Goal: Task Accomplishment & Management: Manage account settings

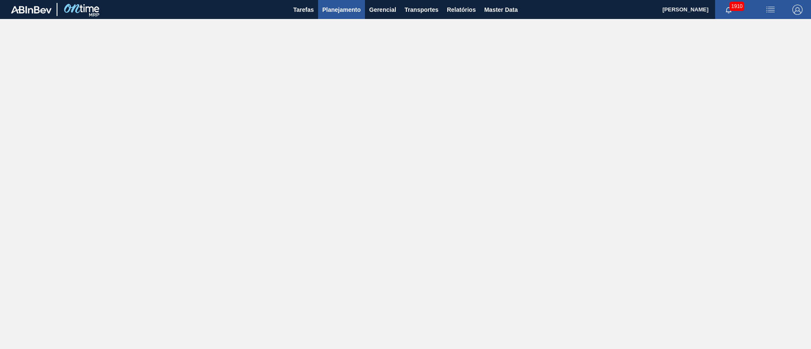
click at [332, 12] on span "Planejamento" at bounding box center [341, 10] width 38 height 10
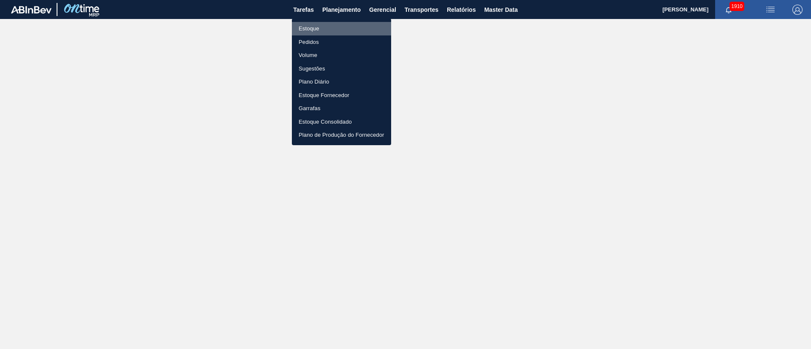
click at [300, 30] on li "Estoque" at bounding box center [341, 29] width 99 height 14
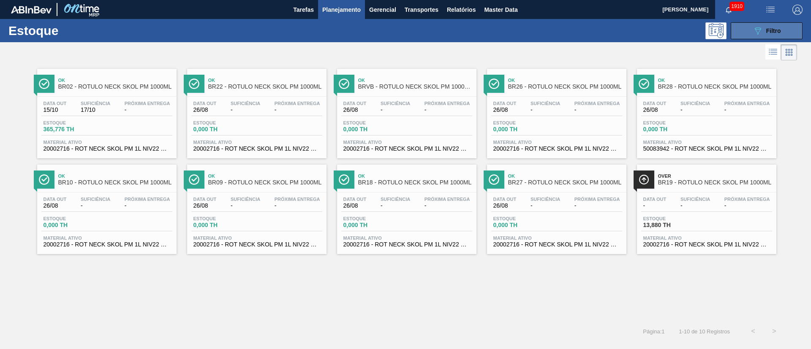
click at [540, 29] on button "089F7B8B-B2A5-4AFE-B5C0-19BA573D28AC Filtro" at bounding box center [767, 30] width 72 height 17
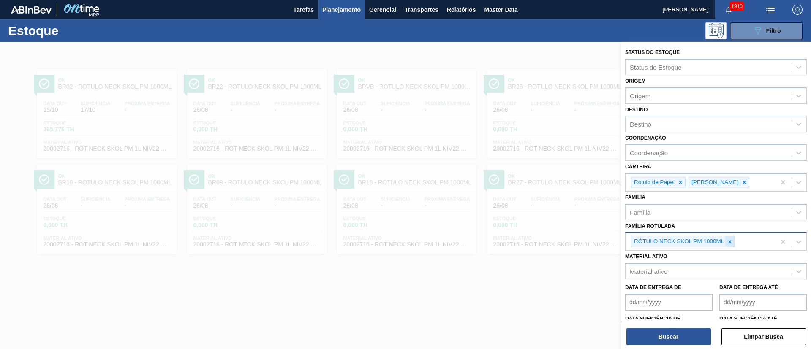
click at [540, 232] on icon at bounding box center [730, 241] width 3 height 3
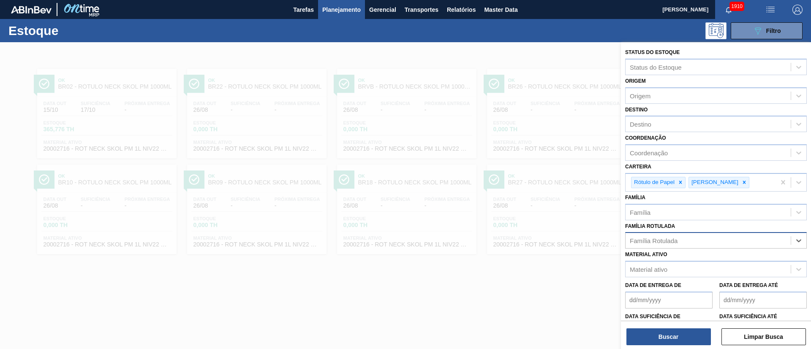
paste Rotulada "RÓTULO BUD FRONT 330ML"
type Rotulada "RÓTULO BUD FRONT 330ML"
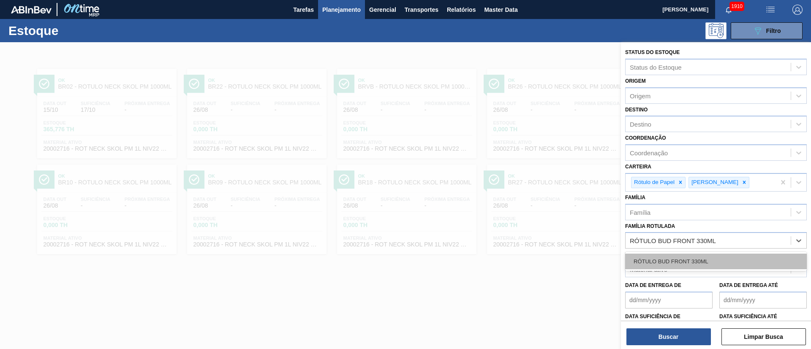
click at [540, 232] on div "RÓTULO BUD FRONT 330ML" at bounding box center [716, 262] width 182 height 16
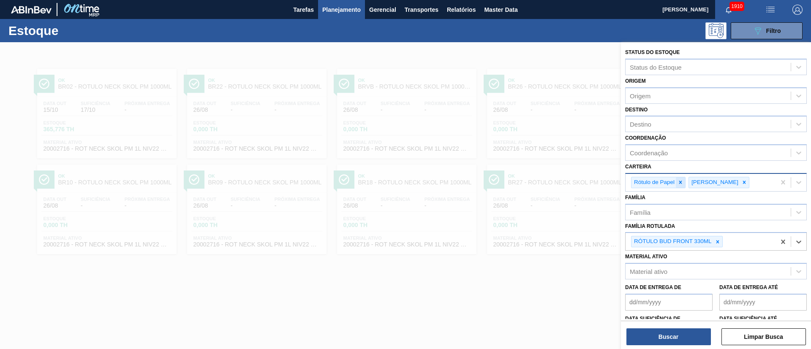
click at [540, 185] on icon at bounding box center [680, 182] width 6 height 6
click at [540, 182] on icon at bounding box center [687, 182] width 6 height 6
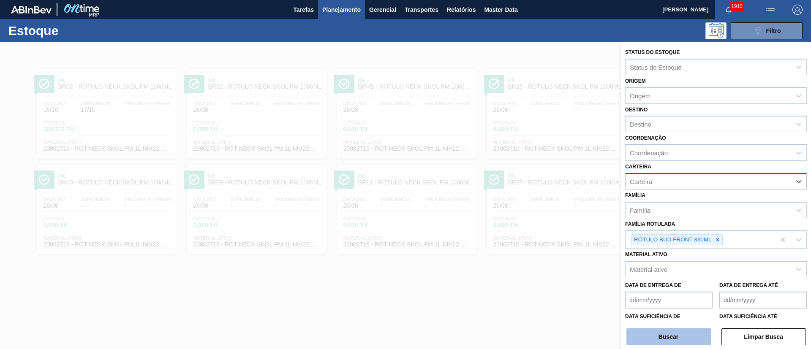
click at [540, 232] on button "Buscar" at bounding box center [668, 337] width 84 height 17
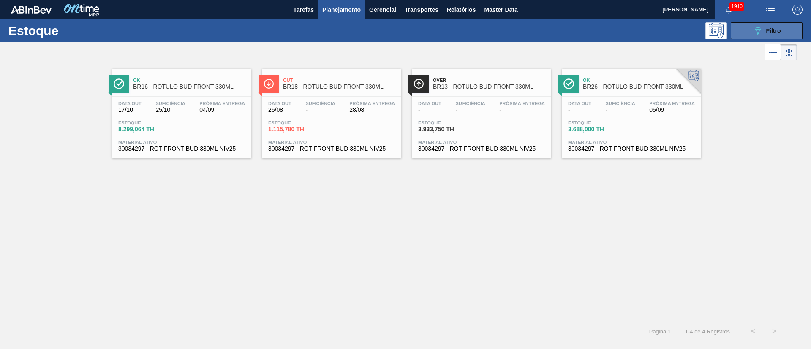
click at [540, 33] on span "Filtro" at bounding box center [773, 30] width 15 height 7
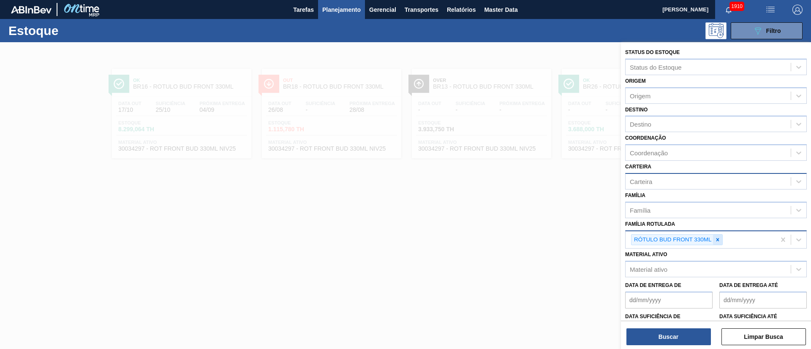
click at [540, 232] on div at bounding box center [717, 240] width 9 height 11
paste Rotulada "RÓTULO NECK BC 1000ML"
type Rotulada "RÓTULO NECK BC 1000ML"
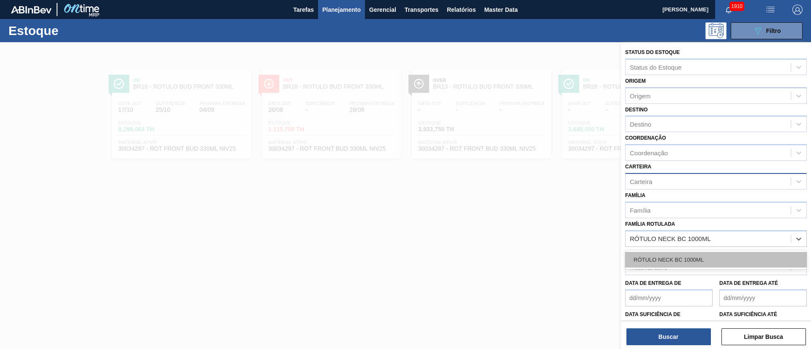
click at [540, 232] on div "RÓTULO NECK BC 1000ML" at bounding box center [716, 260] width 182 height 16
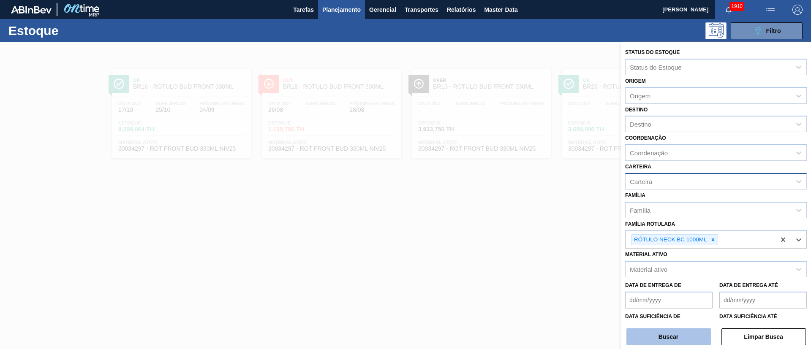
click at [540, 232] on button "Buscar" at bounding box center [668, 337] width 84 height 17
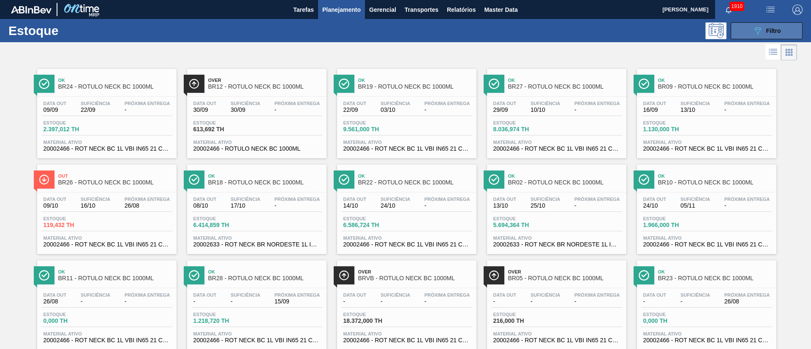
click at [540, 33] on div "089F7B8B-B2A5-4AFE-B5C0-19BA573D28AC Filtro" at bounding box center [767, 31] width 28 height 10
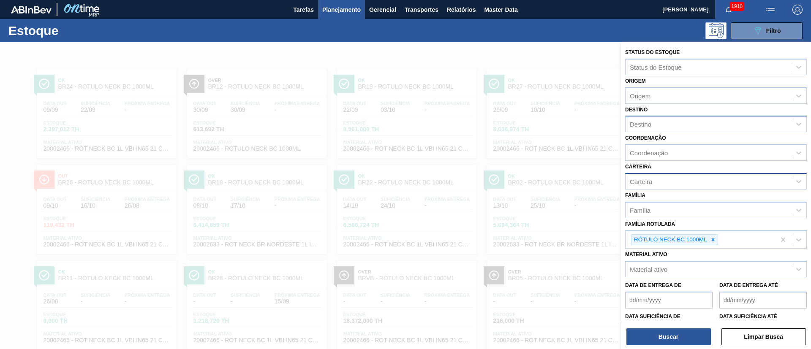
click at [540, 127] on div "Destino" at bounding box center [707, 124] width 165 height 12
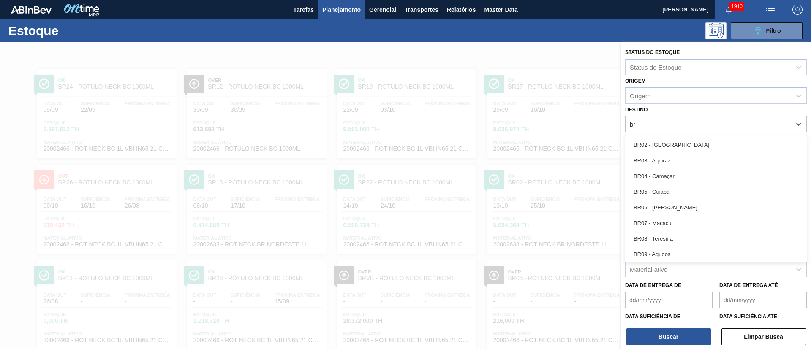
type input "br23"
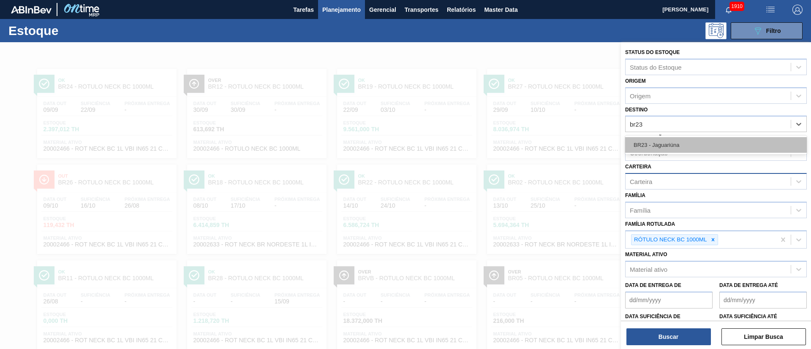
drag, startPoint x: 650, startPoint y: 147, endPoint x: 680, endPoint y: 257, distance: 113.7
click at [540, 147] on div "BR23 - Jaguariúna" at bounding box center [716, 145] width 182 height 16
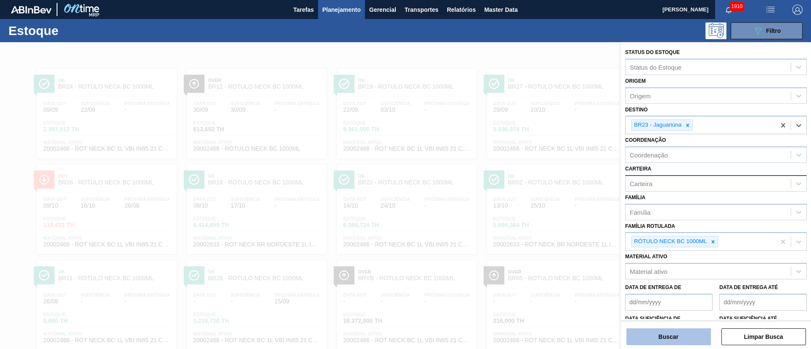
click at [540, 232] on button "Buscar" at bounding box center [668, 337] width 84 height 17
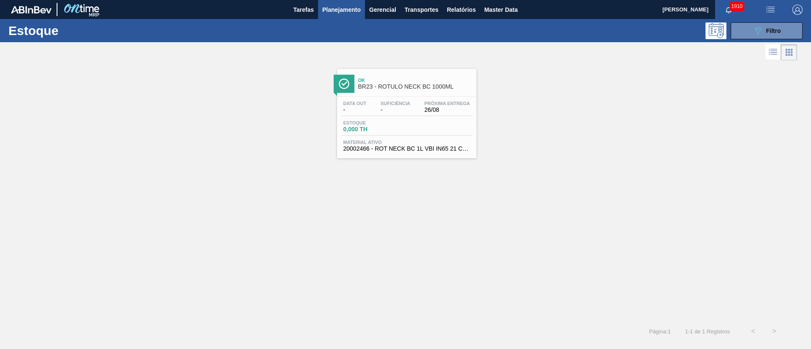
click at [540, 39] on div "Estoque 089F7B8B-B2A5-4AFE-B5C0-19BA573D28AC Filtro" at bounding box center [405, 30] width 811 height 23
click at [540, 37] on button "089F7B8B-B2A5-4AFE-B5C0-19BA573D28AC Filtro" at bounding box center [767, 30] width 72 height 17
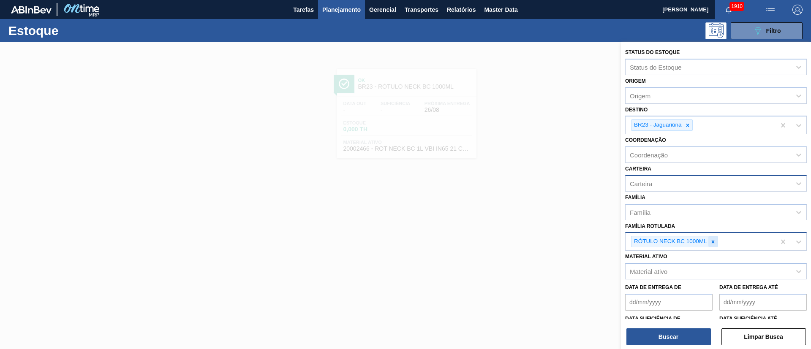
click at [540, 232] on icon at bounding box center [713, 242] width 6 height 6
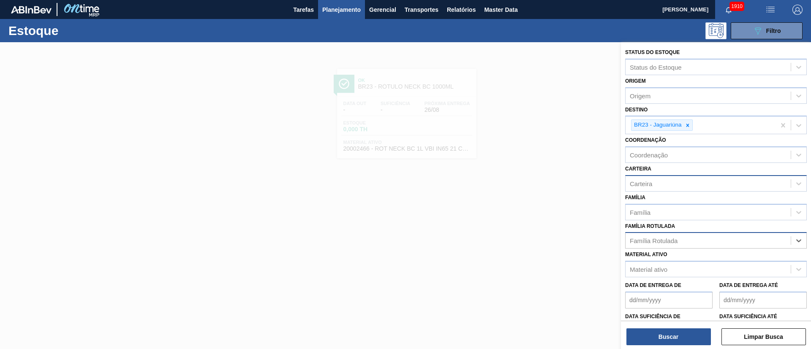
paste Rotulada "RÓTULO BACK STELLA 330ML"
type Rotulada "RÓTULO BACK STELLA 330ML"
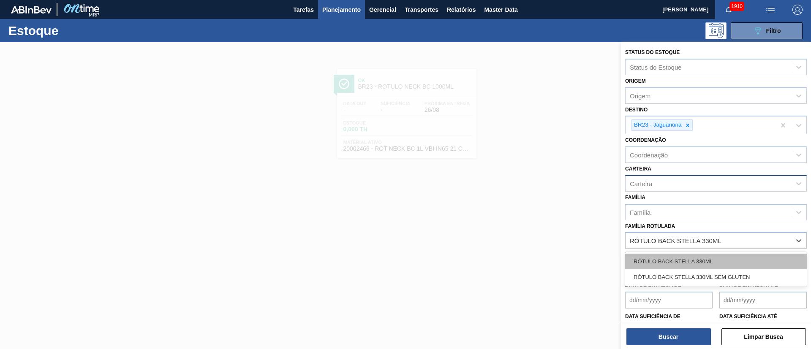
click at [540, 232] on div "RÓTULO BACK STELLA 330ML" at bounding box center [716, 262] width 182 height 16
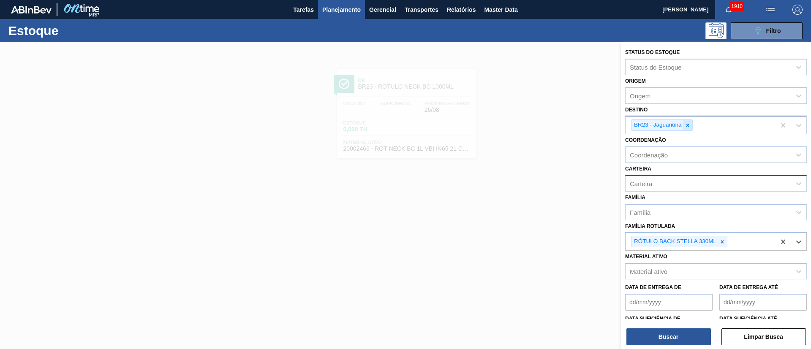
click at [540, 128] on icon at bounding box center [688, 125] width 6 height 6
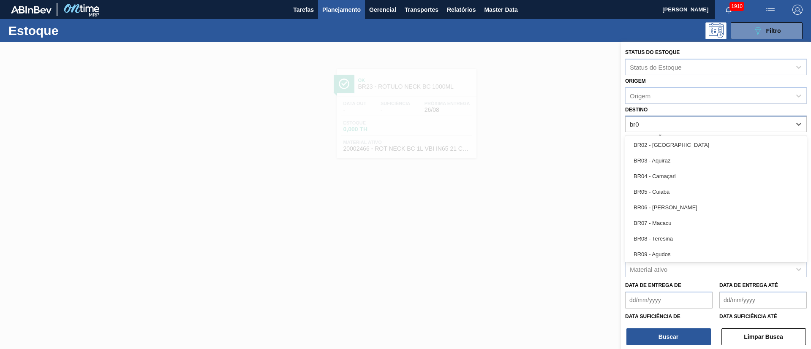
type input "br03"
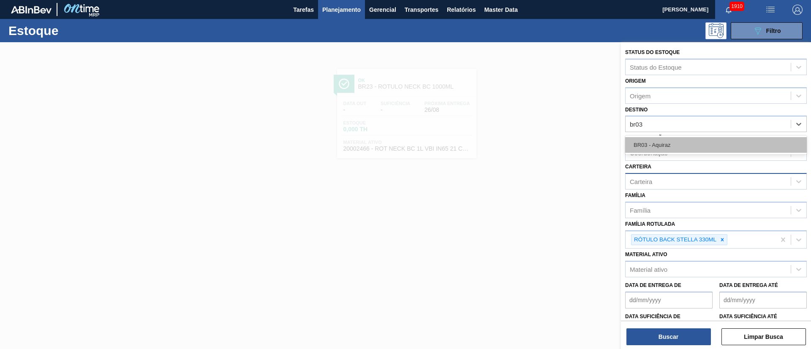
click at [540, 149] on div "BR03 - Aquiraz" at bounding box center [716, 145] width 182 height 16
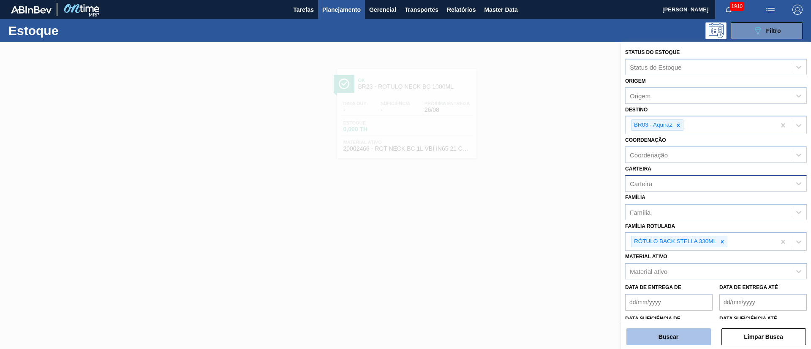
click at [540, 232] on button "Buscar" at bounding box center [668, 337] width 84 height 17
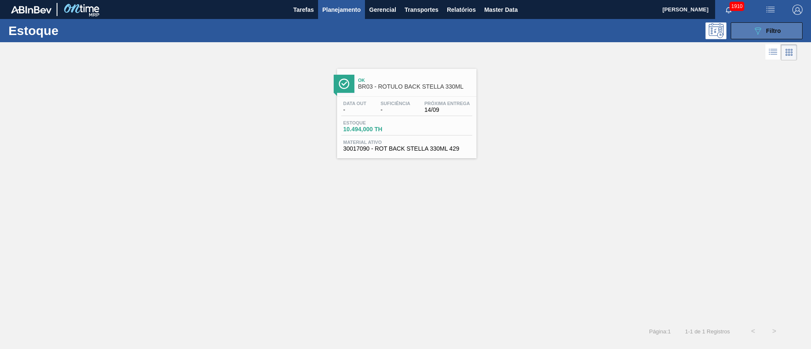
click at [540, 24] on button "089F7B8B-B2A5-4AFE-B5C0-19BA573D28AC Filtro" at bounding box center [767, 30] width 72 height 17
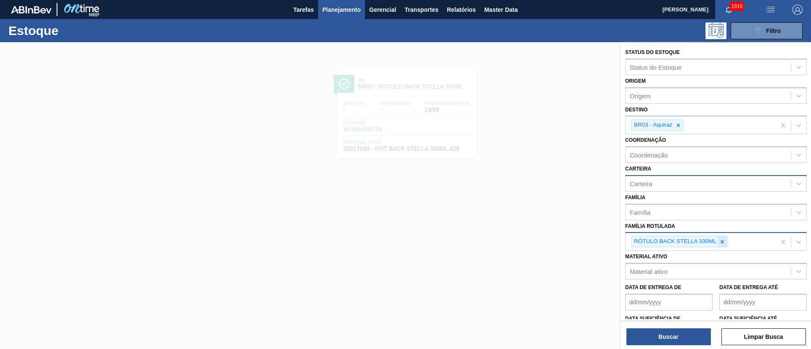
click at [540, 232] on div at bounding box center [722, 242] width 9 height 11
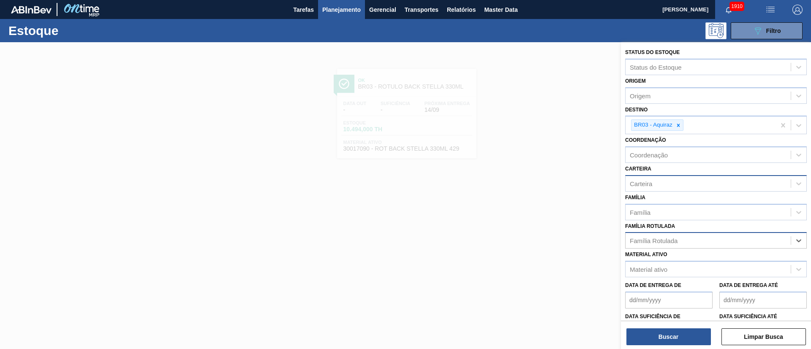
paste Rotulada "RÓTULO NECK STELLA 330ML"
type Rotulada "RÓTULO NECK STELLA 330ML"
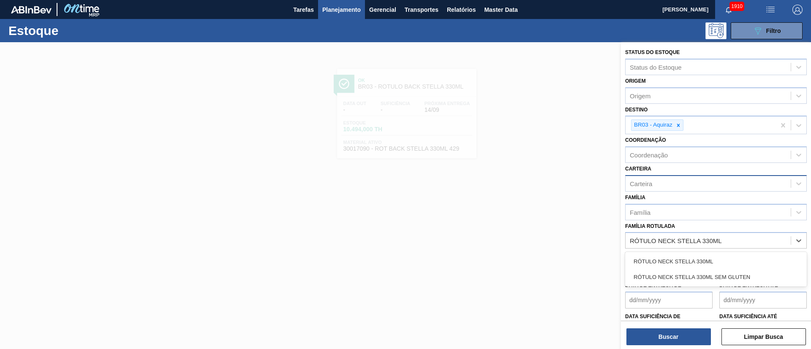
drag, startPoint x: 676, startPoint y: 256, endPoint x: 672, endPoint y: 272, distance: 16.1
click at [540, 232] on div "RÓTULO NECK STELLA 330ML" at bounding box center [716, 262] width 182 height 16
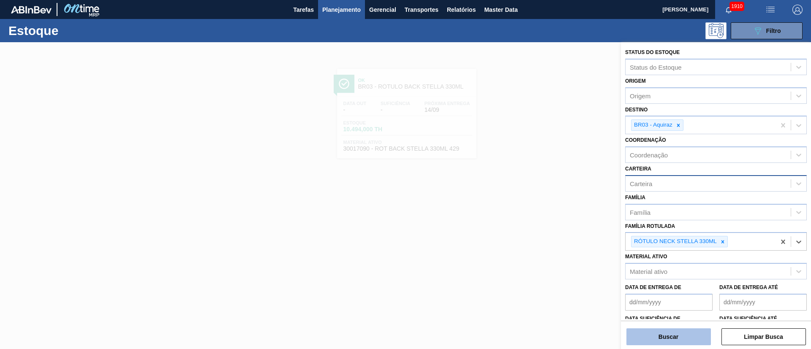
click at [540, 232] on button "Buscar" at bounding box center [668, 337] width 84 height 17
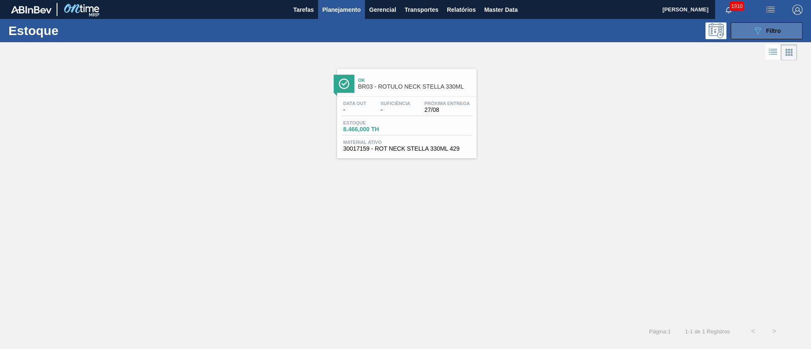
click at [540, 33] on span "Filtro" at bounding box center [773, 30] width 15 height 7
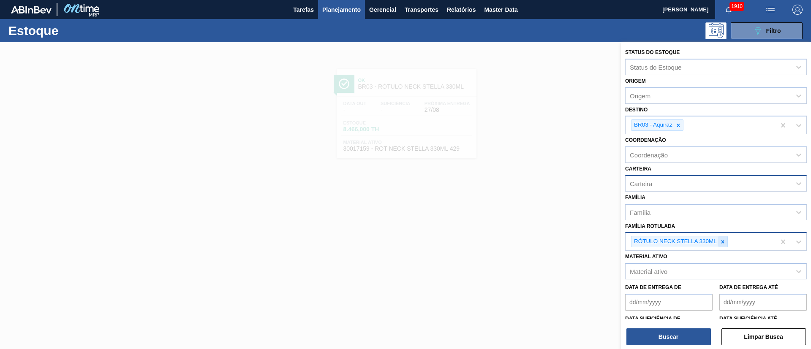
click at [540, 232] on div at bounding box center [722, 242] width 9 height 11
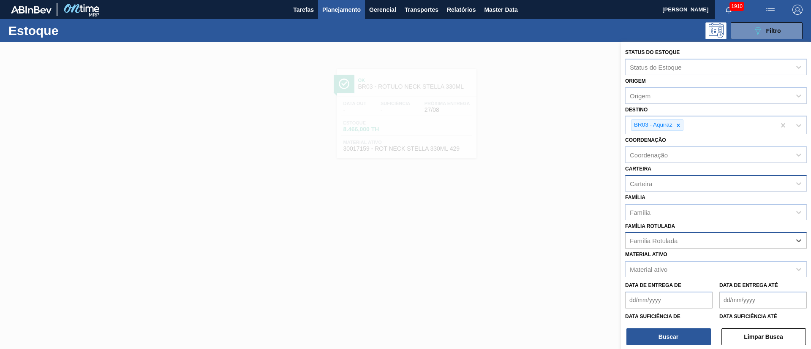
paste Rotulada "RÓTULO FRONT STELLA 330ML"
type Rotulada "RÓTULO FRONT STELLA 330ML"
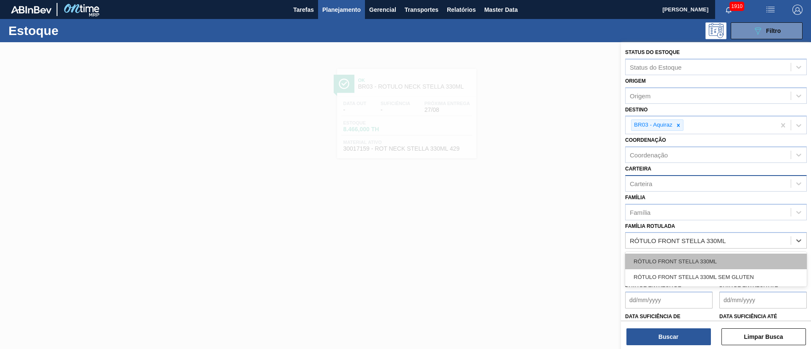
click at [540, 232] on div "RÓTULO FRONT STELLA 330ML" at bounding box center [716, 262] width 182 height 16
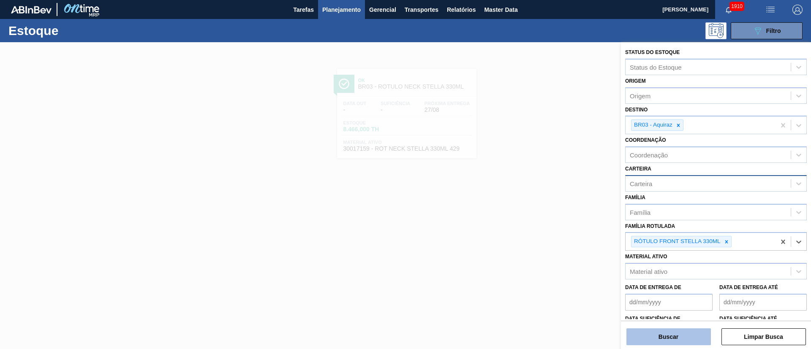
click at [540, 232] on button "Buscar" at bounding box center [668, 337] width 84 height 17
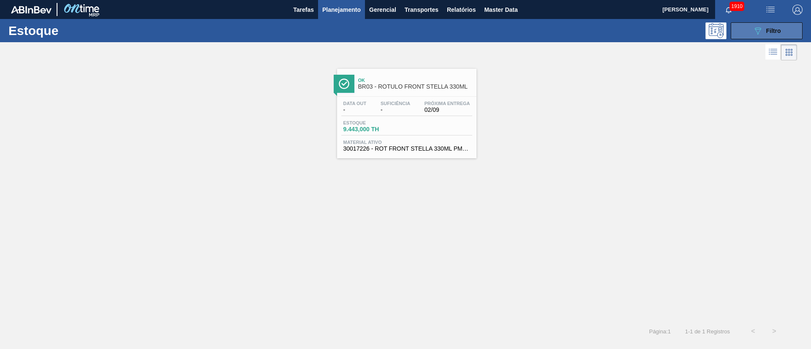
click at [540, 34] on button "089F7B8B-B2A5-4AFE-B5C0-19BA573D28AC Filtro" at bounding box center [767, 30] width 72 height 17
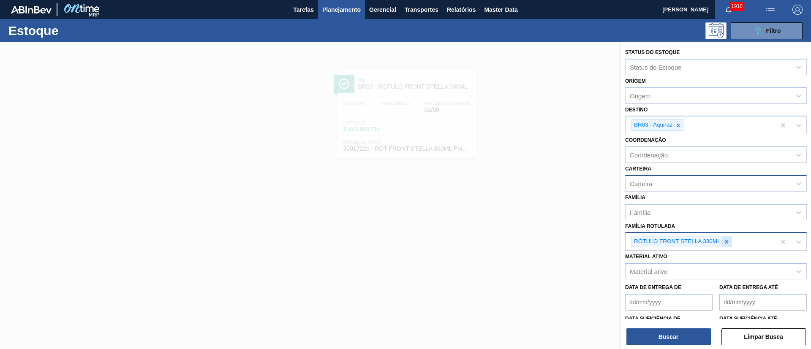
click at [540, 232] on div at bounding box center [726, 242] width 9 height 11
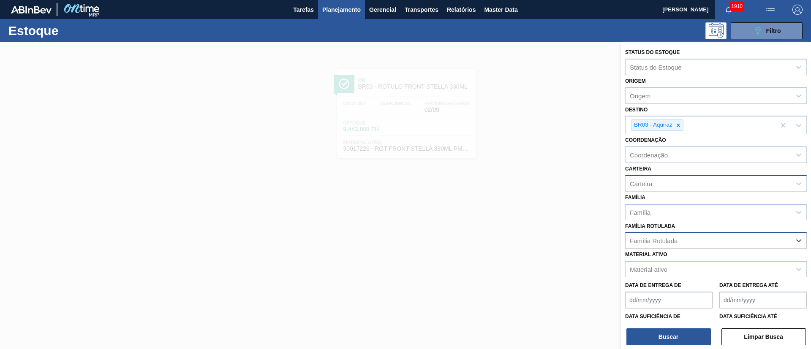
paste Rotulada "RÓTULO NECK SPATEN 600ML RGB"
type Rotulada "RÓTULO NECK SPATEN 600ML RGB"
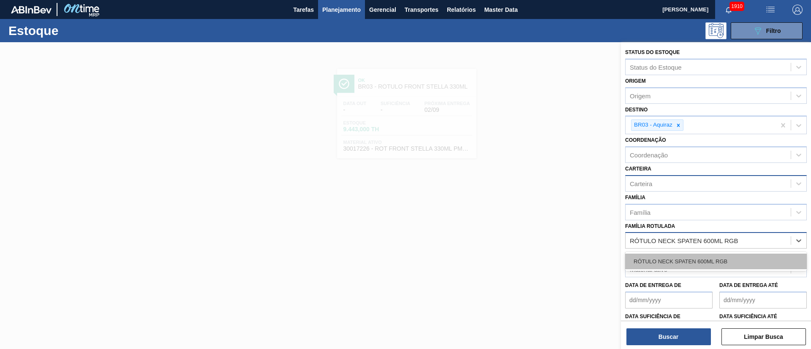
click at [540, 232] on div "RÓTULO NECK SPATEN 600ML RGB" at bounding box center [716, 262] width 182 height 16
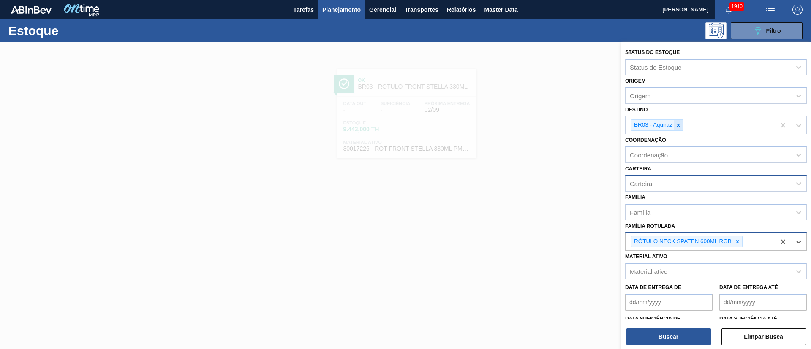
click at [540, 126] on icon at bounding box center [678, 125] width 6 height 6
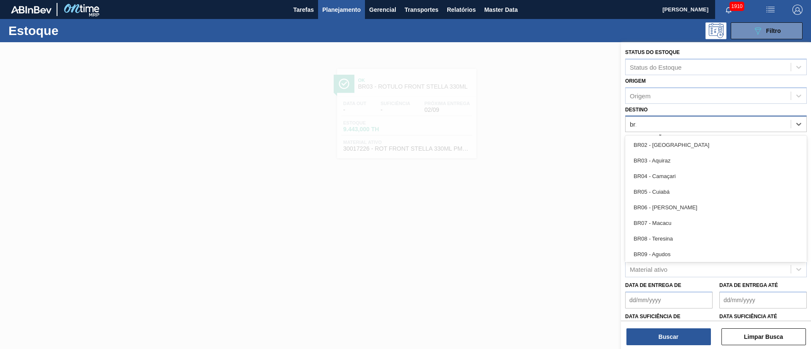
type input "br13"
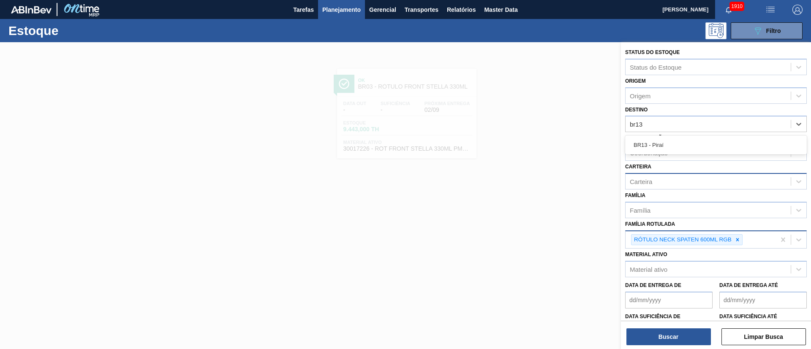
drag, startPoint x: 659, startPoint y: 142, endPoint x: 658, endPoint y: 150, distance: 8.1
click at [540, 145] on div "BR13 - Piraí" at bounding box center [716, 145] width 182 height 16
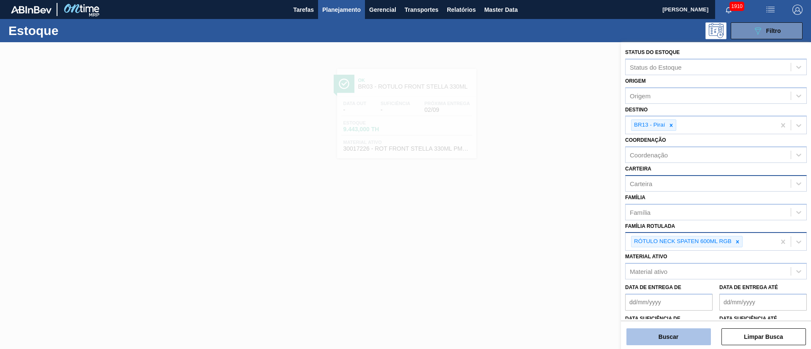
click at [540, 232] on button "Buscar" at bounding box center [668, 337] width 84 height 17
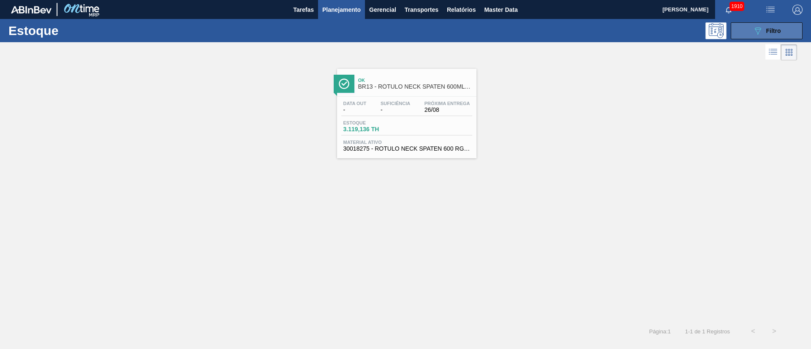
click at [540, 33] on span "Filtro" at bounding box center [773, 30] width 15 height 7
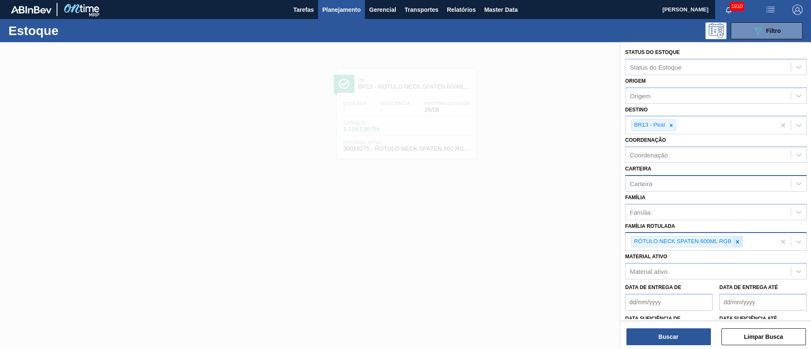
click at [540, 232] on div at bounding box center [737, 242] width 9 height 11
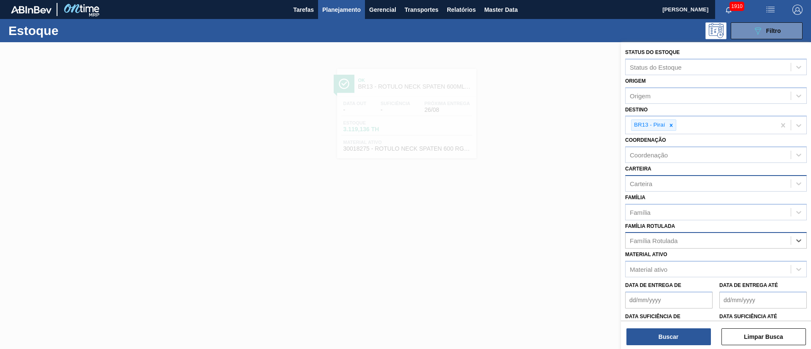
paste Rotulada "ROT BACK STELLA 330ML 429"
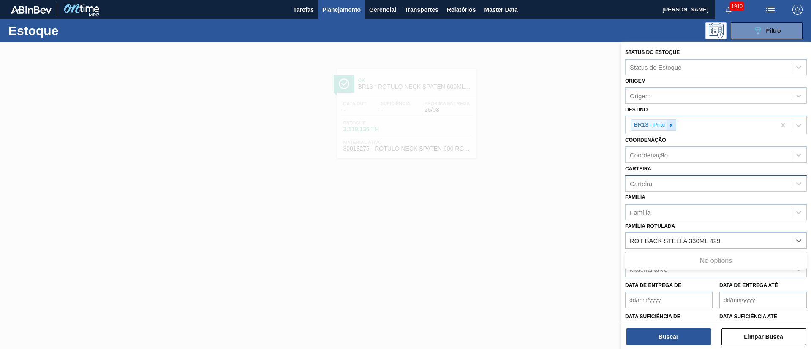
click at [540, 125] on icon at bounding box center [671, 125] width 6 height 6
type Rotulada "ROT BACK STELLA 330ML 429"
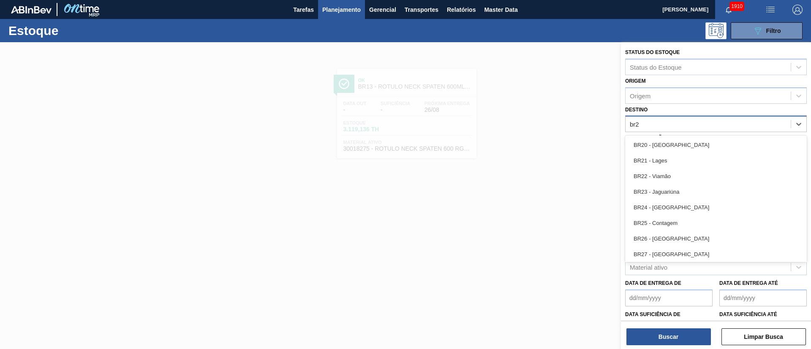
type input "br21"
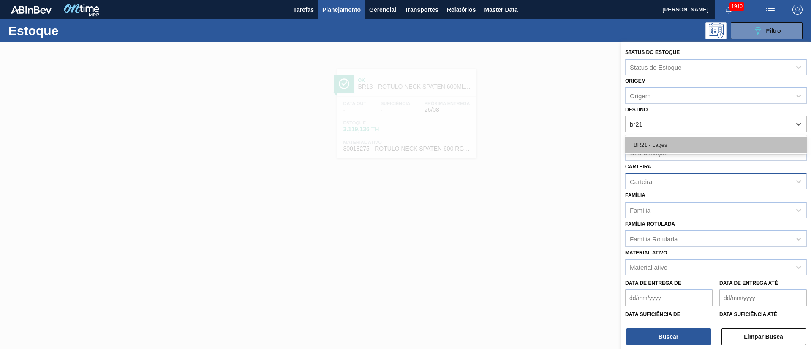
click at [540, 152] on div "BR21 - Lages" at bounding box center [716, 145] width 182 height 16
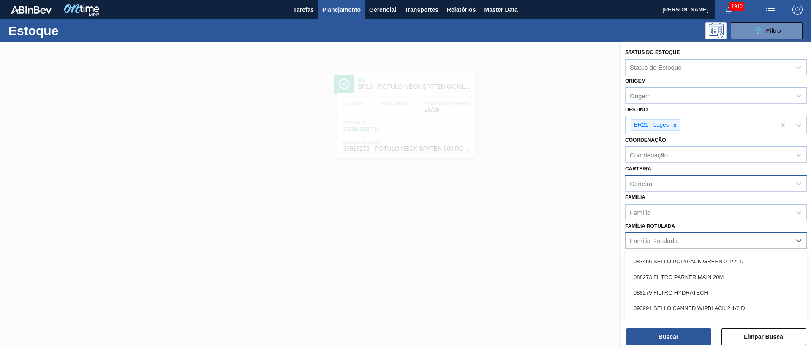
click at [540, 232] on div "Família Rotulada" at bounding box center [654, 240] width 48 height 7
paste Rotulada "ROT BACK STELLA 330ML 429"
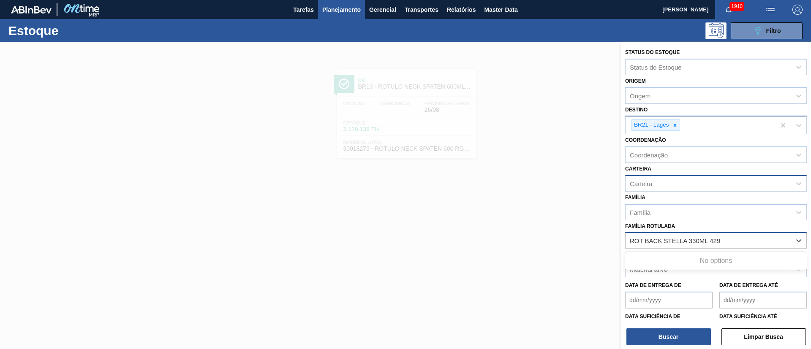
type Rotulada "ROT BACK STELLA 330ML 429"
paste Rotulada "RÓTULO BACK STELLA 330ML"
type Rotulada "RÓTULO BACK STELLA 330ML"
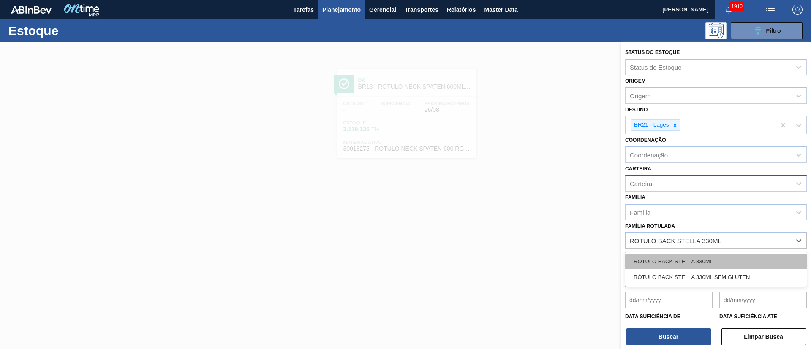
click at [540, 232] on div "RÓTULO BACK STELLA 330ML" at bounding box center [716, 262] width 182 height 16
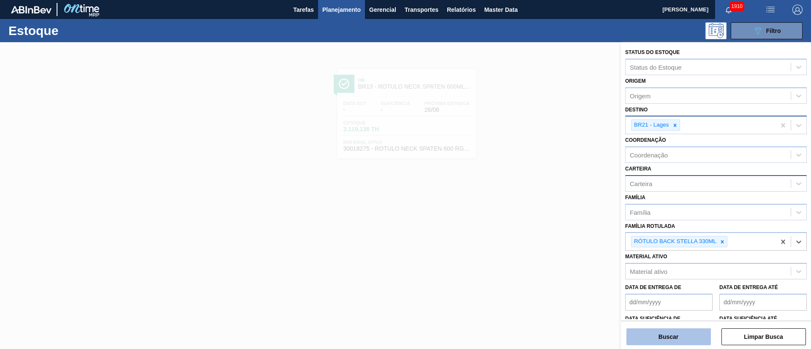
click at [540, 232] on button "Buscar" at bounding box center [668, 337] width 84 height 17
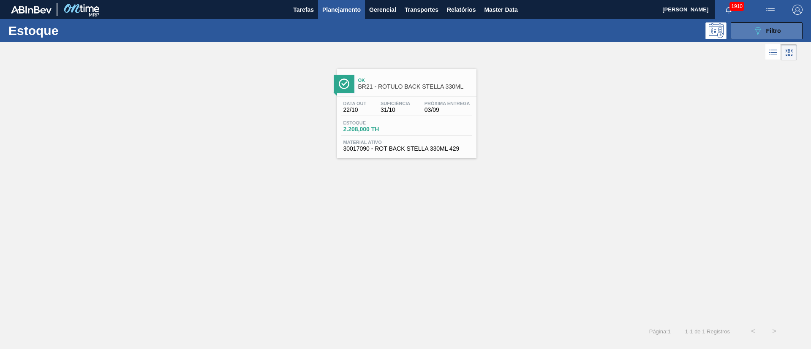
click at [540, 27] on button "089F7B8B-B2A5-4AFE-B5C0-19BA573D28AC Filtro" at bounding box center [767, 30] width 72 height 17
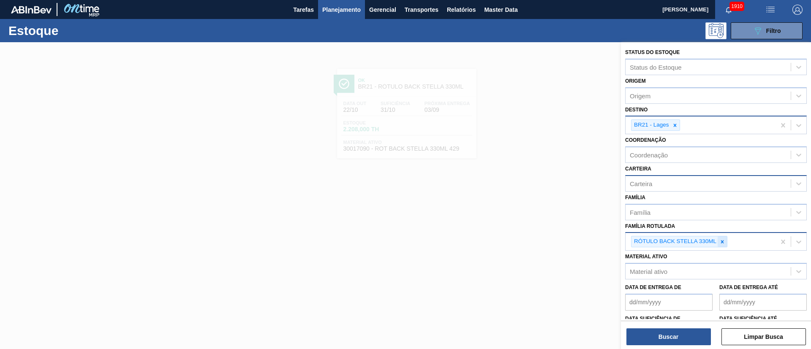
click at [540, 232] on icon at bounding box center [722, 241] width 3 height 3
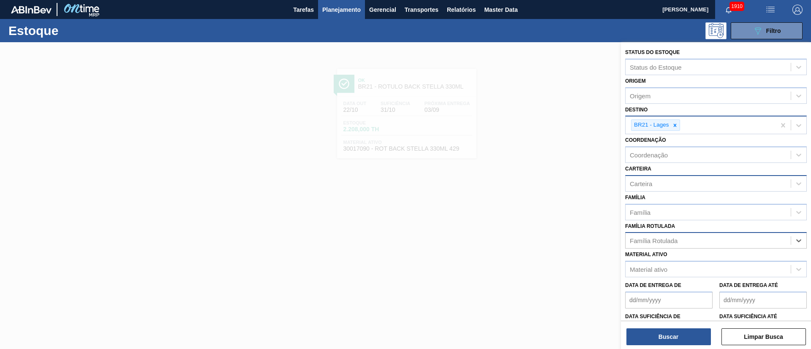
paste Rotulada "RÓTULO FRONT STELLA 330ML"
type Rotulada "RÓTULO FRONT STELLA 330ML"
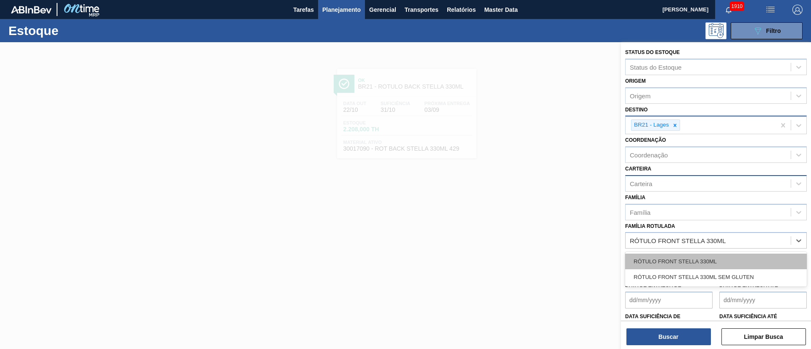
click at [540, 232] on div "RÓTULO FRONT STELLA 330ML" at bounding box center [716, 262] width 182 height 16
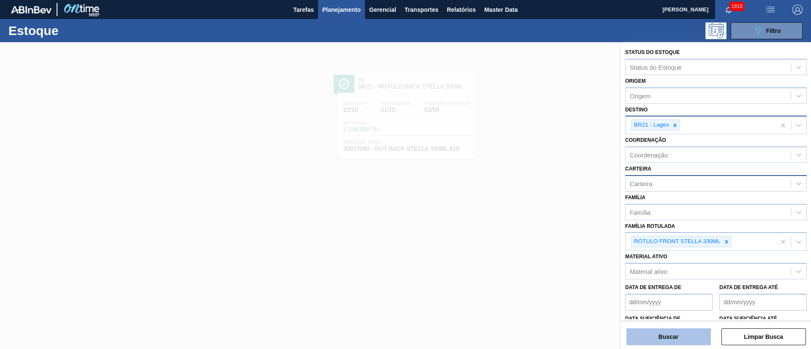
click at [540, 232] on button "Buscar" at bounding box center [668, 337] width 84 height 17
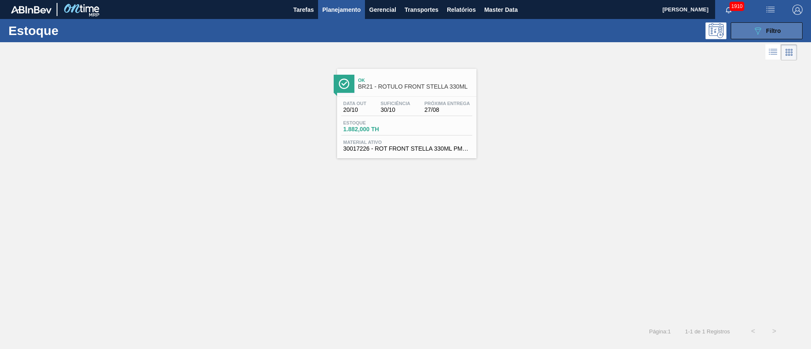
click at [540, 36] on button "089F7B8B-B2A5-4AFE-B5C0-19BA573D28AC Filtro" at bounding box center [767, 30] width 72 height 17
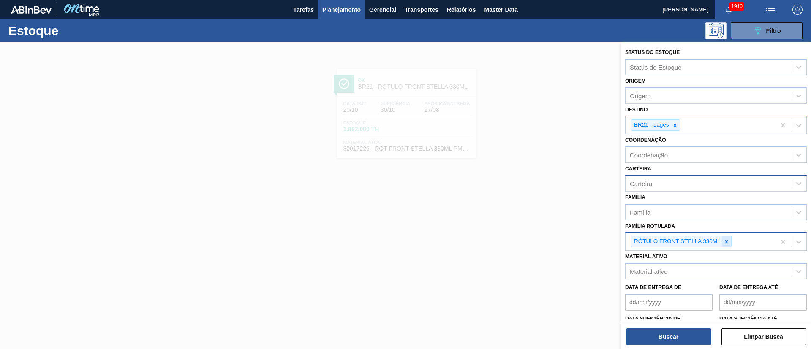
click at [540, 232] on icon at bounding box center [726, 242] width 6 height 6
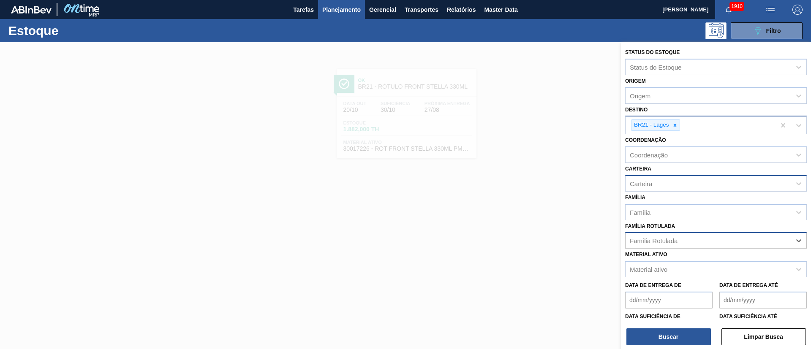
paste Rotulada "RÓTULO FRONT STELLA 330ML"
type Rotulada "RÓTULO FRONT STELLA 330ML"
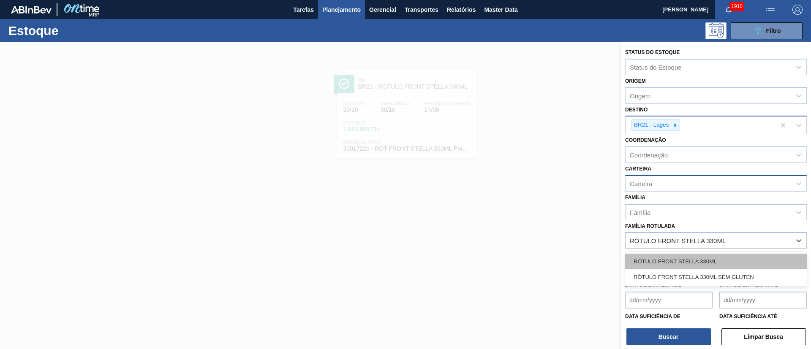
click at [540, 232] on div "RÓTULO FRONT STELLA 330ML" at bounding box center [716, 262] width 182 height 16
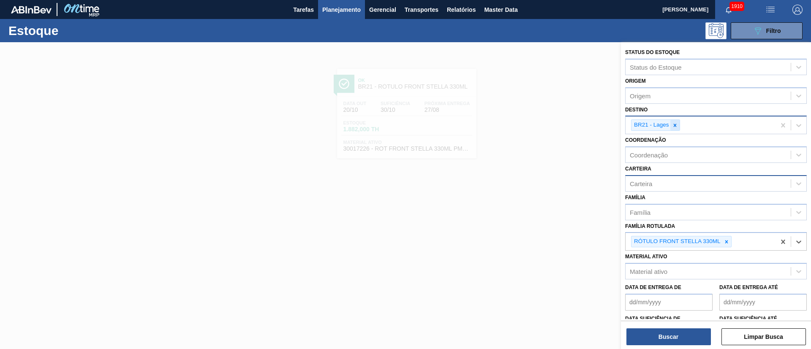
click at [540, 121] on div at bounding box center [674, 125] width 9 height 11
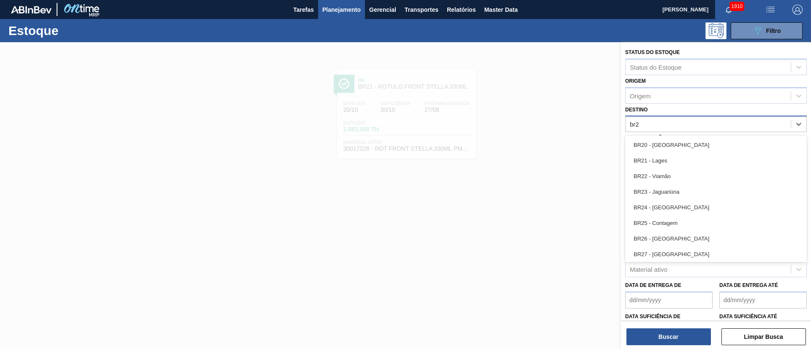
type input "br23"
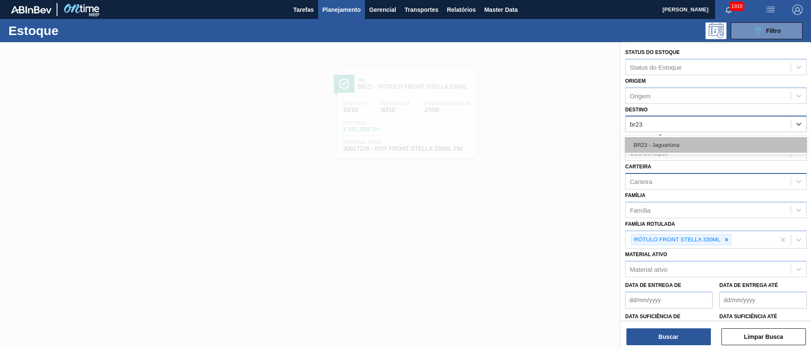
click at [540, 145] on div "BR23 - Jaguariúna" at bounding box center [716, 145] width 182 height 16
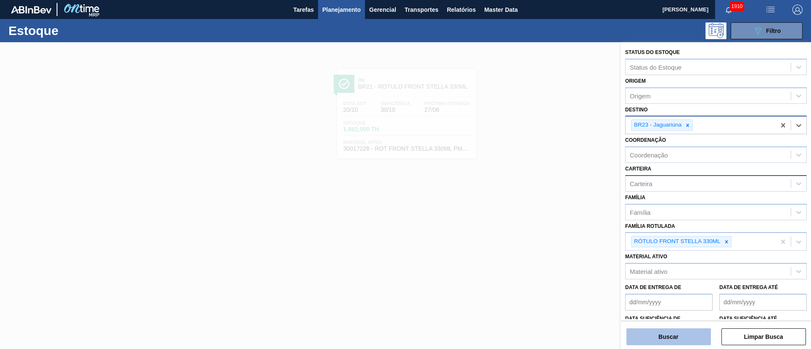
click at [540, 232] on button "Buscar" at bounding box center [668, 337] width 84 height 17
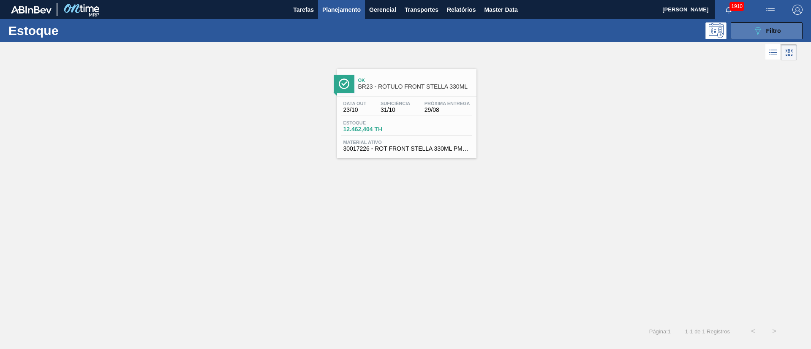
click at [540, 33] on span "Filtro" at bounding box center [773, 30] width 15 height 7
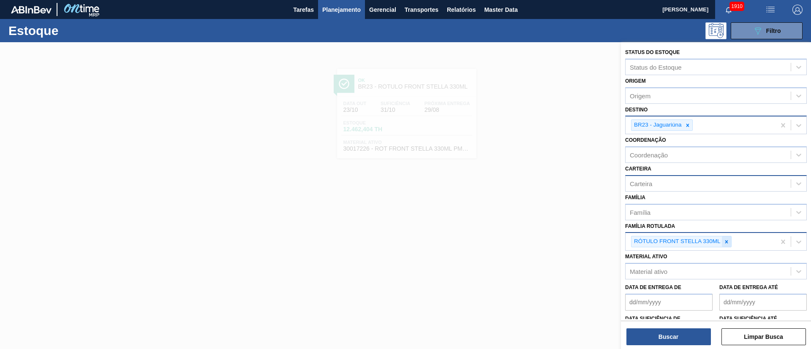
click at [540, 232] on icon at bounding box center [726, 242] width 6 height 6
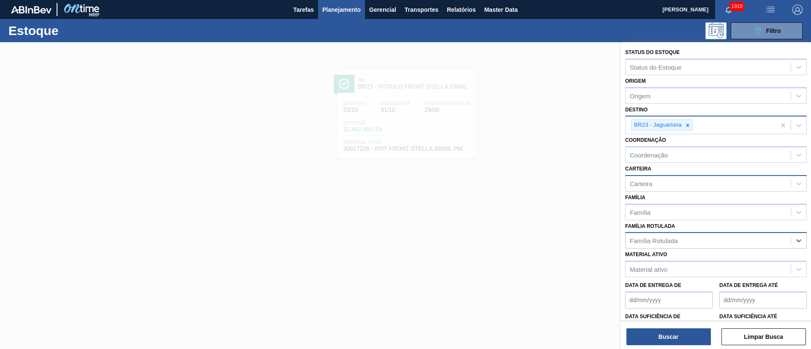
paste Rotulada "RÓTULO BACK STELLA 330ML"
type Rotulada "RÓTULO BACK STELLA 330ML"
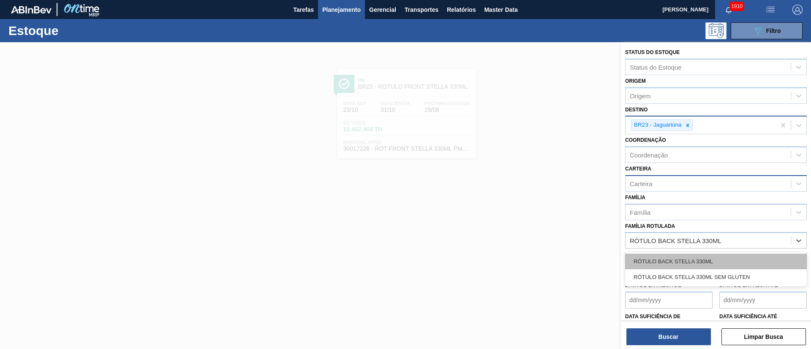
click at [540, 232] on div "RÓTULO BACK STELLA 330ML" at bounding box center [716, 262] width 182 height 16
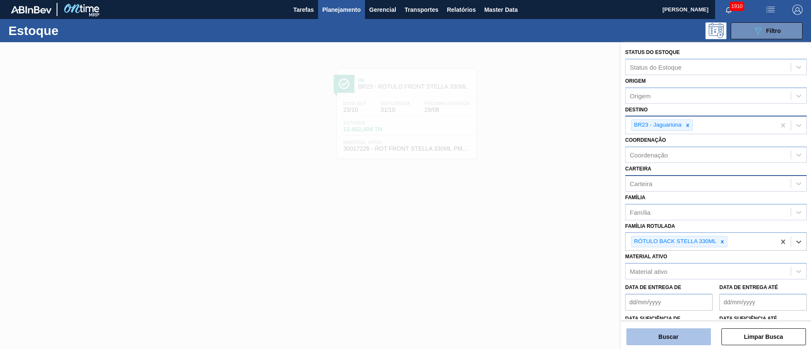
click at [540, 232] on button "Buscar" at bounding box center [668, 337] width 84 height 17
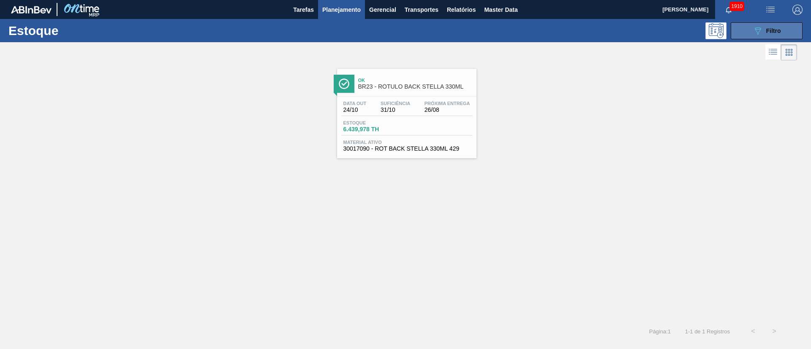
click at [540, 33] on button "089F7B8B-B2A5-4AFE-B5C0-19BA573D28AC Filtro" at bounding box center [767, 30] width 72 height 17
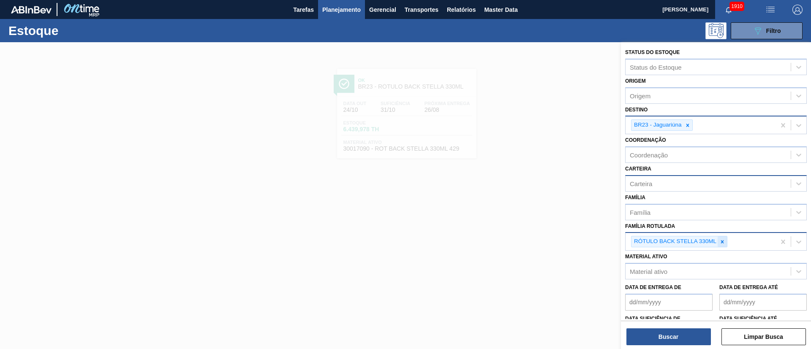
click at [540, 232] on icon at bounding box center [722, 242] width 6 height 6
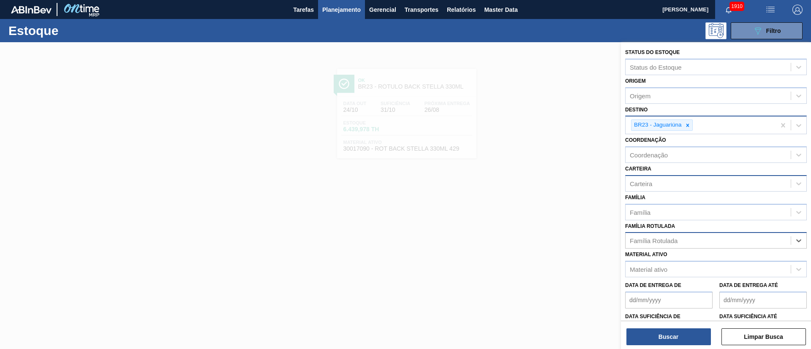
paste Rotulada "RÓTULO NECK STELLA 330ML"
type Rotulada "RÓTULO NECK STELLA 330ML"
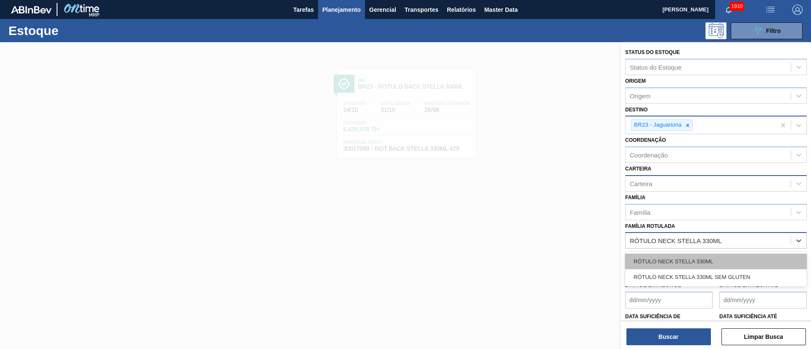
click at [540, 232] on div "RÓTULO NECK STELLA 330ML" at bounding box center [716, 262] width 182 height 16
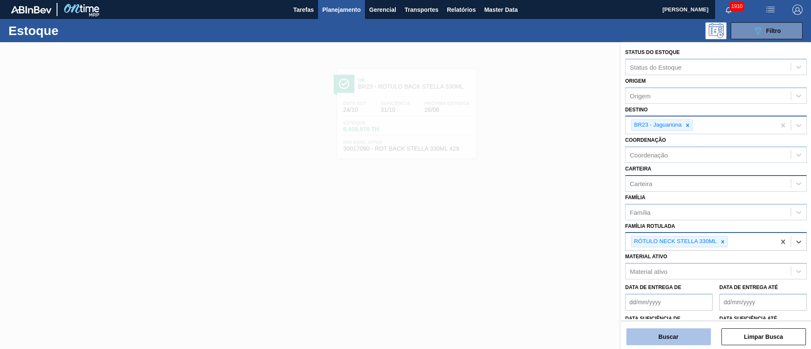
click at [540, 232] on button "Buscar" at bounding box center [668, 337] width 84 height 17
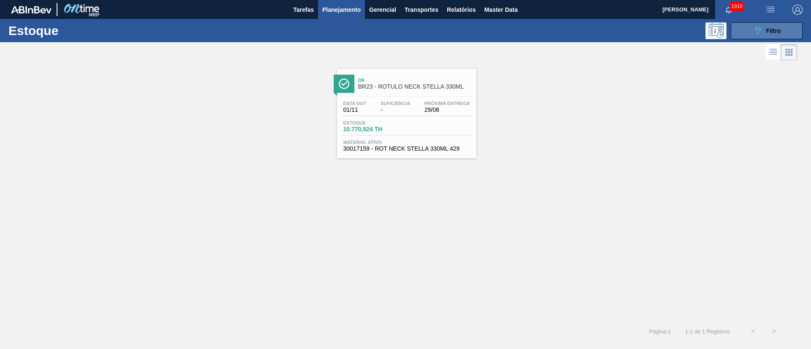
click at [540, 31] on button "089F7B8B-B2A5-4AFE-B5C0-19BA573D28AC Filtro" at bounding box center [767, 30] width 72 height 17
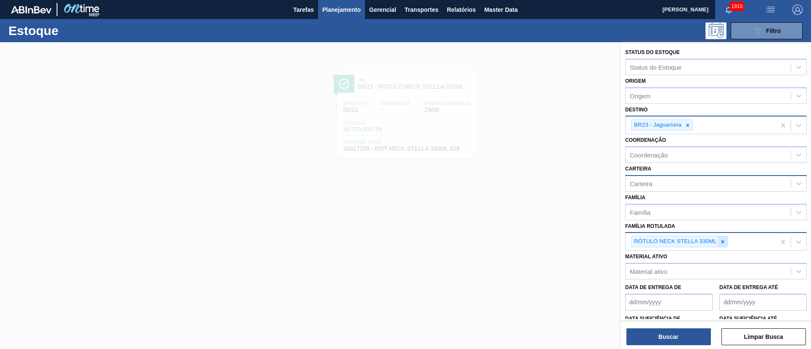
click at [540, 232] on icon at bounding box center [723, 242] width 6 height 6
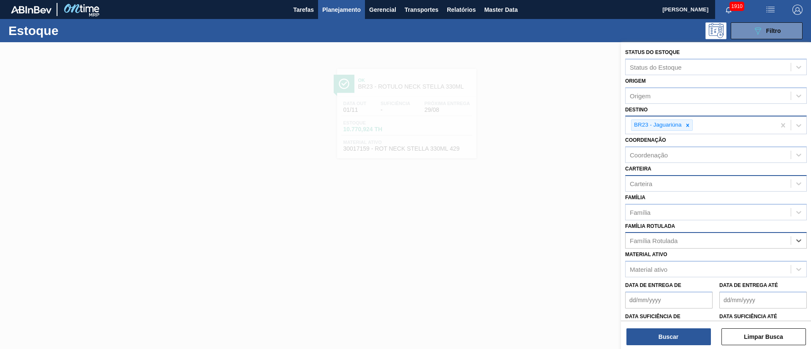
paste Rotulada "RÓTULO BACK STELLA 330ML"
type Rotulada "RÓTULO BACK STELLA 330ML"
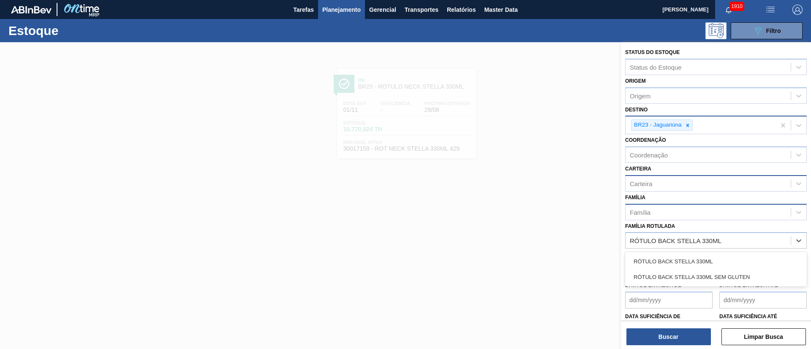
drag, startPoint x: 674, startPoint y: 257, endPoint x: 678, endPoint y: 206, distance: 50.8
click at [540, 232] on div "RÓTULO BACK STELLA 330ML" at bounding box center [716, 262] width 182 height 16
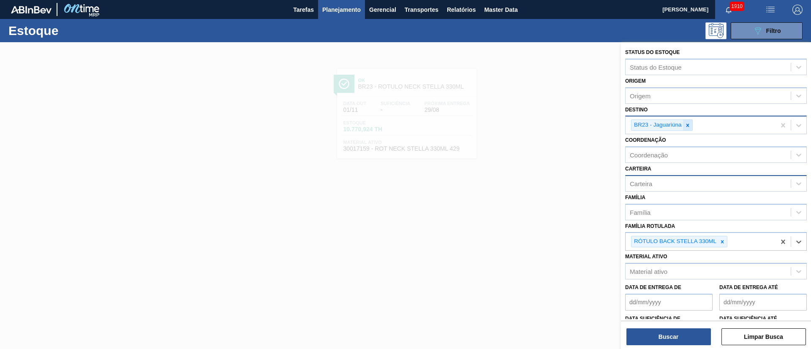
click at [540, 123] on div at bounding box center [687, 125] width 9 height 11
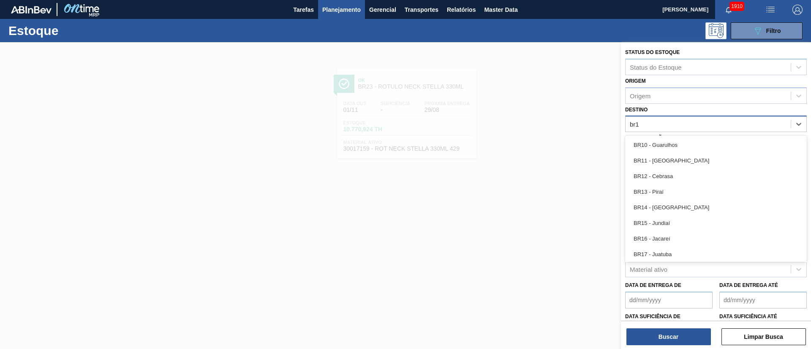
type input "br18"
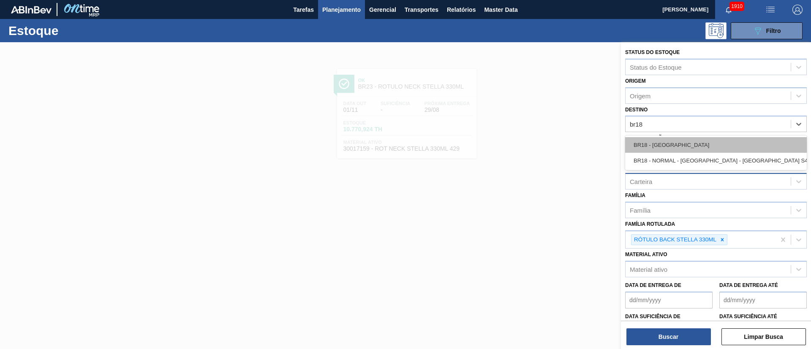
click at [540, 149] on div "BR18 - Pernambuco" at bounding box center [716, 145] width 182 height 16
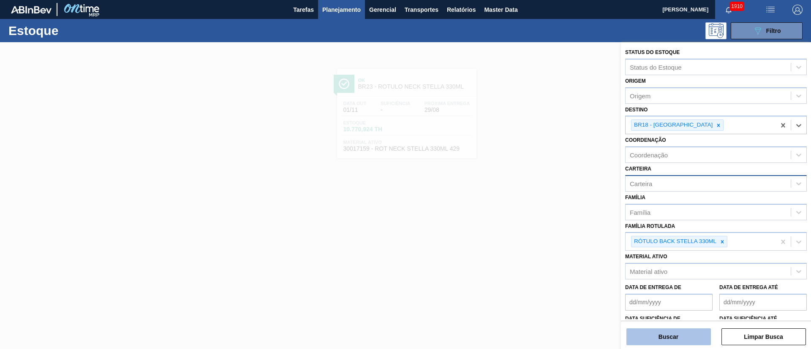
click at [540, 232] on button "Buscar" at bounding box center [668, 337] width 84 height 17
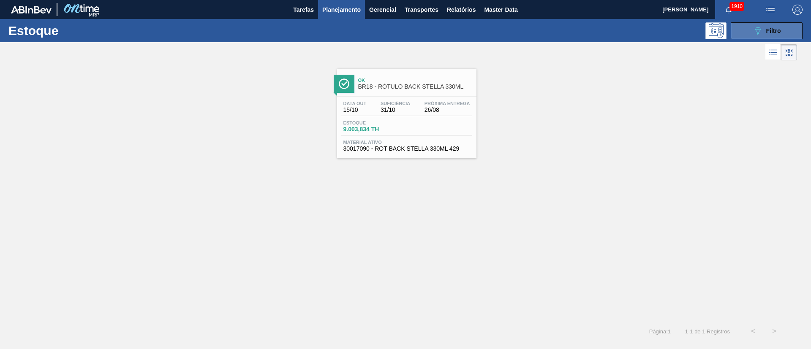
click at [540, 27] on span "Filtro" at bounding box center [773, 30] width 15 height 7
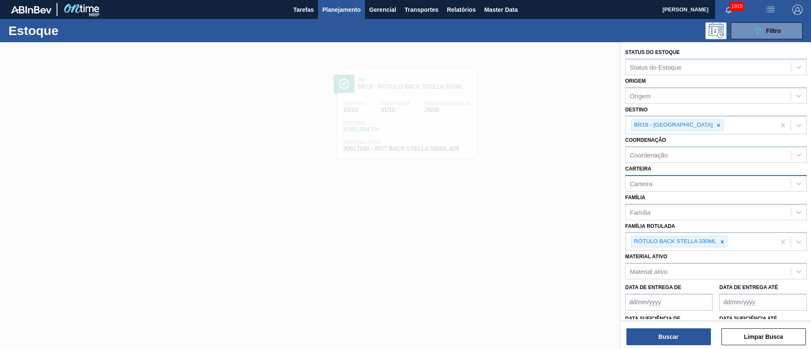
click at [540, 46] on div at bounding box center [405, 216] width 811 height 349
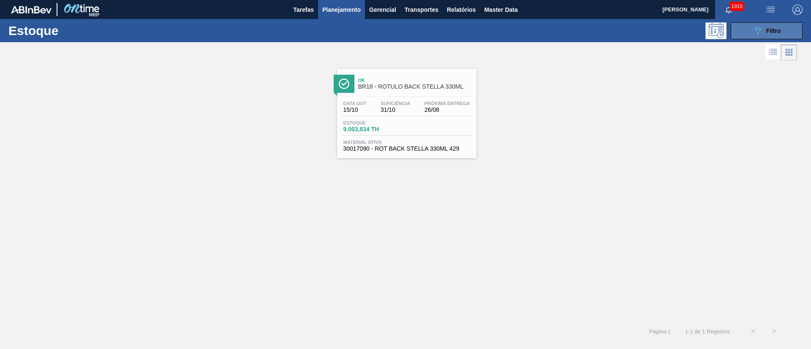
click at [540, 33] on icon "089F7B8B-B2A5-4AFE-B5C0-19BA573D28AC" at bounding box center [758, 31] width 10 height 10
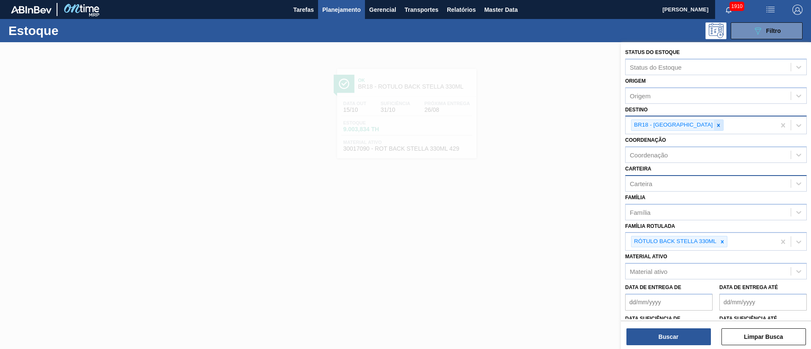
click at [540, 125] on icon at bounding box center [718, 125] width 6 height 6
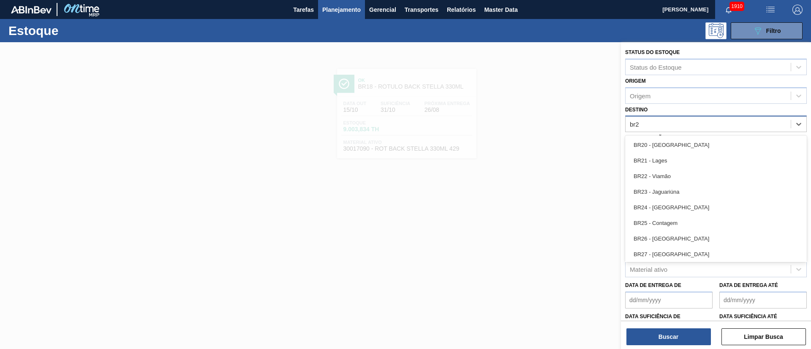
type input "br26"
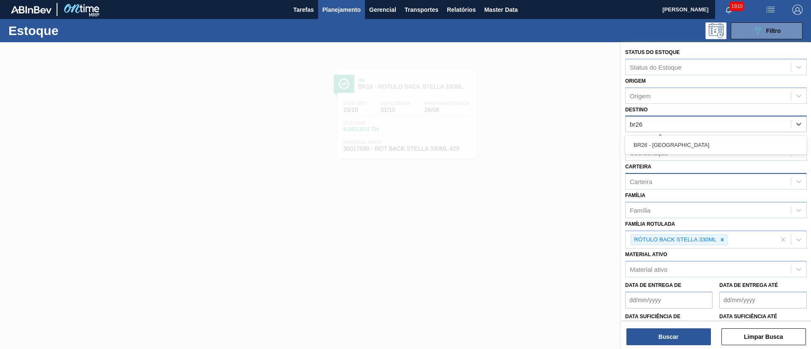
drag, startPoint x: 667, startPoint y: 144, endPoint x: 664, endPoint y: 147, distance: 4.8
click at [540, 144] on div "BR26 - Uberlândia" at bounding box center [716, 145] width 182 height 16
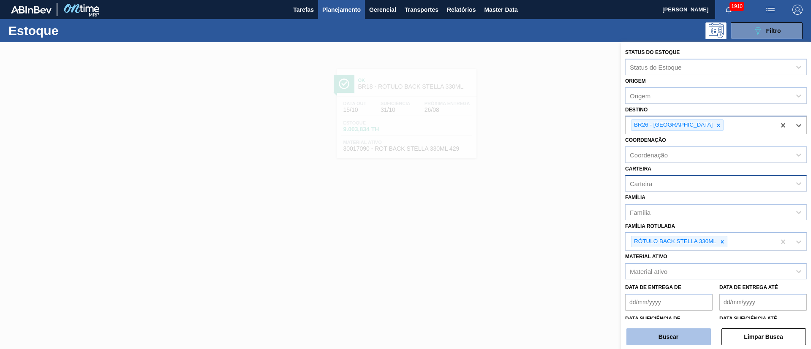
click at [540, 232] on button "Buscar" at bounding box center [668, 337] width 84 height 17
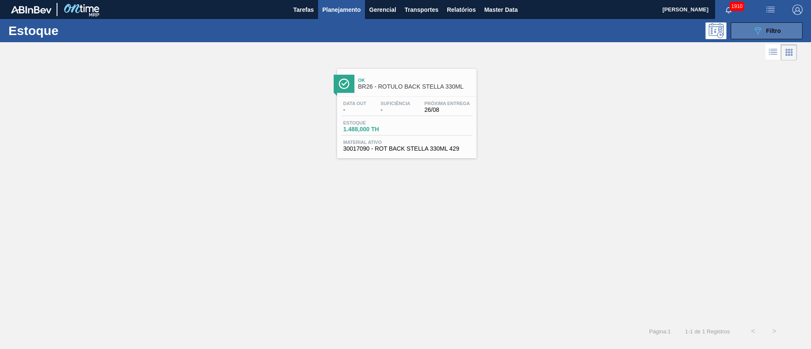
drag, startPoint x: 758, startPoint y: 30, endPoint x: 755, endPoint y: 38, distance: 7.8
click at [540, 30] on icon "089F7B8B-B2A5-4AFE-B5C0-19BA573D28AC" at bounding box center [758, 31] width 10 height 10
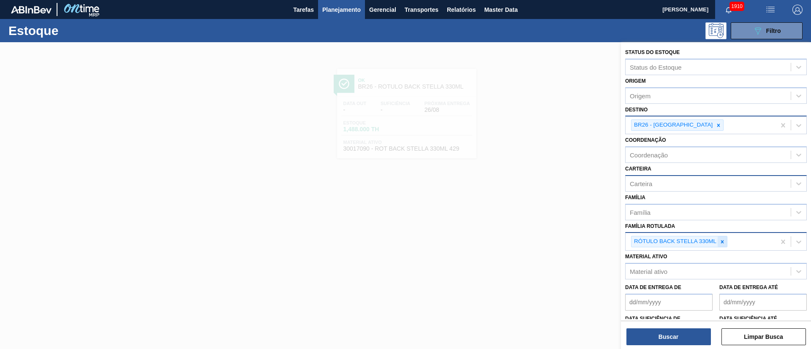
click at [540, 232] on icon at bounding box center [722, 242] width 6 height 6
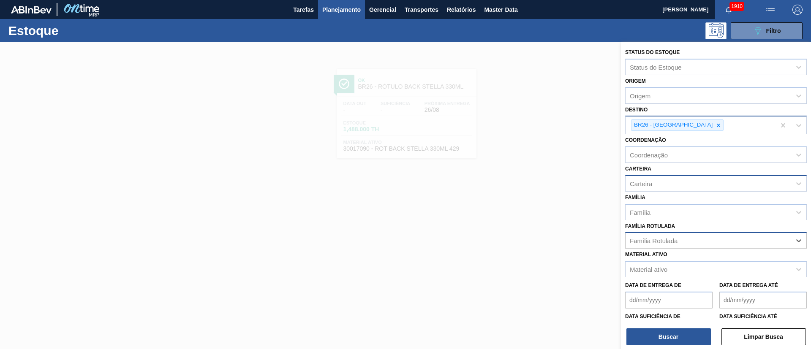
paste Rotulada "RÓTULO NECK STELLA 330ML"
type Rotulada "RÓTULO NECK STELLA 330ML"
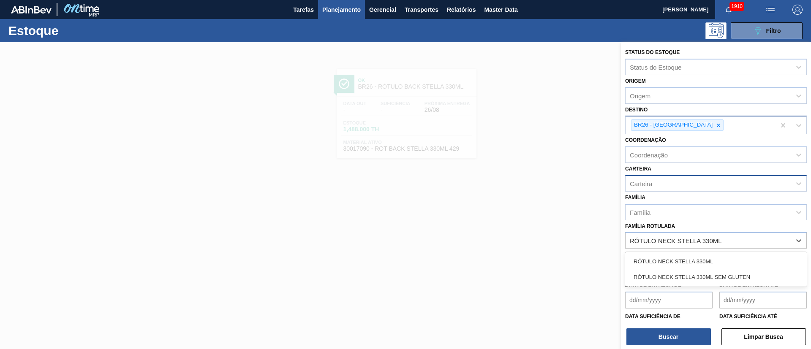
drag, startPoint x: 680, startPoint y: 256, endPoint x: 678, endPoint y: 200, distance: 56.2
click at [540, 232] on div "RÓTULO NECK STELLA 330ML" at bounding box center [716, 262] width 182 height 16
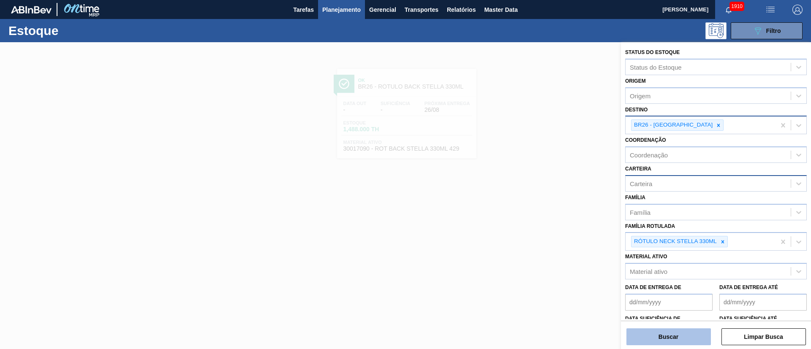
click at [540, 232] on button "Buscar" at bounding box center [668, 337] width 84 height 17
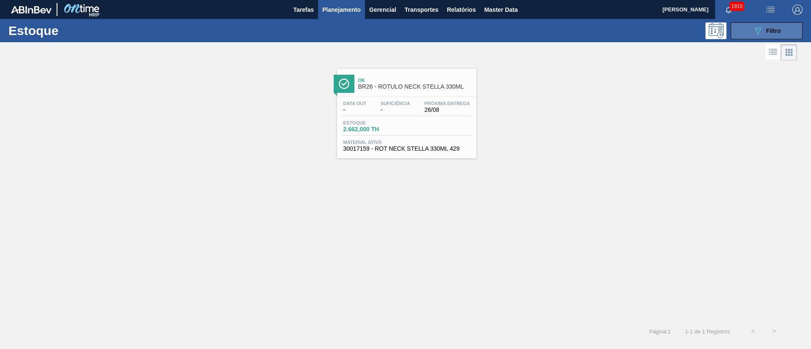
click at [540, 27] on icon "089F7B8B-B2A5-4AFE-B5C0-19BA573D28AC" at bounding box center [758, 31] width 10 height 10
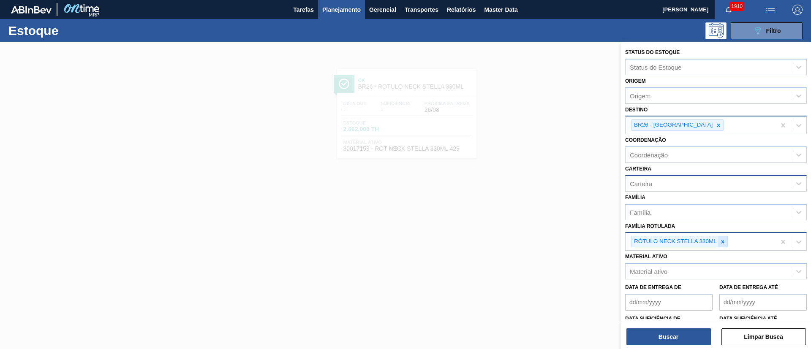
click at [540, 232] on icon at bounding box center [723, 242] width 6 height 6
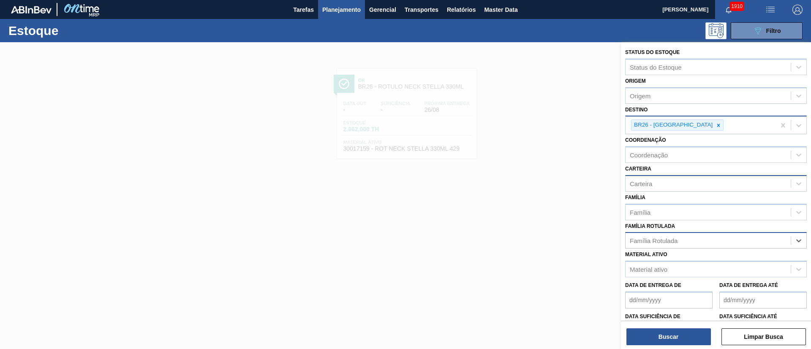
paste Rotulada "RÓTULO FRONT STELLA 330ML"
type Rotulada "RÓTULO FRONT STELLA 330ML"
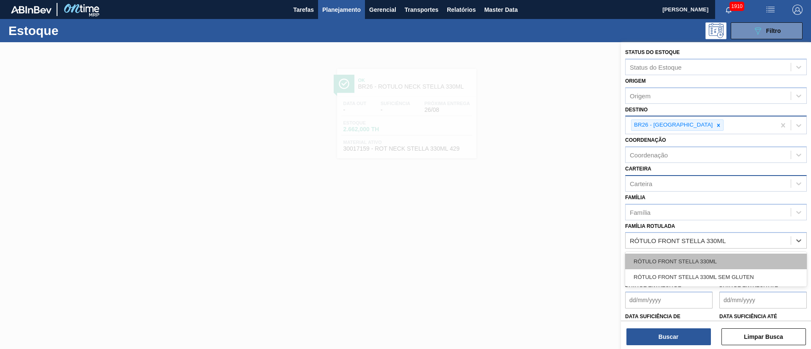
click at [540, 232] on div "RÓTULO FRONT STELLA 330ML" at bounding box center [716, 262] width 182 height 16
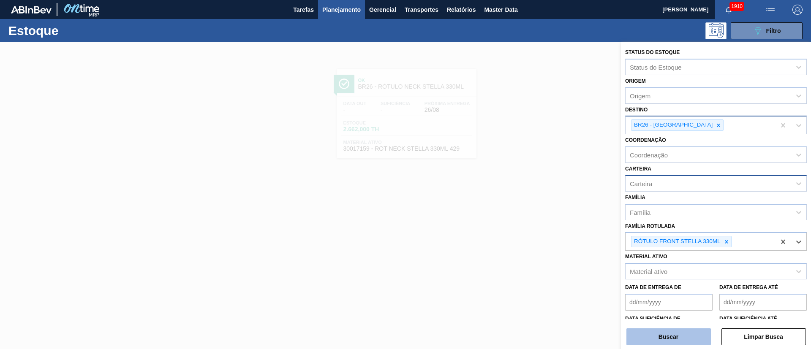
click at [540, 232] on button "Buscar" at bounding box center [668, 337] width 84 height 17
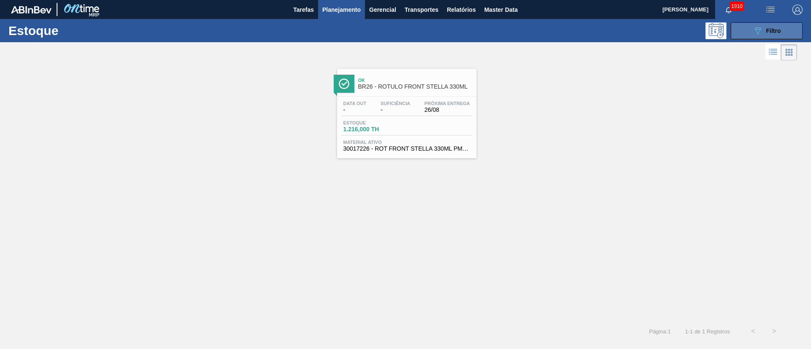
click at [540, 33] on icon at bounding box center [758, 30] width 6 height 7
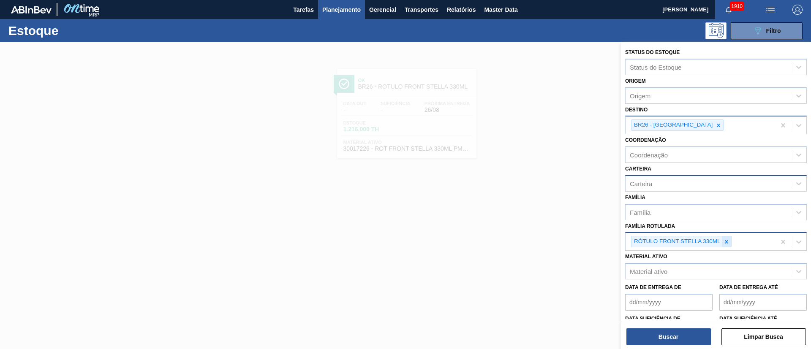
click at [540, 232] on icon at bounding box center [726, 242] width 6 height 6
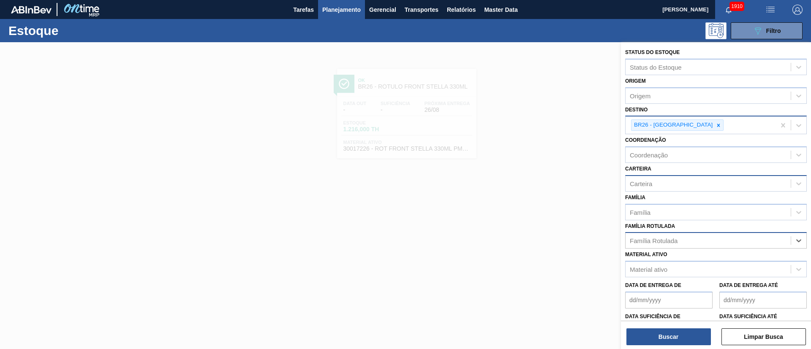
paste Rotulada "RÓTULO FRONT BC DUPLO MALTE 600ML"
type Rotulada "RÓTULO FRONT BC DUPLO MALTE 600ML"
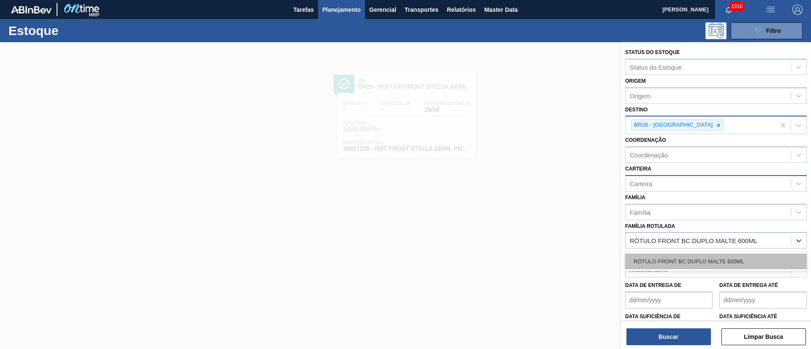
click at [540, 232] on div "RÓTULO FRONT BC DUPLO MALTE 600ML" at bounding box center [716, 262] width 182 height 16
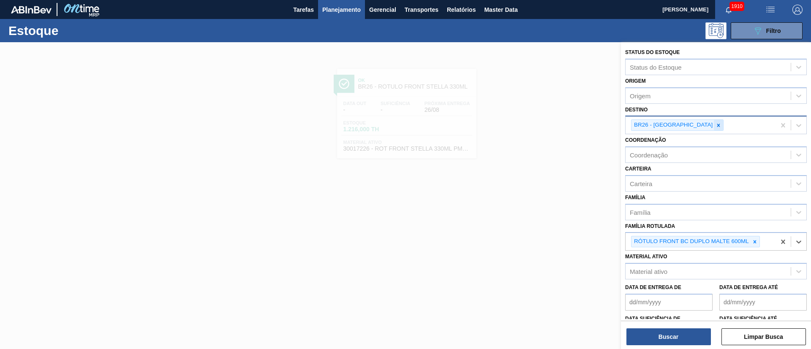
click at [540, 125] on icon at bounding box center [718, 125] width 6 height 6
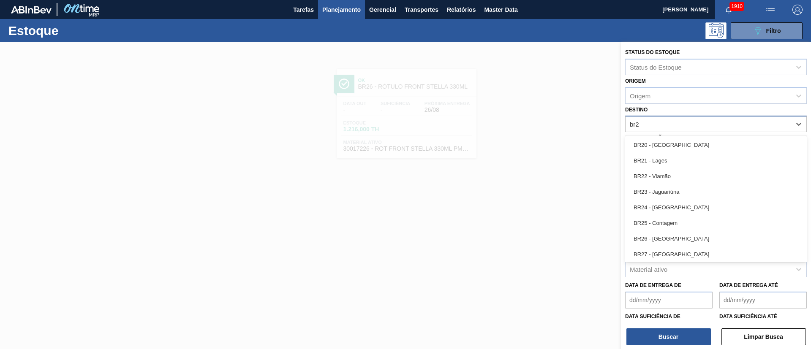
type input "br23"
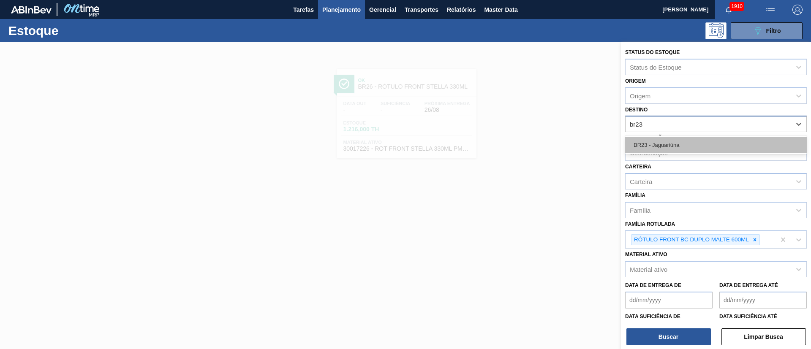
click at [540, 142] on div "BR23 - Jaguariúna" at bounding box center [716, 145] width 182 height 16
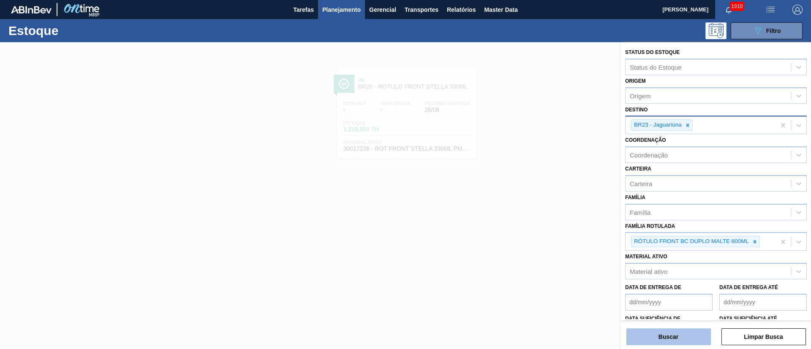
click at [540, 232] on button "Buscar" at bounding box center [668, 337] width 84 height 17
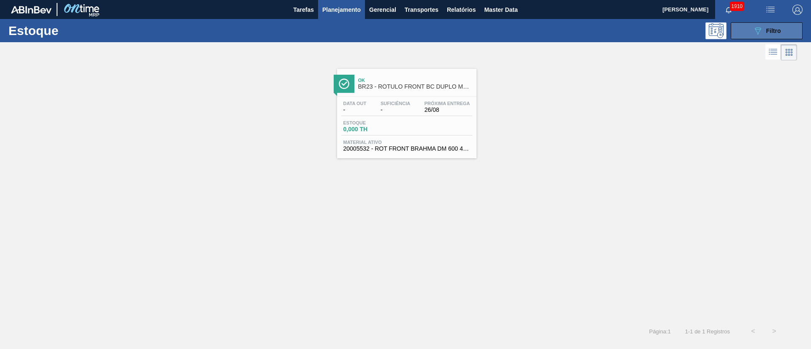
click at [540, 36] on button "089F7B8B-B2A5-4AFE-B5C0-19BA573D28AC Filtro" at bounding box center [767, 30] width 72 height 17
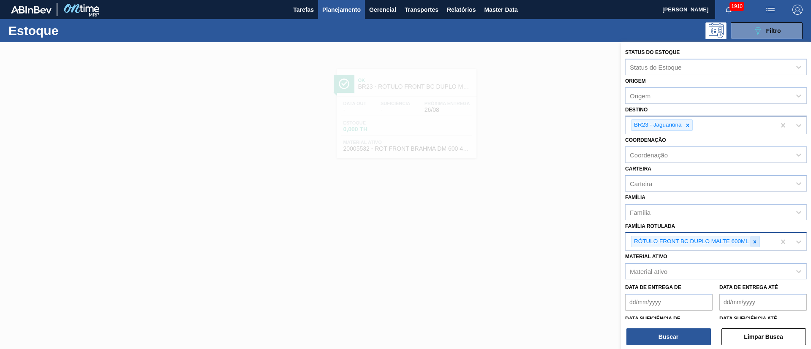
click at [540, 232] on icon at bounding box center [755, 242] width 6 height 6
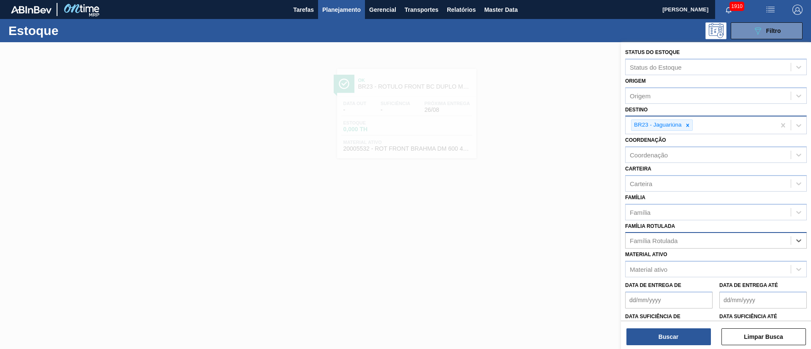
paste Rotulada "RÓTULO FRONT BC 300ML"
type Rotulada "RÓTULO FRONT BC 300ML"
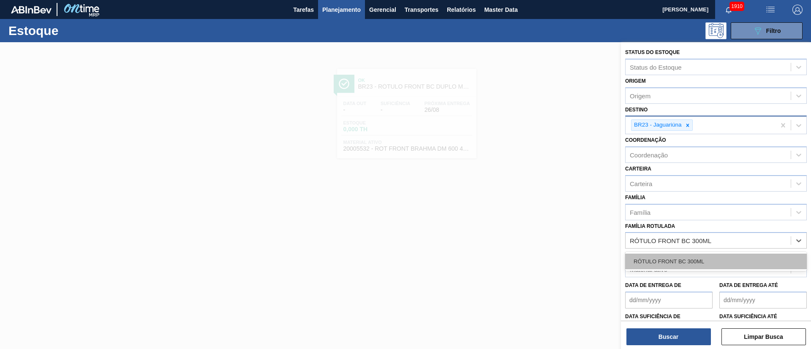
click at [540, 232] on div "RÓTULO FRONT BC 300ML" at bounding box center [716, 262] width 182 height 16
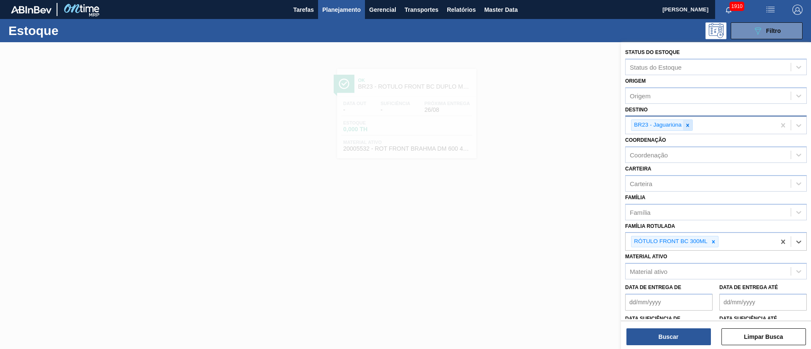
click at [540, 124] on icon at bounding box center [688, 125] width 6 height 6
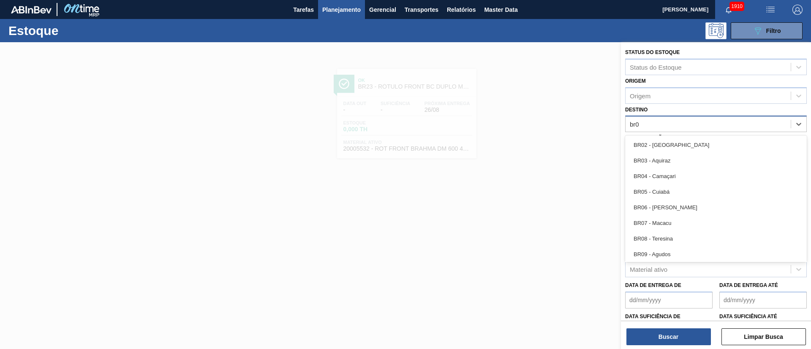
type input "br08"
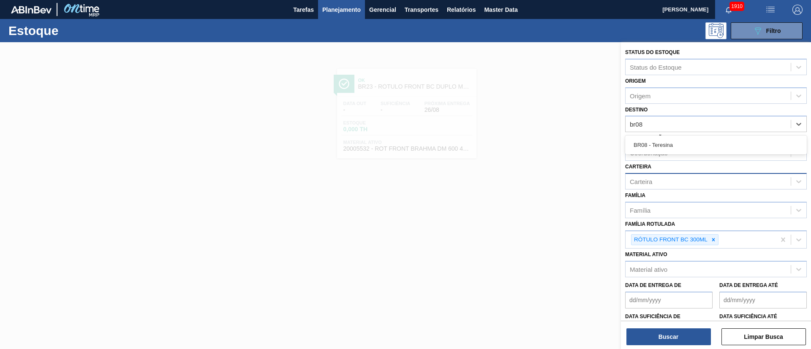
click at [540, 142] on div "BR08 - Teresina" at bounding box center [716, 145] width 182 height 16
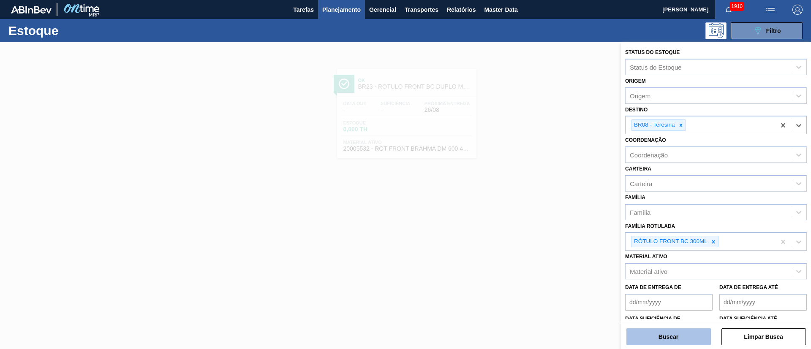
click at [540, 232] on button "Buscar" at bounding box center [668, 337] width 84 height 17
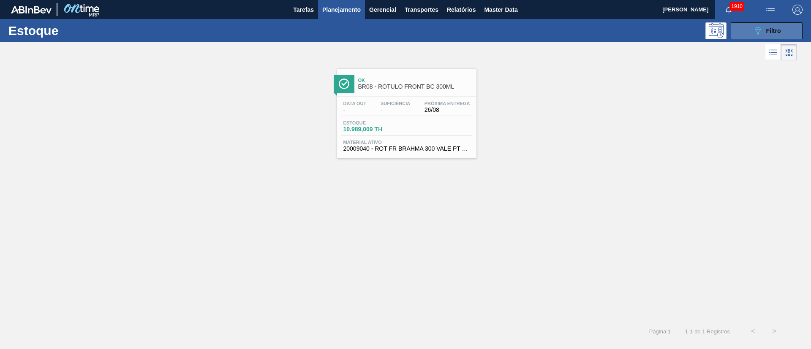
click at [540, 28] on icon "089F7B8B-B2A5-4AFE-B5C0-19BA573D28AC" at bounding box center [758, 31] width 10 height 10
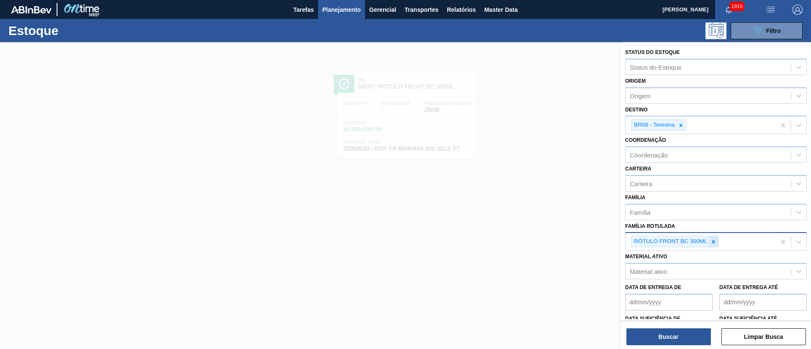
click at [540, 232] on div at bounding box center [713, 242] width 9 height 11
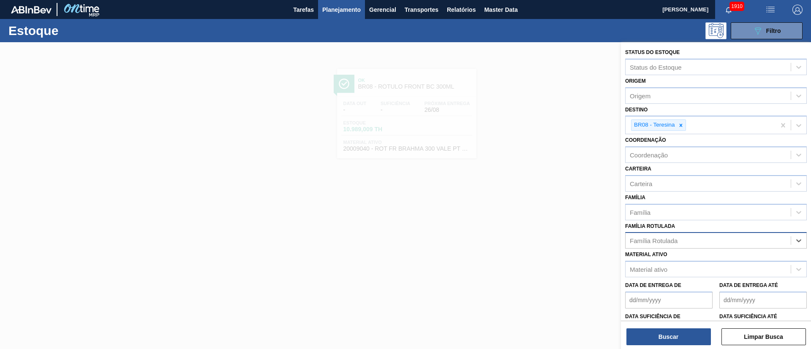
paste Rotulada "RÓTULO NECK STELLA 330ML"
type Rotulada "RÓTULO NECK STELLA 330ML"
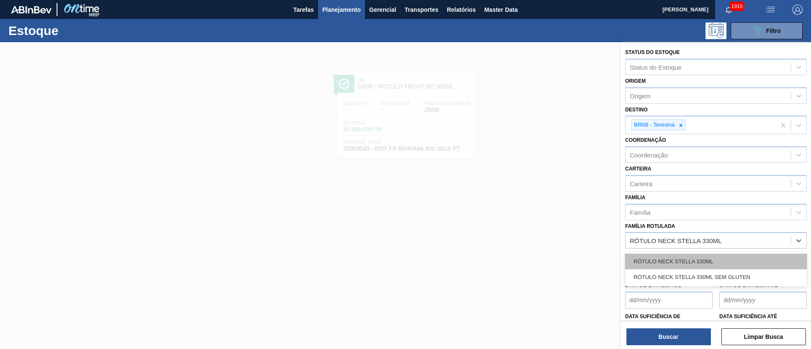
click at [540, 232] on div "RÓTULO NECK STELLA 330ML" at bounding box center [716, 262] width 182 height 16
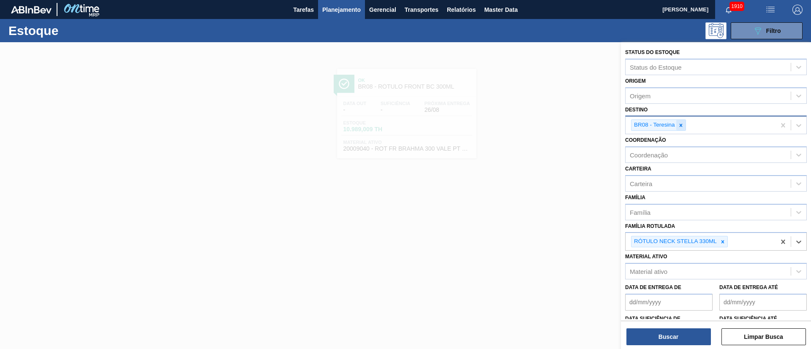
click at [540, 127] on icon at bounding box center [681, 125] width 6 height 6
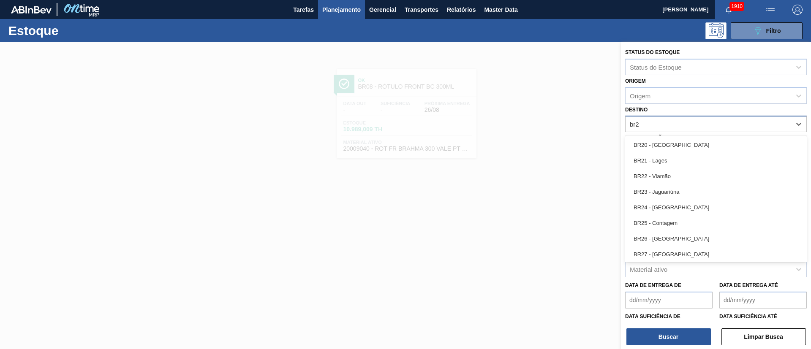
type input "br23"
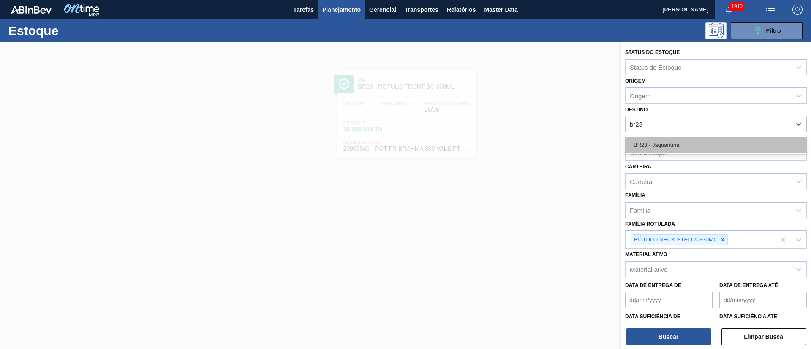
click at [540, 145] on div "BR23 - Jaguariúna" at bounding box center [716, 145] width 182 height 16
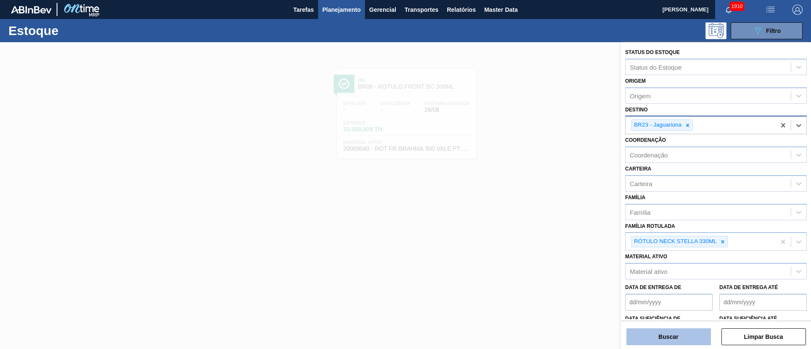
click at [540, 232] on button "Buscar" at bounding box center [668, 337] width 84 height 17
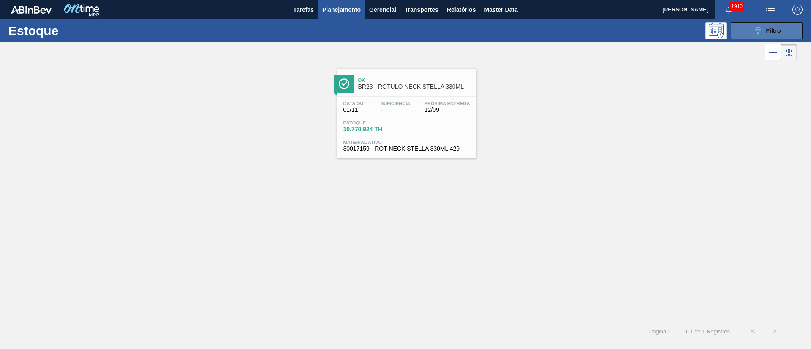
click at [540, 27] on button "089F7B8B-B2A5-4AFE-B5C0-19BA573D28AC Filtro" at bounding box center [767, 30] width 72 height 17
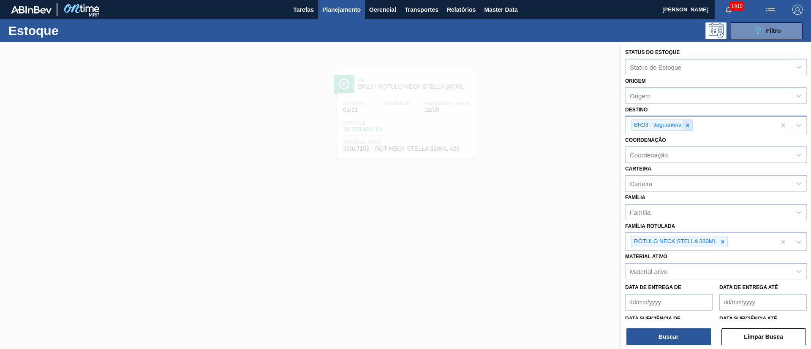
click at [540, 128] on div at bounding box center [687, 125] width 9 height 11
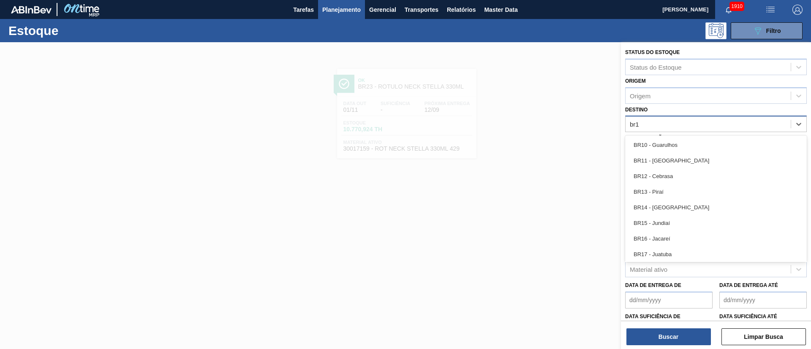
type input "br18"
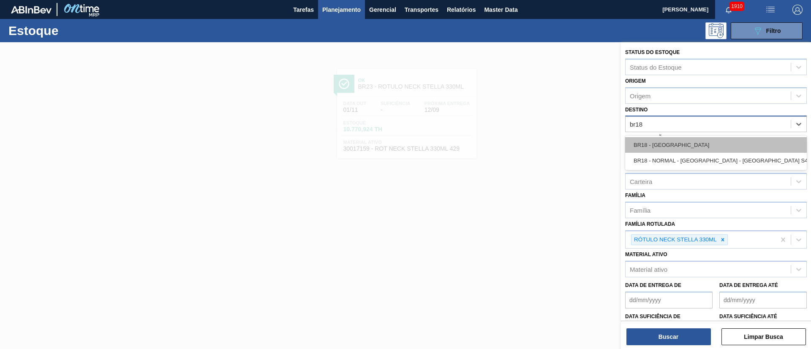
click at [540, 144] on div "BR18 - Pernambuco" at bounding box center [716, 145] width 182 height 16
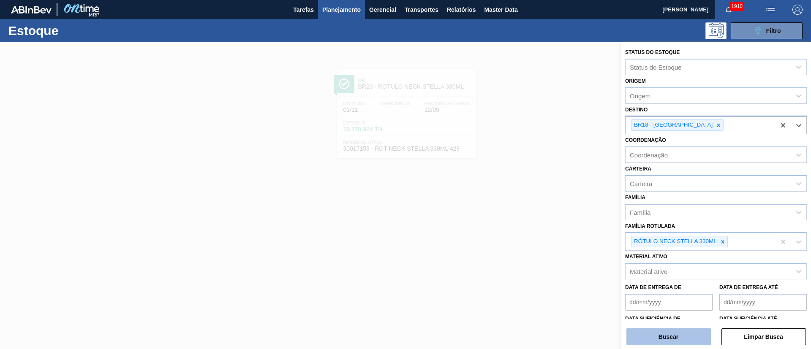
click at [540, 232] on button "Buscar" at bounding box center [668, 337] width 84 height 17
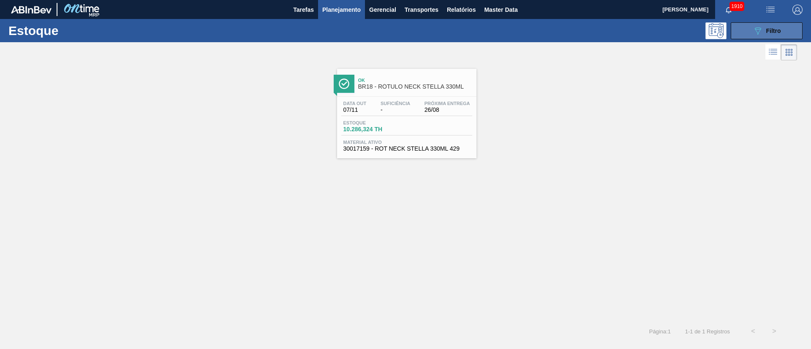
click at [540, 23] on button "089F7B8B-B2A5-4AFE-B5C0-19BA573D28AC Filtro" at bounding box center [767, 30] width 72 height 17
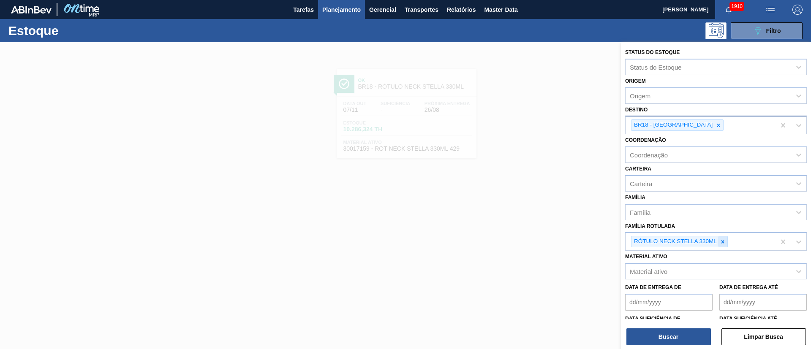
click at [540, 232] on icon at bounding box center [723, 242] width 6 height 6
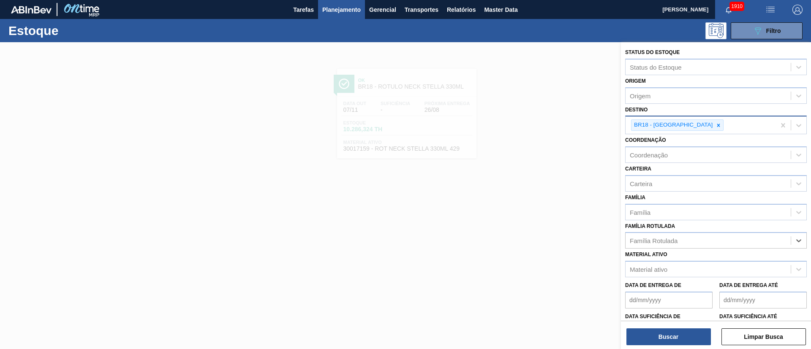
paste Rotulada "RÓTULO NECK STELLA 600ML"
type Rotulada "RÓTULO NECK STELLA 600ML"
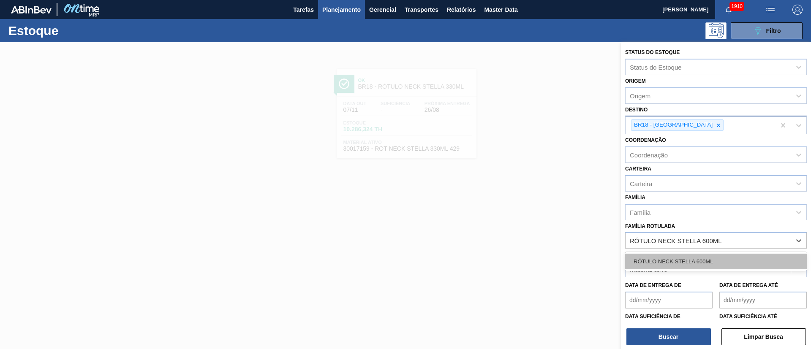
click at [540, 232] on div "RÓTULO NECK STELLA 600ML" at bounding box center [716, 262] width 182 height 16
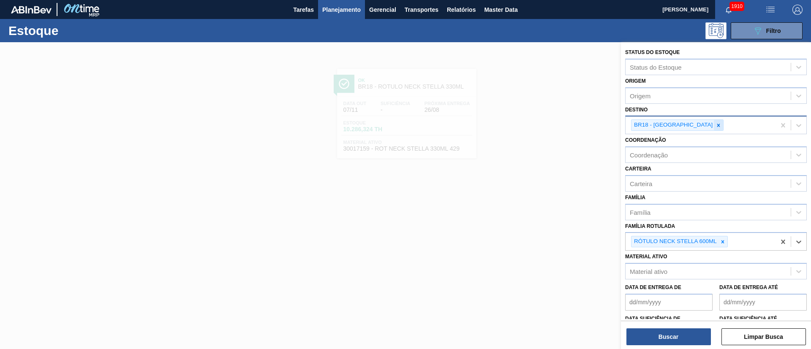
click at [540, 126] on icon at bounding box center [718, 125] width 3 height 3
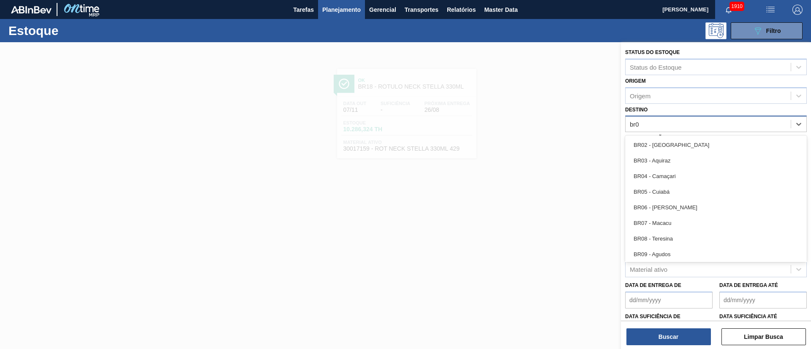
type input "br03"
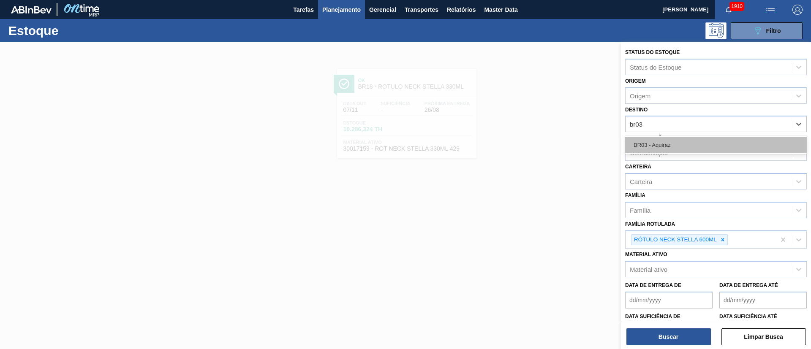
click at [540, 144] on div "BR03 - Aquiraz" at bounding box center [716, 145] width 182 height 16
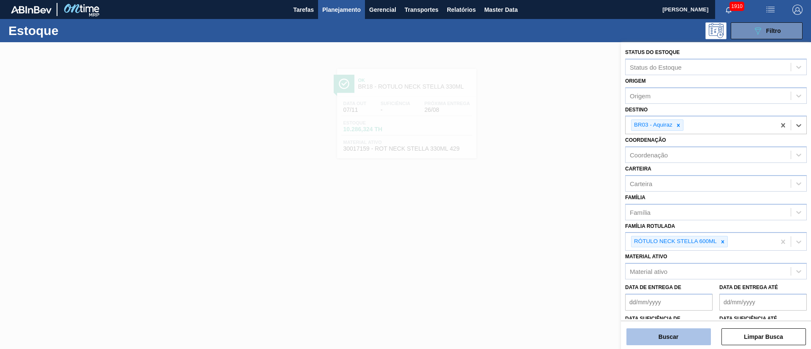
click at [540, 232] on button "Buscar" at bounding box center [668, 337] width 84 height 17
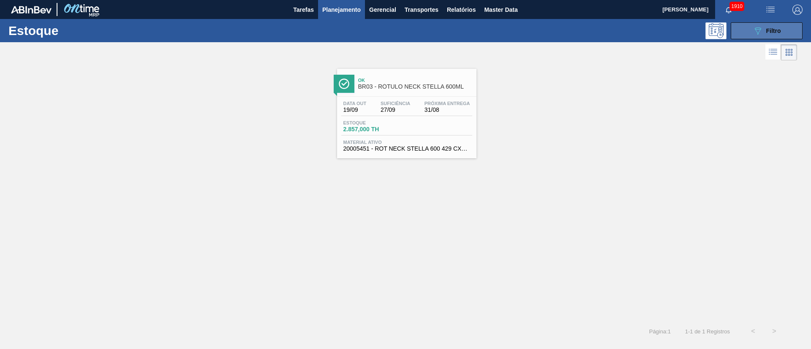
click at [540, 28] on button "089F7B8B-B2A5-4AFE-B5C0-19BA573D28AC Filtro" at bounding box center [767, 30] width 72 height 17
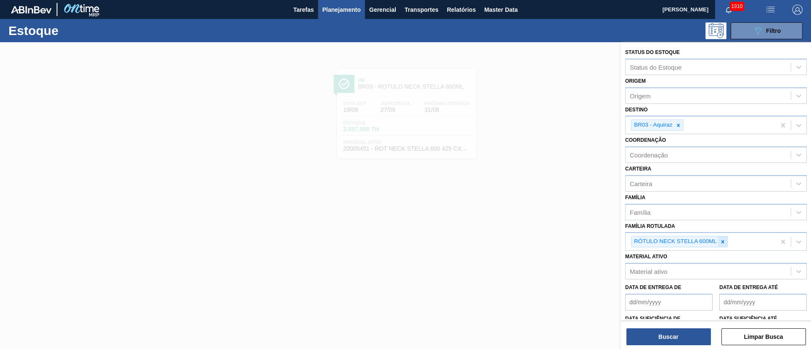
click at [540, 232] on div at bounding box center [722, 242] width 9 height 11
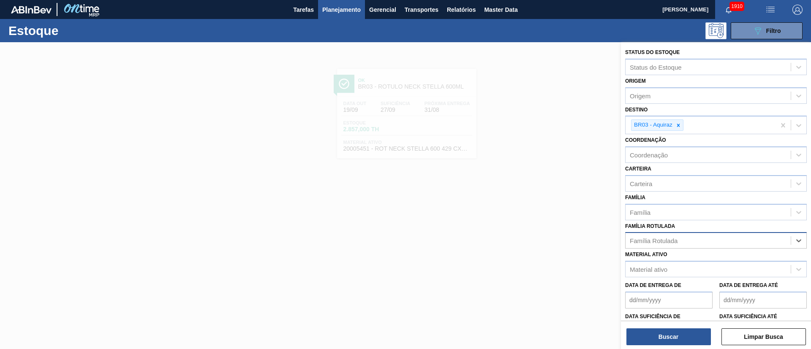
paste Rotulada "RÓTULO FRONT SPATEN 330ML"
type Rotulada "RÓTULO FRONT SPATEN 330ML"
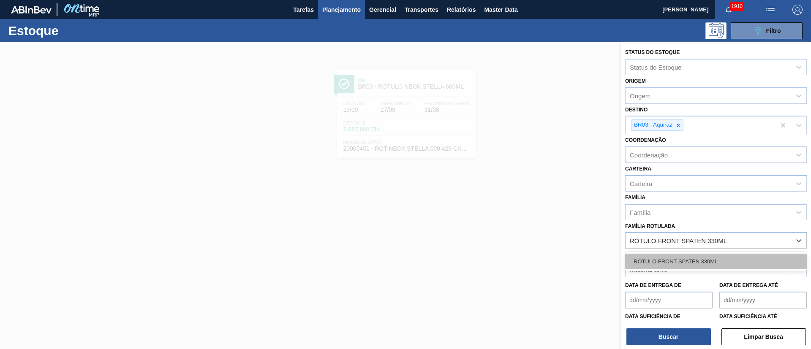
click at [540, 232] on div "RÓTULO FRONT SPATEN 330ML" at bounding box center [716, 262] width 182 height 16
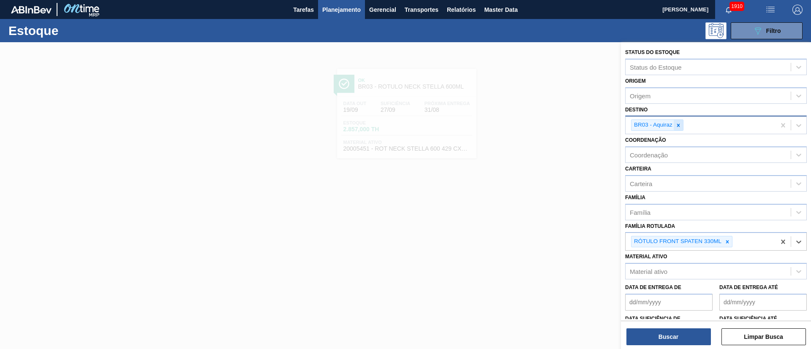
click at [540, 125] on icon at bounding box center [678, 125] width 6 height 6
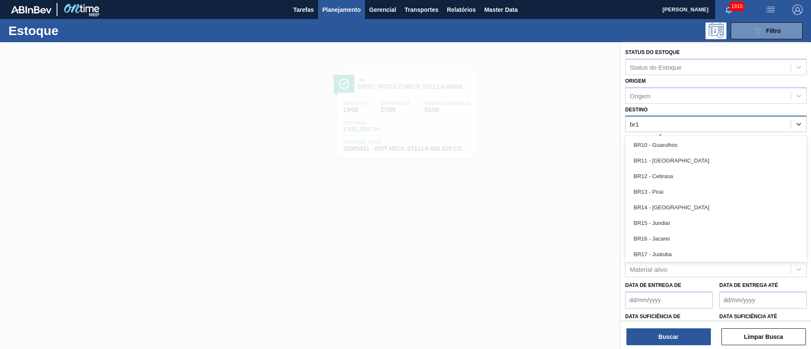
type input "br13"
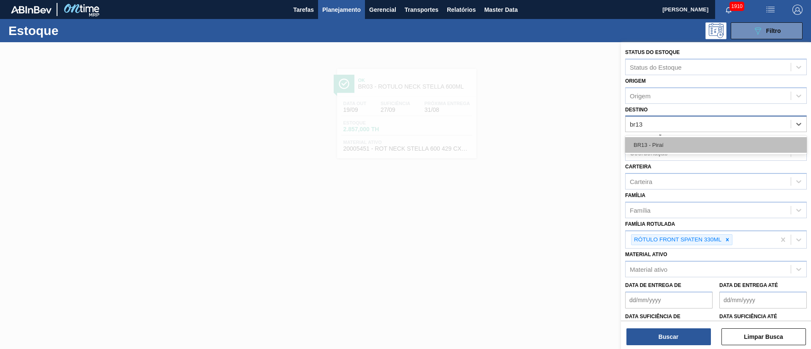
click at [540, 140] on div "BR13 - Piraí" at bounding box center [716, 145] width 182 height 16
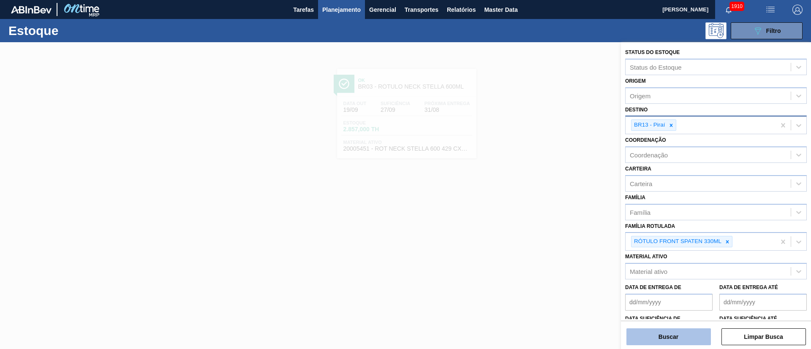
click at [540, 232] on button "Buscar" at bounding box center [668, 337] width 84 height 17
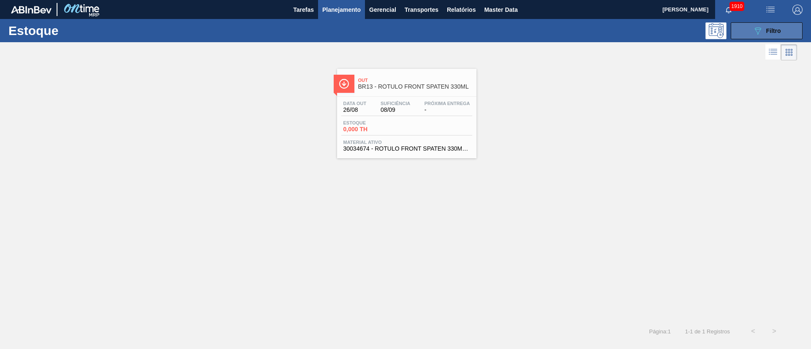
click at [540, 28] on span "Filtro" at bounding box center [773, 30] width 15 height 7
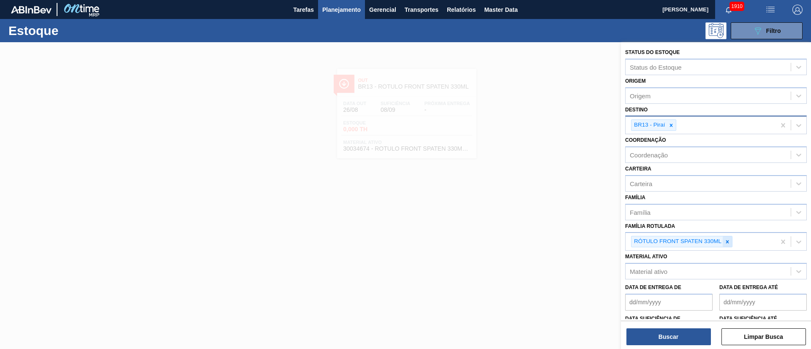
click at [540, 232] on icon at bounding box center [727, 241] width 3 height 3
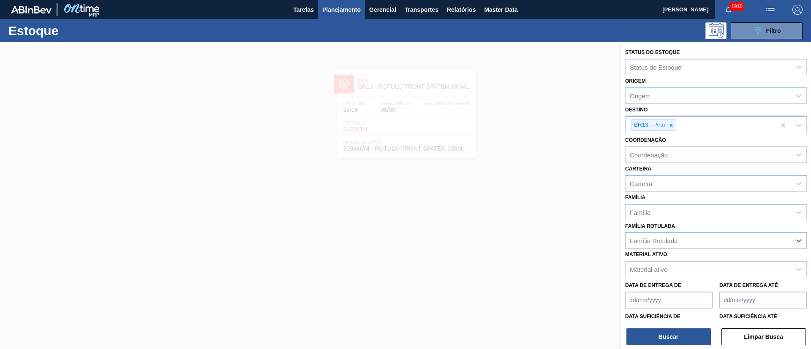
paste Rotulada "RÓTULO BACK SPATEN 330ML"
type Rotulada "RÓTULO BACK SPATEN 330ML"
drag, startPoint x: 670, startPoint y: 261, endPoint x: 668, endPoint y: 292, distance: 31.3
click at [540, 232] on div "RÓTULO BACK SPATEN 330ML" at bounding box center [716, 262] width 182 height 16
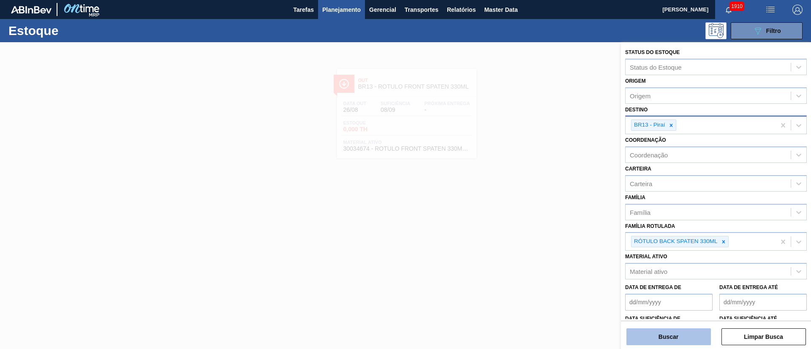
click at [540, 232] on button "Buscar" at bounding box center [668, 337] width 84 height 17
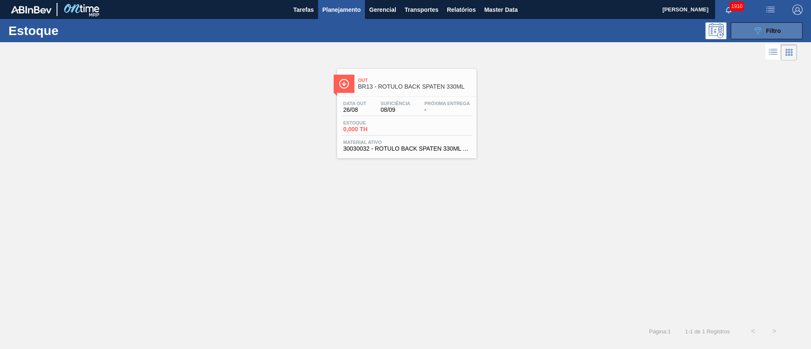
click at [540, 34] on button "089F7B8B-B2A5-4AFE-B5C0-19BA573D28AC Filtro" at bounding box center [767, 30] width 72 height 17
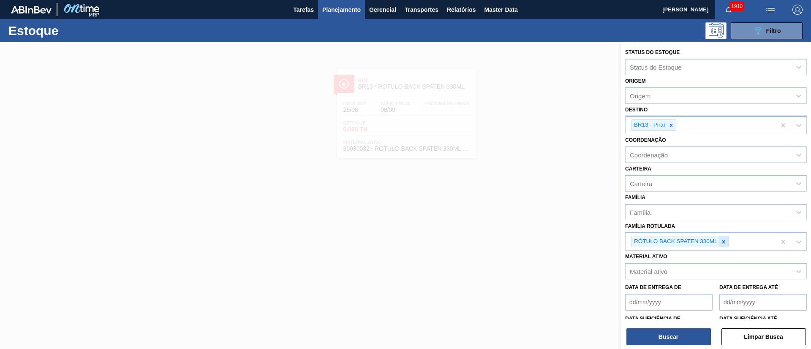
click at [540, 232] on icon at bounding box center [723, 241] width 3 height 3
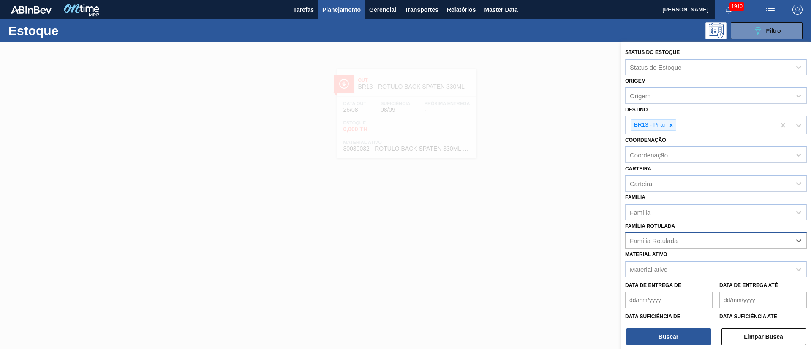
paste Rotulada "RÓTULO FRONT SPATEN 330ML"
type Rotulada "RÓTULO FRONT SPATEN 330ML"
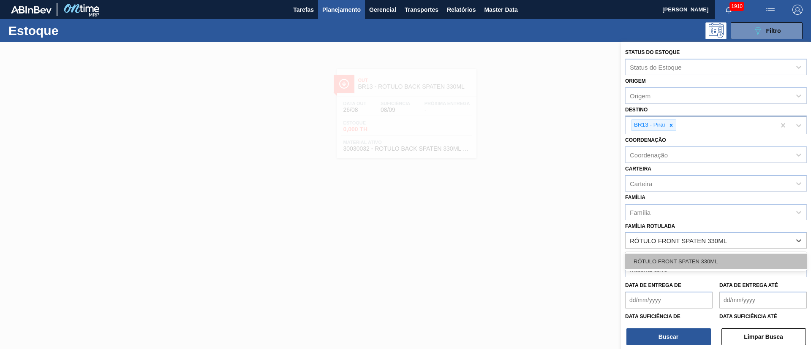
click at [540, 232] on div "RÓTULO FRONT SPATEN 330ML" at bounding box center [716, 262] width 182 height 16
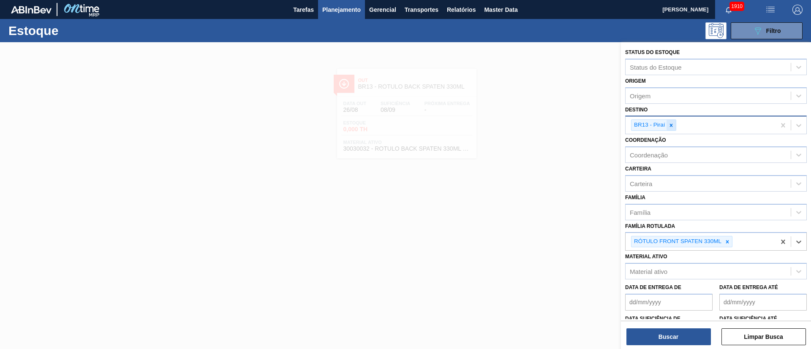
click at [540, 122] on div at bounding box center [670, 125] width 9 height 11
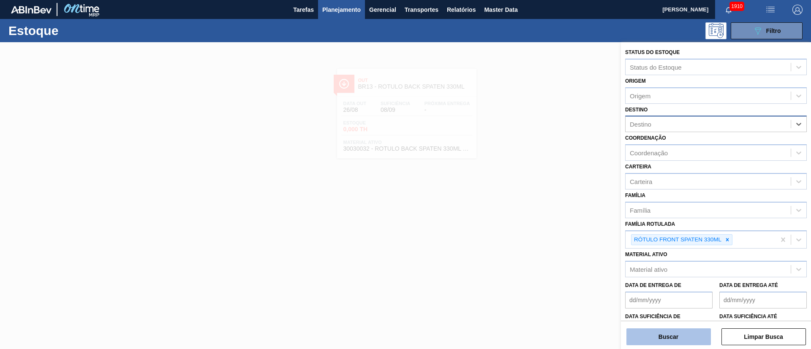
click at [540, 232] on button "Buscar" at bounding box center [668, 337] width 84 height 17
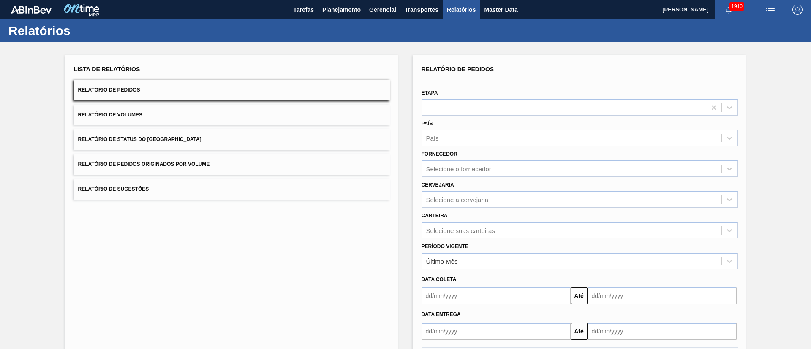
click at [154, 139] on span "Relatório de Status do Estoque" at bounding box center [139, 139] width 123 height 6
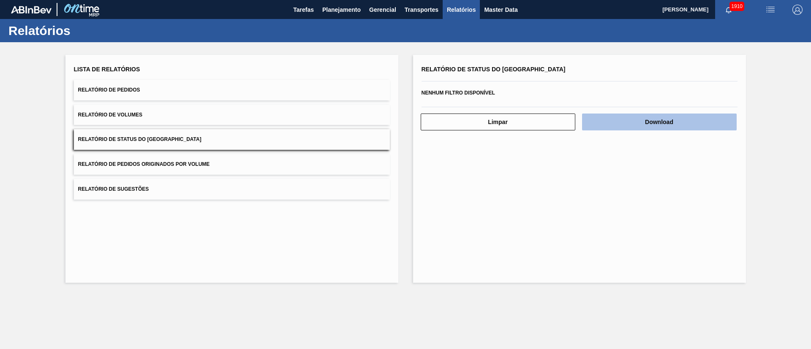
click at [652, 126] on button "Download" at bounding box center [659, 122] width 155 height 17
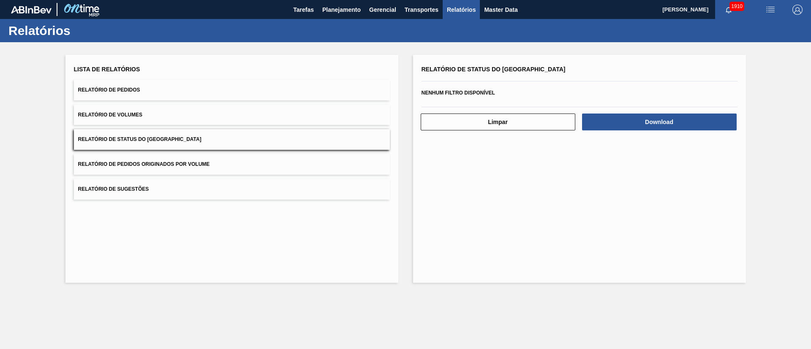
click at [141, 97] on button "Relatório de Pedidos" at bounding box center [232, 90] width 316 height 21
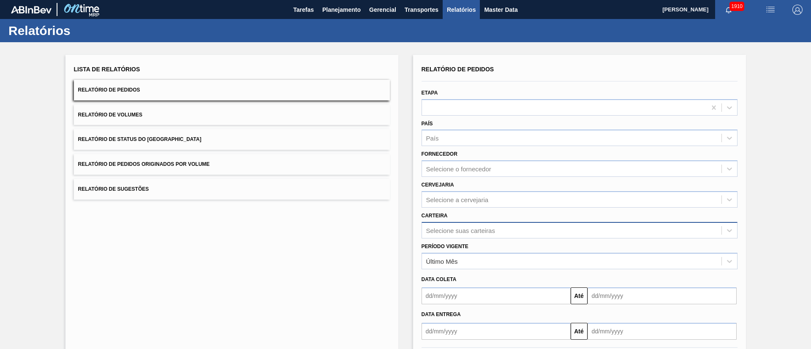
click at [435, 225] on div "Selecione suas carteiras" at bounding box center [571, 230] width 299 height 12
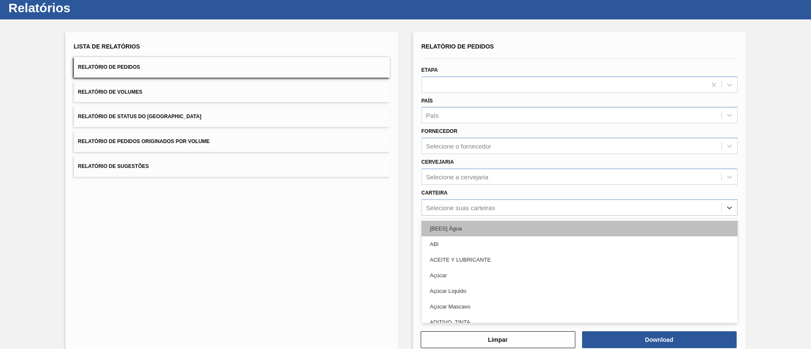
scroll to position [23, 0]
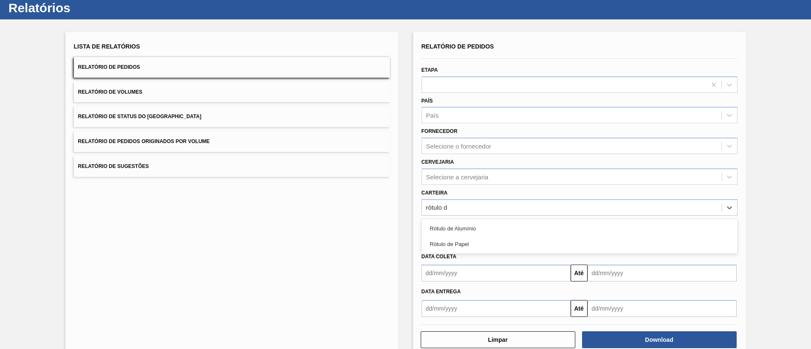
type input "rótulo de"
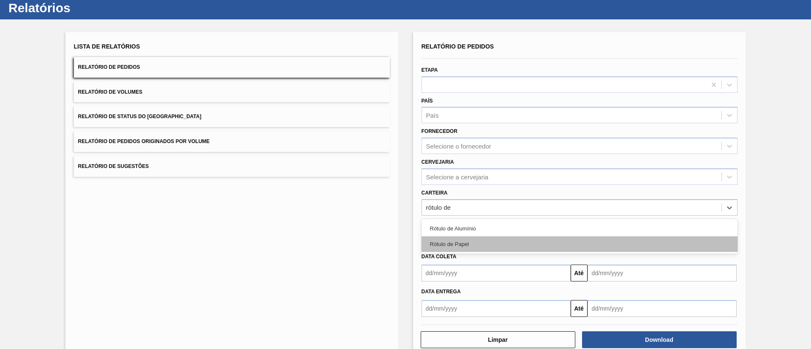
click at [457, 237] on div "Rótulo de Papel" at bounding box center [579, 245] width 316 height 16
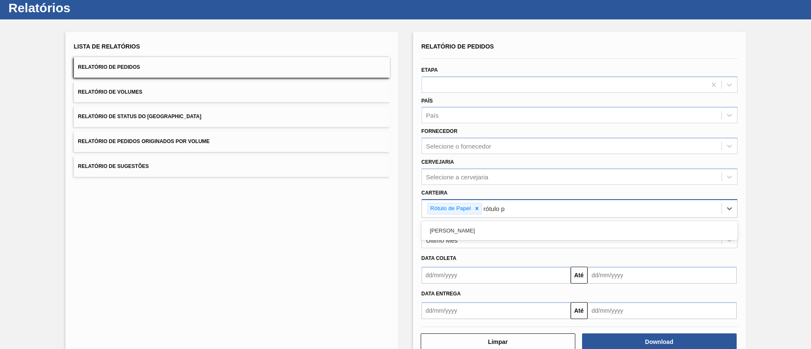
type input "rótulo pa"
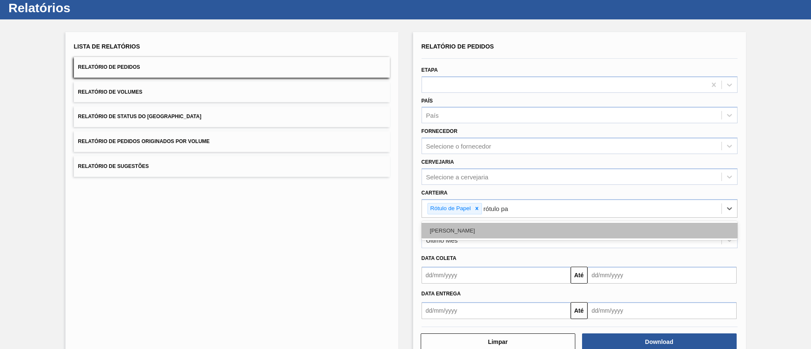
click at [463, 226] on div "Rótulo Papel" at bounding box center [579, 231] width 316 height 16
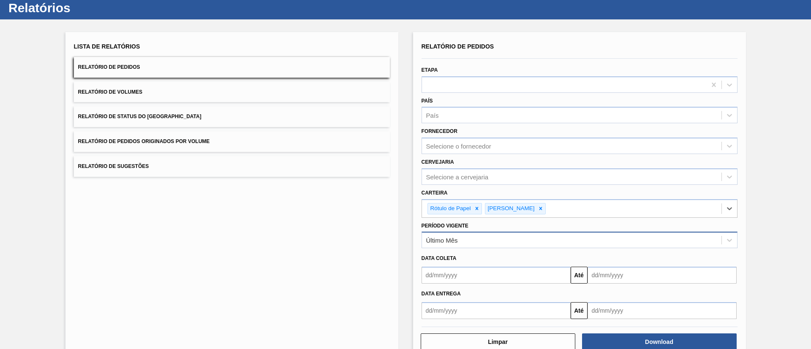
click at [448, 245] on div "Último Mês" at bounding box center [571, 240] width 299 height 12
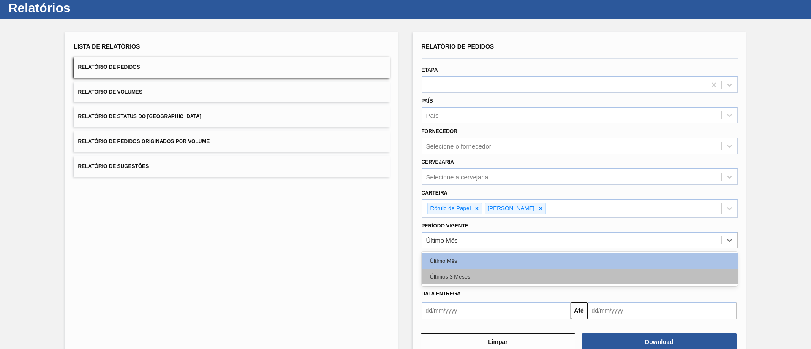
click at [443, 276] on div "Últimos 3 Meses" at bounding box center [579, 277] width 316 height 16
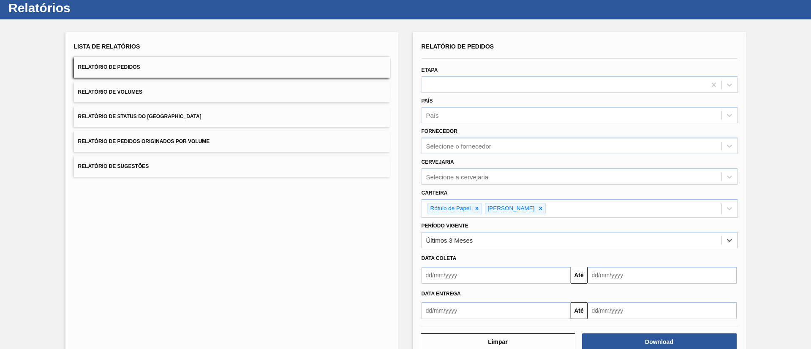
scroll to position [44, 0]
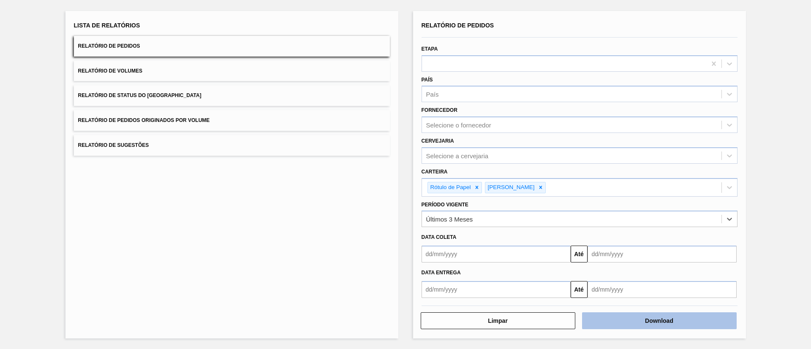
click at [626, 318] on button "Download" at bounding box center [659, 321] width 155 height 17
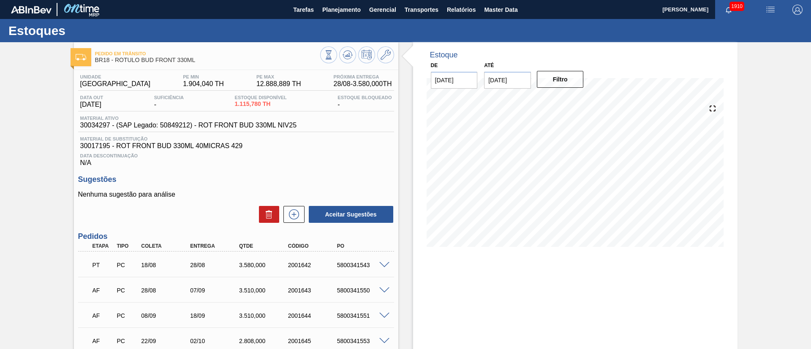
click at [513, 82] on input "[DATE]" at bounding box center [507, 80] width 47 height 17
click at [575, 188] on div "4" at bounding box center [576, 182] width 11 height 11
type input "[DATE]"
click at [558, 81] on button "Filtro" at bounding box center [560, 79] width 47 height 17
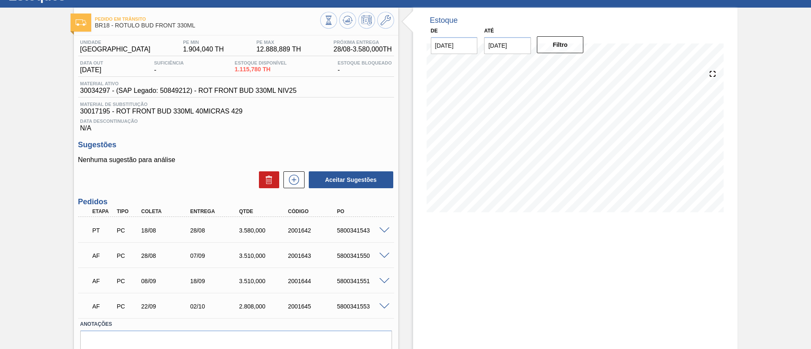
scroll to position [63, 0]
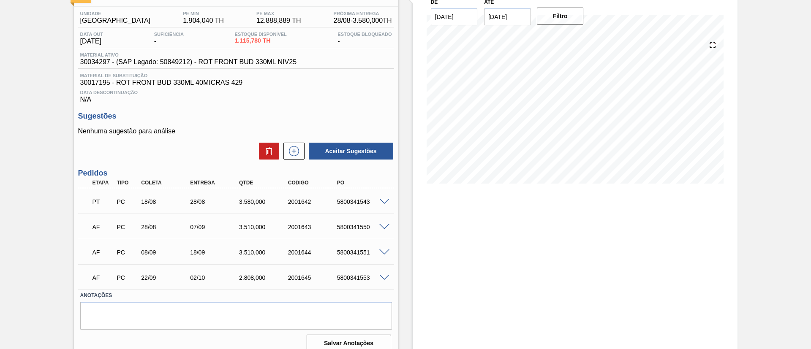
click at [382, 200] on span at bounding box center [384, 202] width 10 height 6
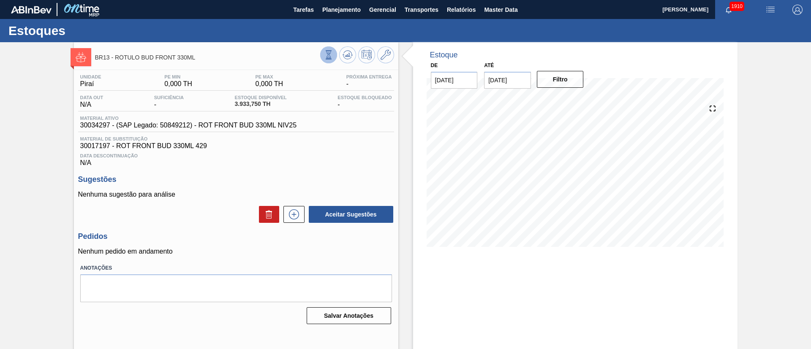
click at [325, 57] on icon at bounding box center [328, 54] width 9 height 9
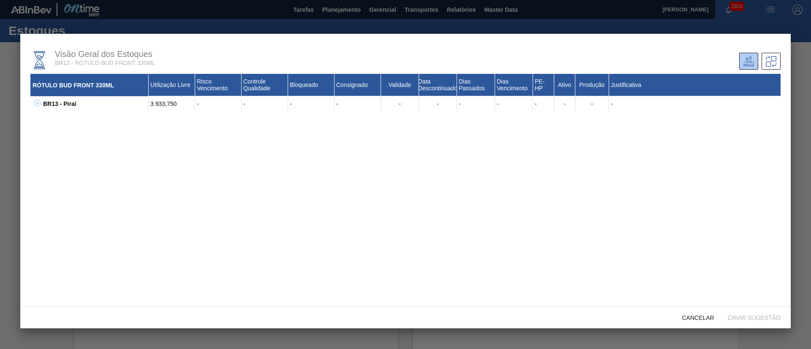
click at [36, 102] on icon at bounding box center [37, 103] width 6 height 6
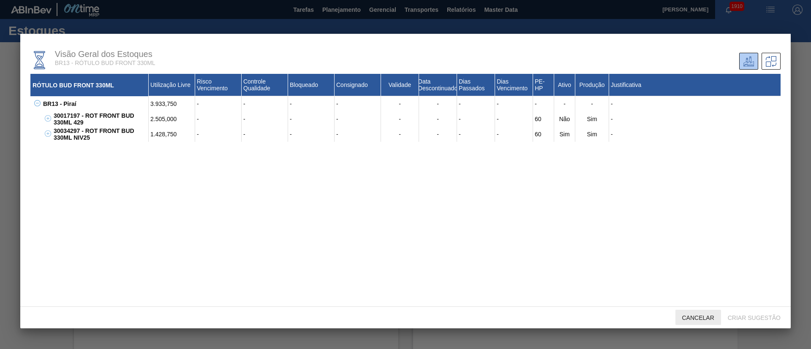
click at [680, 312] on div "Cancelar" at bounding box center [698, 318] width 46 height 16
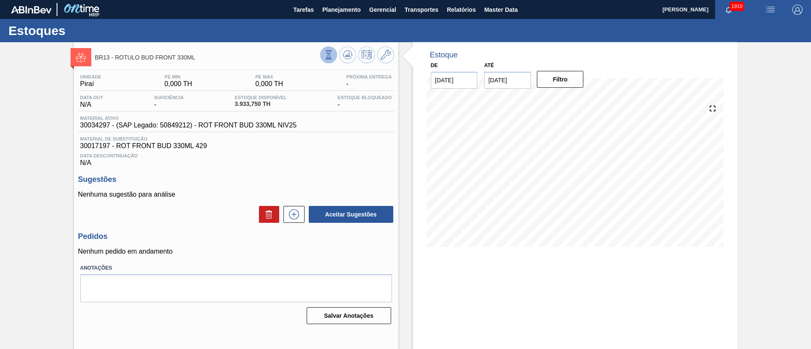
click at [324, 54] on icon at bounding box center [328, 54] width 9 height 9
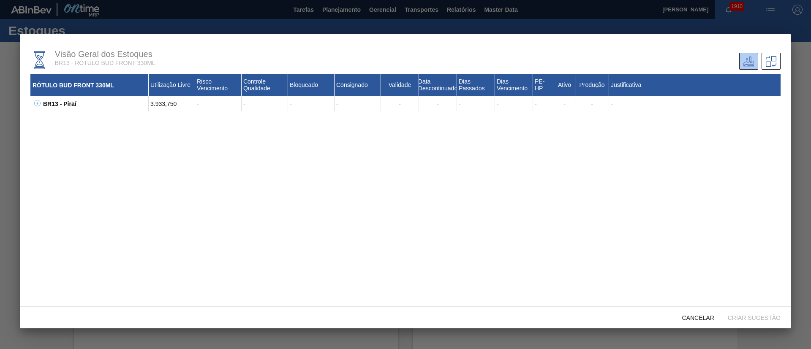
click at [39, 103] on icon at bounding box center [37, 103] width 6 height 6
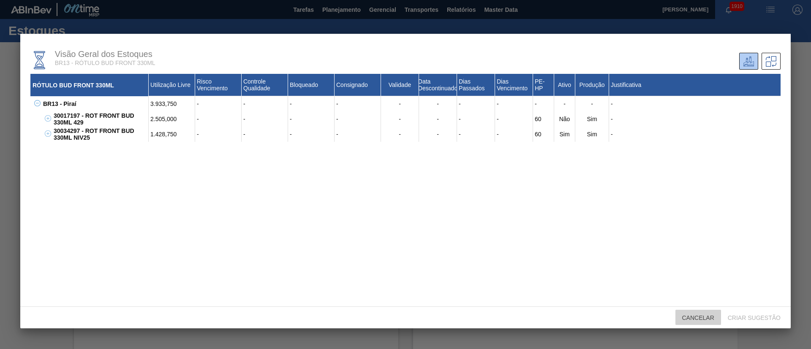
click at [699, 323] on div "Cancelar" at bounding box center [698, 318] width 46 height 16
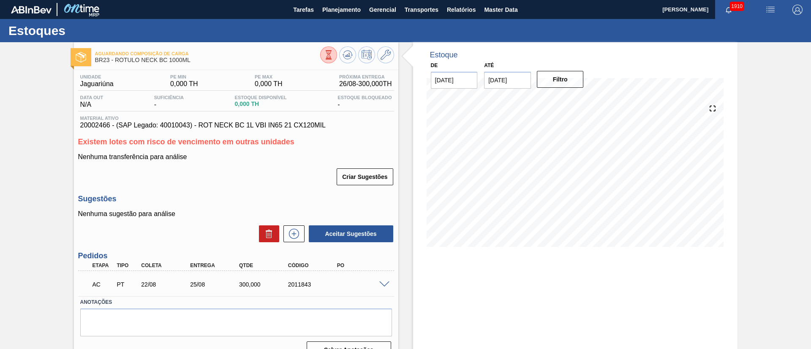
click at [383, 285] on span at bounding box center [384, 285] width 10 height 6
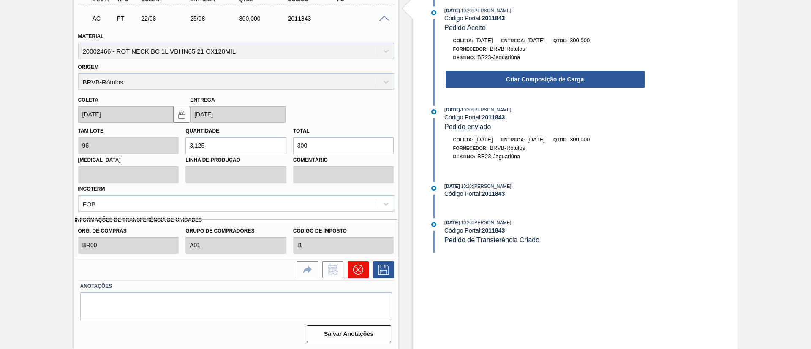
scroll to position [266, 0]
click at [358, 270] on icon at bounding box center [357, 269] width 5 height 5
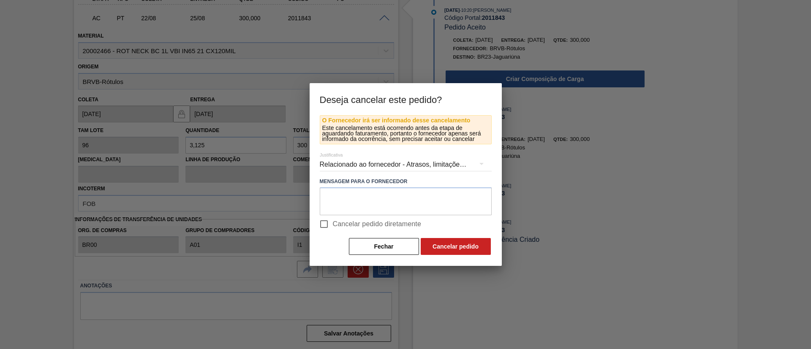
click at [365, 225] on span "Cancelar pedido diretamente" at bounding box center [377, 224] width 89 height 10
click at [333, 225] on input "Cancelar pedido diretamente" at bounding box center [324, 224] width 18 height 18
checkbox input "true"
click at [474, 258] on div "O Fornecedor irá ser informado desse cancelamento Este cancelamento está ocorre…" at bounding box center [406, 190] width 192 height 151
click at [476, 251] on button "Cancelar pedido" at bounding box center [456, 246] width 70 height 17
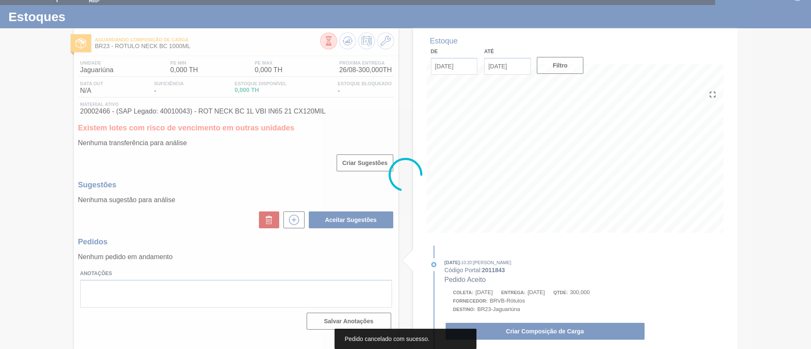
scroll to position [14, 0]
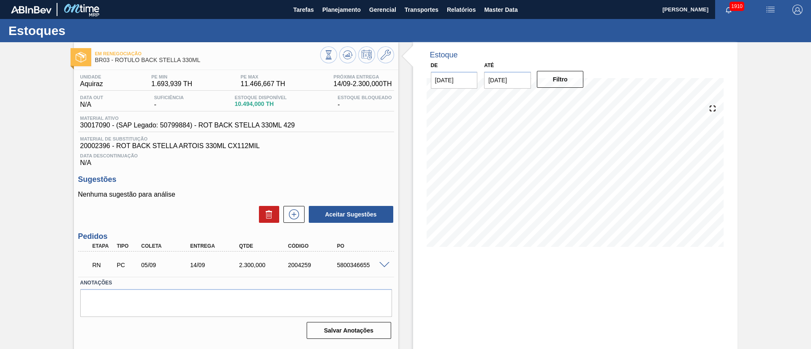
click at [379, 266] on span at bounding box center [384, 265] width 10 height 6
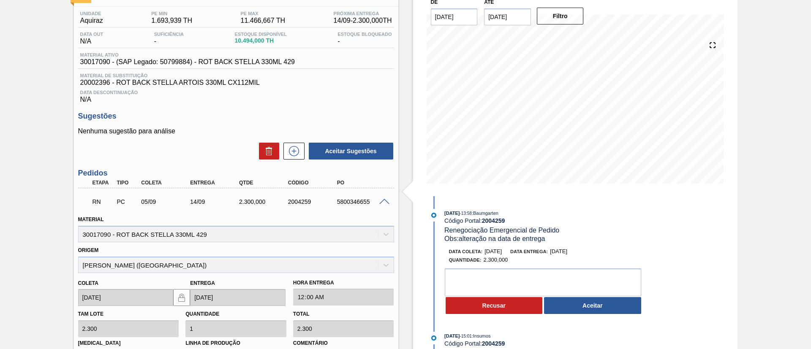
scroll to position [202, 0]
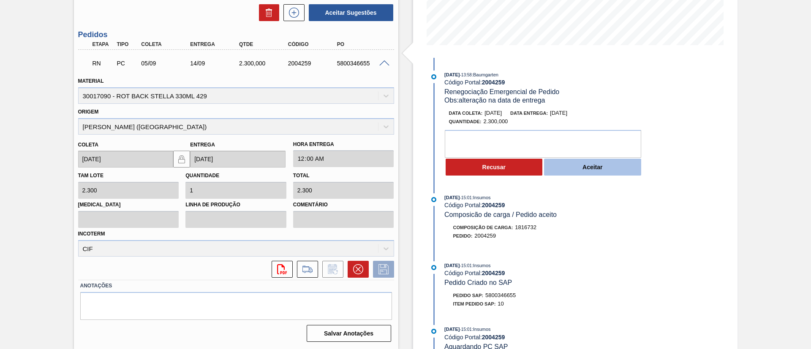
click at [559, 170] on button "Aceitar" at bounding box center [592, 167] width 97 height 17
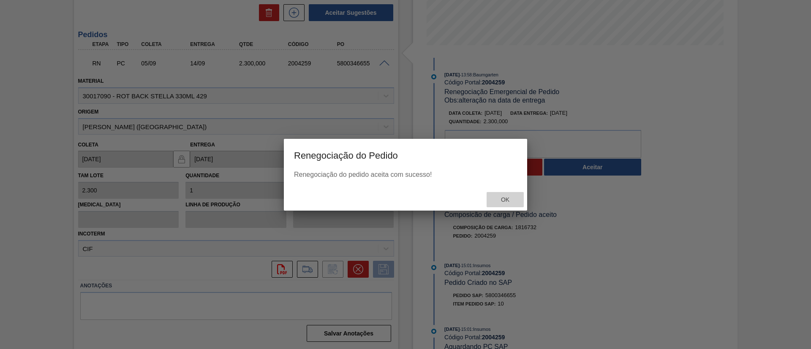
click at [516, 206] on div "Ok" at bounding box center [505, 200] width 37 height 16
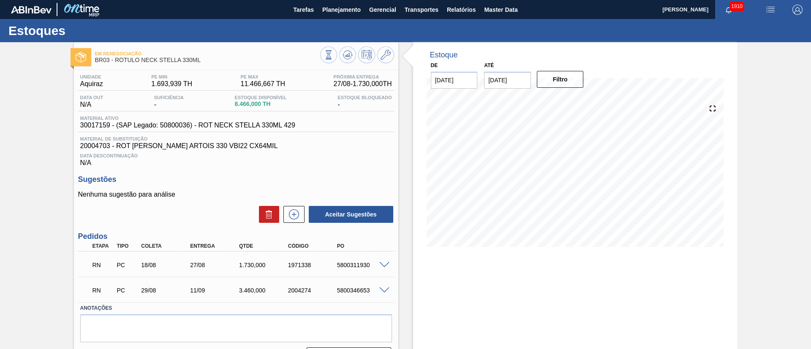
click at [379, 265] on span at bounding box center [384, 265] width 10 height 6
type input "1,730"
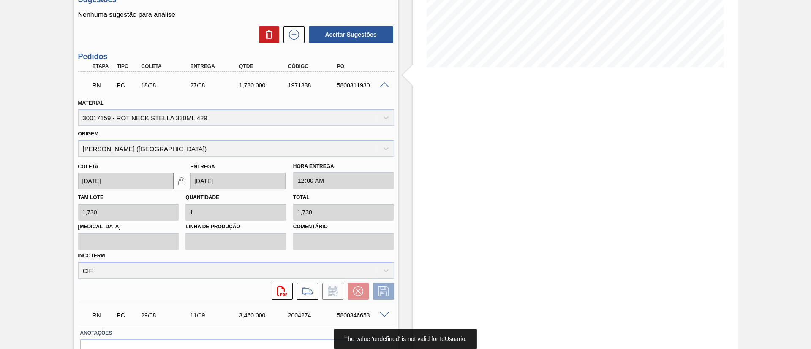
scroll to position [37, 0]
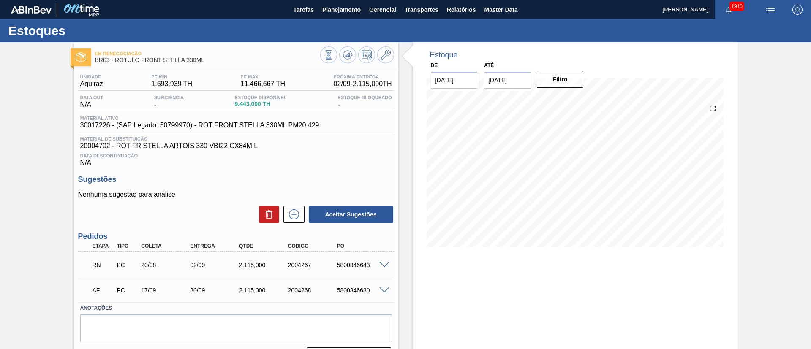
click at [384, 264] on span at bounding box center [384, 265] width 10 height 6
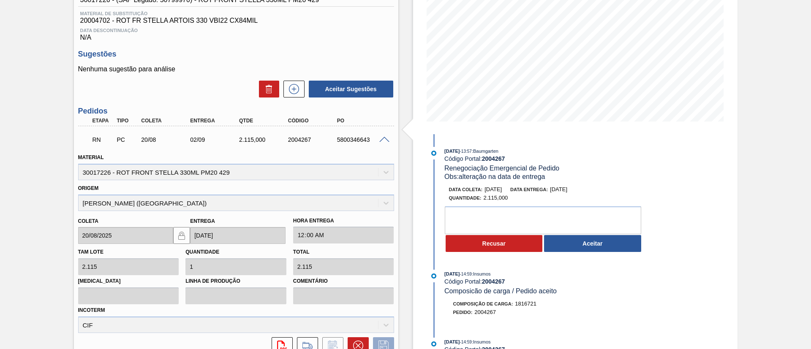
scroll to position [127, 0]
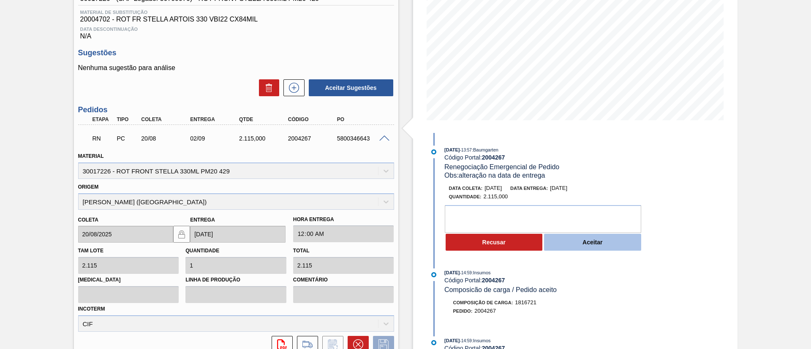
click at [588, 245] on button "Aceitar" at bounding box center [592, 242] width 97 height 17
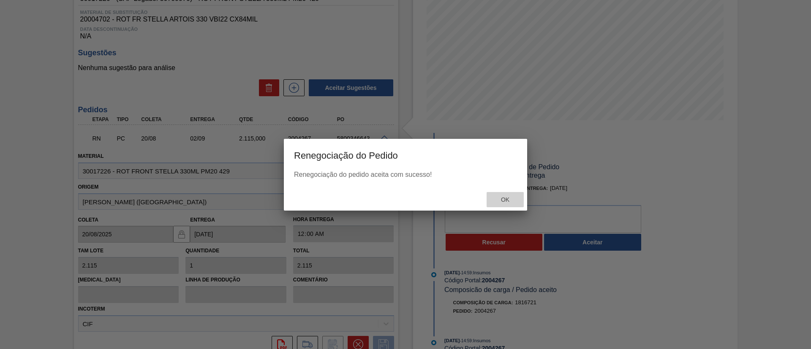
click at [511, 203] on span "Ok" at bounding box center [505, 199] width 22 height 7
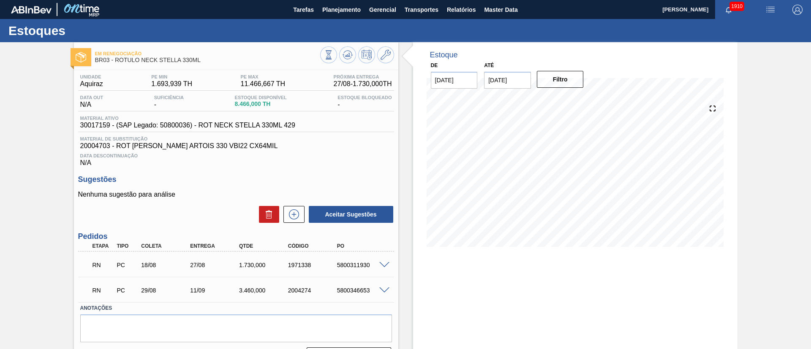
click at [382, 261] on div at bounding box center [385, 264] width 17 height 6
click at [382, 266] on span at bounding box center [384, 265] width 10 height 6
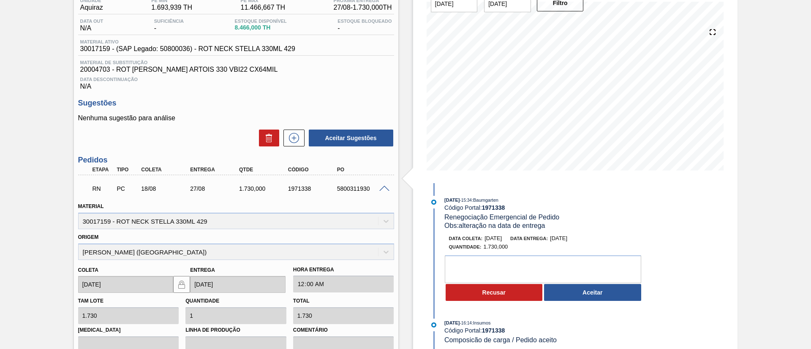
scroll to position [190, 0]
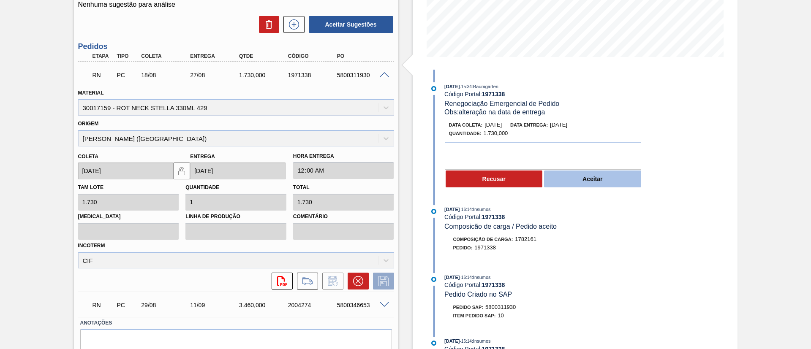
click at [605, 178] on button "Aceitar" at bounding box center [592, 179] width 97 height 17
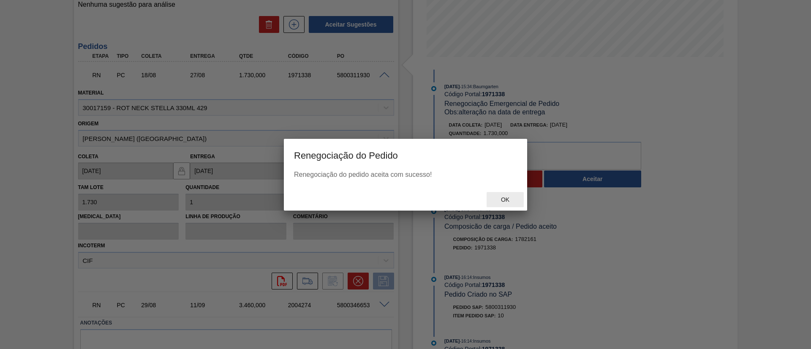
click at [498, 196] on span "Ok" at bounding box center [505, 199] width 22 height 7
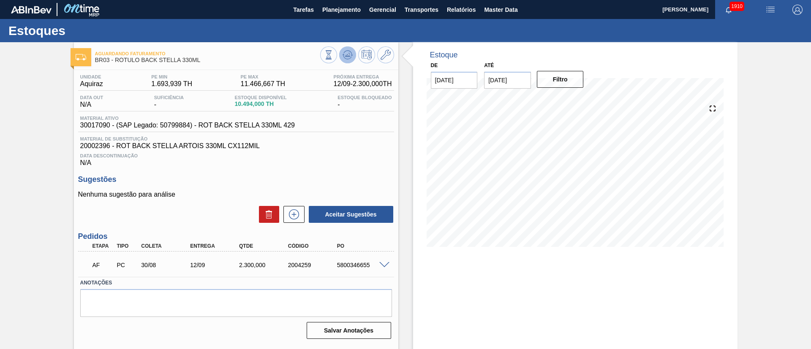
click at [340, 55] on button at bounding box center [347, 54] width 17 height 17
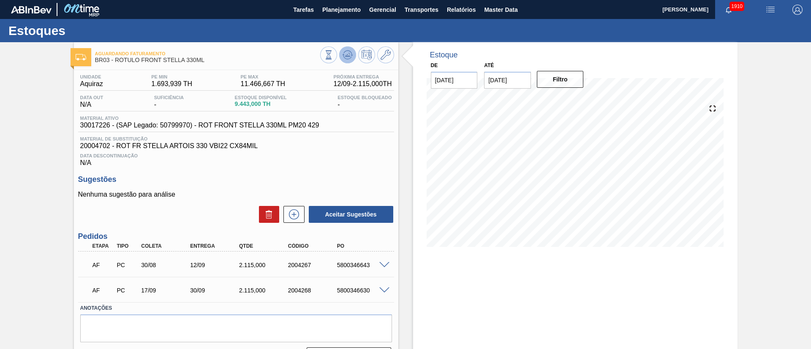
click at [339, 58] on button at bounding box center [347, 54] width 17 height 17
click at [386, 261] on div at bounding box center [385, 264] width 17 height 6
click at [384, 266] on span at bounding box center [384, 265] width 10 height 6
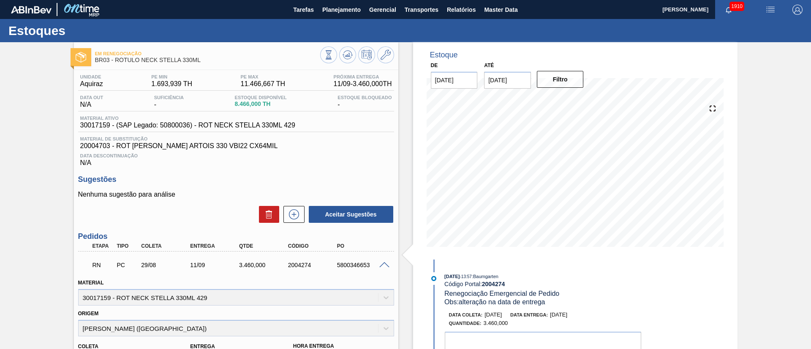
scroll to position [190, 0]
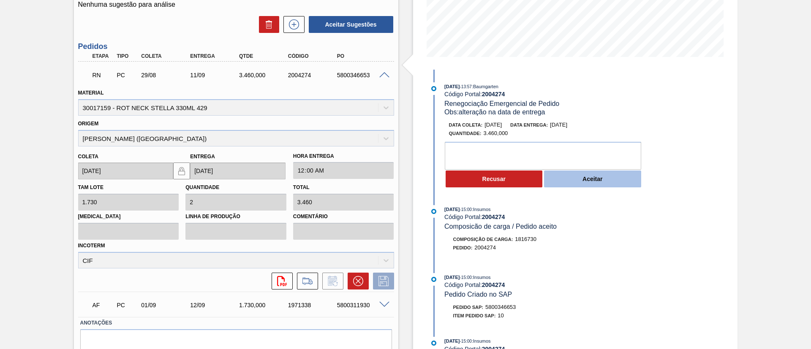
click at [582, 175] on button "Aceitar" at bounding box center [592, 179] width 97 height 17
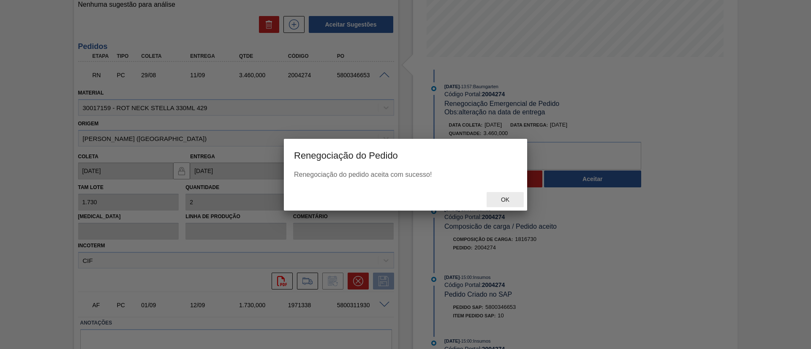
click at [497, 205] on div "Ok" at bounding box center [505, 200] width 37 height 16
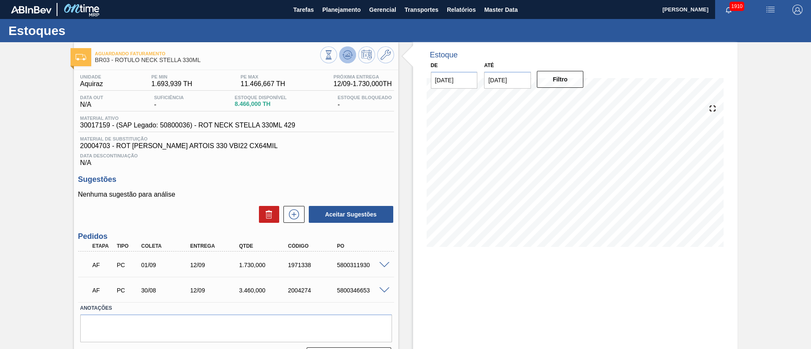
click at [344, 52] on icon at bounding box center [348, 55] width 10 height 10
click at [381, 263] on span at bounding box center [384, 265] width 10 height 6
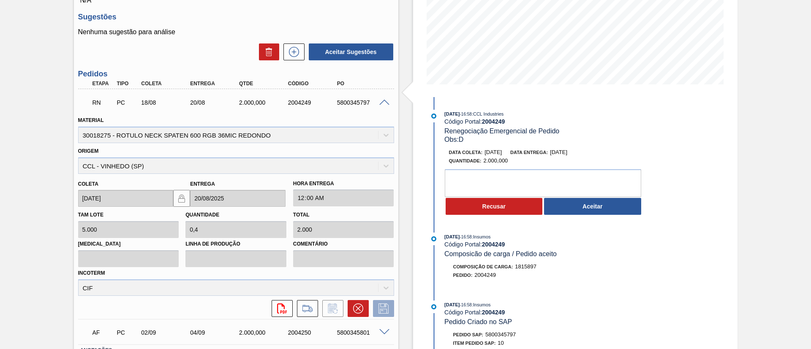
scroll to position [190, 0]
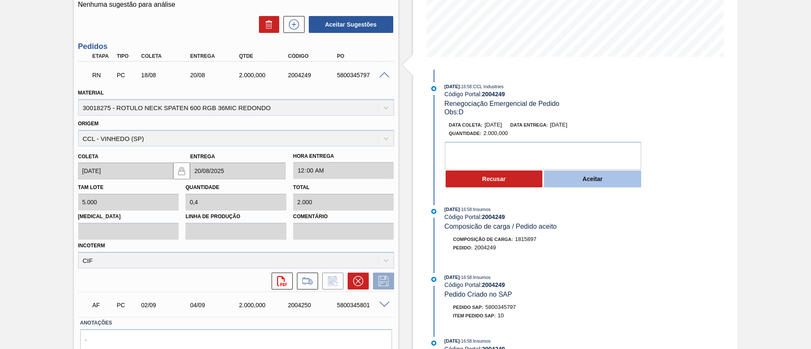
click at [588, 180] on button "Aceitar" at bounding box center [592, 179] width 97 height 17
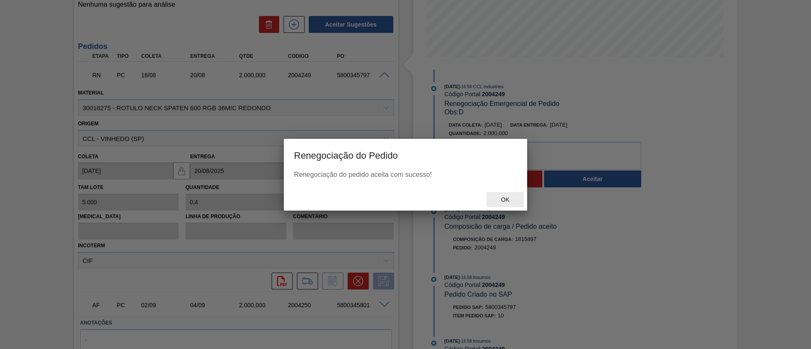
click at [511, 199] on span "Ok" at bounding box center [505, 199] width 22 height 7
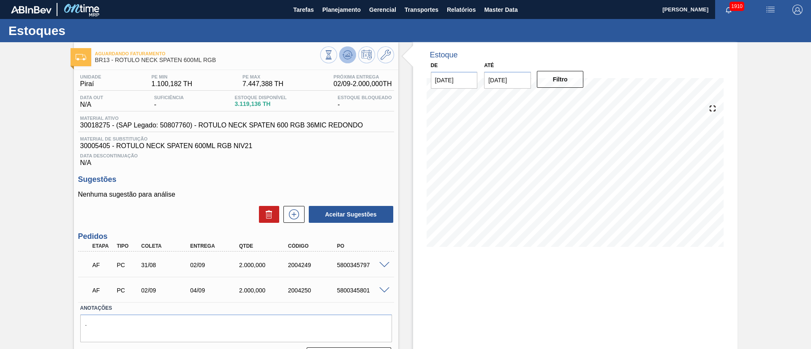
click at [346, 58] on icon at bounding box center [348, 55] width 10 height 10
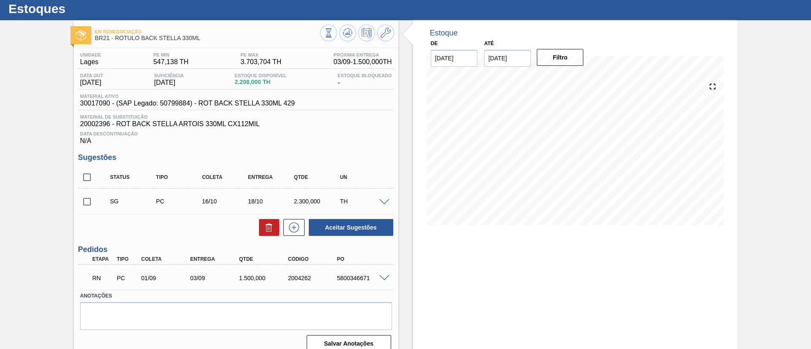
scroll to position [32, 0]
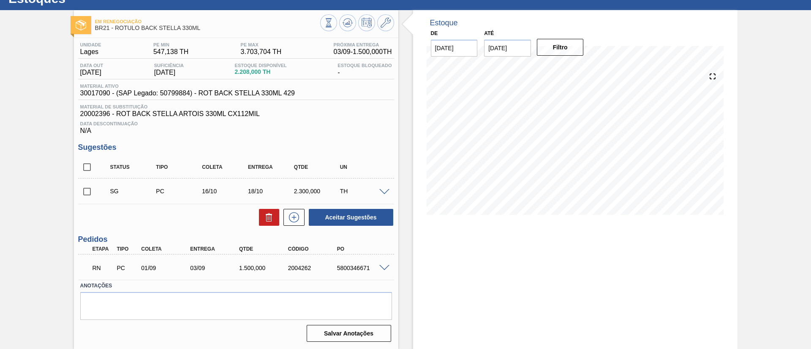
click at [379, 269] on span at bounding box center [384, 268] width 10 height 6
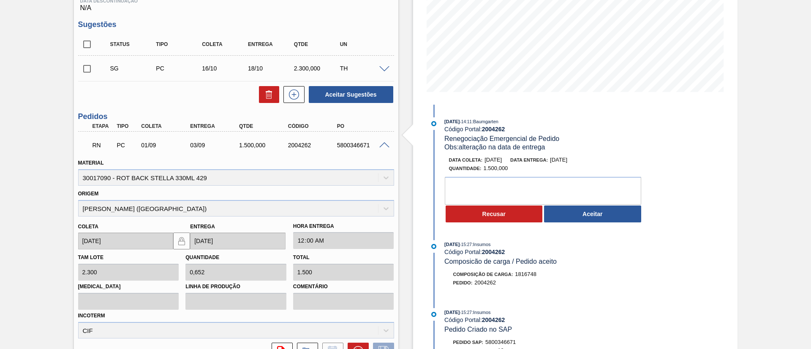
scroll to position [159, 0]
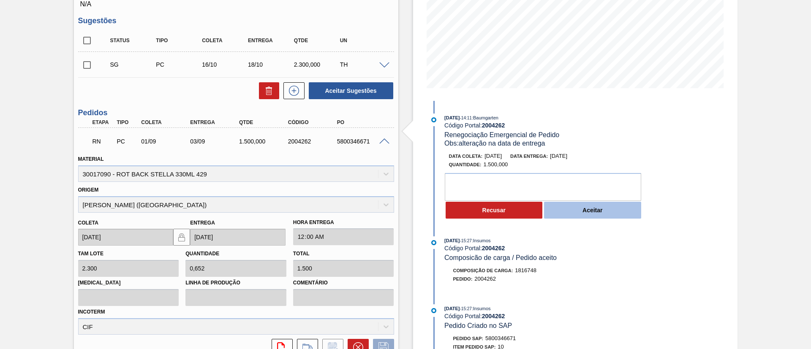
click at [599, 214] on button "Aceitar" at bounding box center [592, 210] width 97 height 17
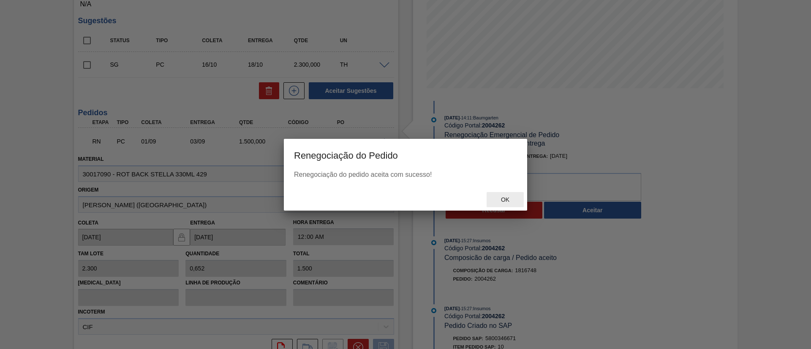
click at [504, 201] on span "Ok" at bounding box center [505, 199] width 22 height 7
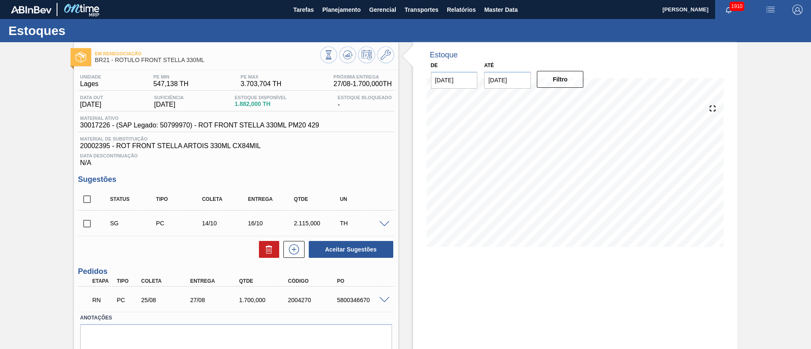
click at [386, 299] on span at bounding box center [384, 300] width 10 height 6
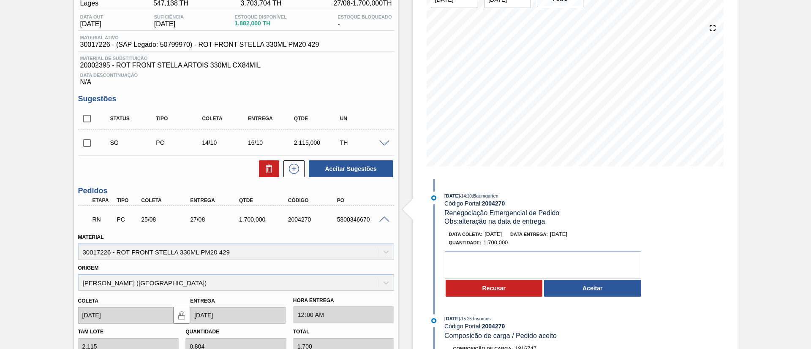
scroll to position [127, 0]
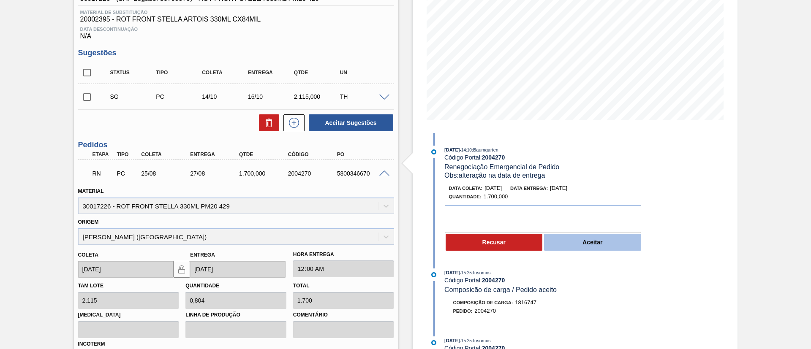
click at [588, 237] on button "Aceitar" at bounding box center [592, 242] width 97 height 17
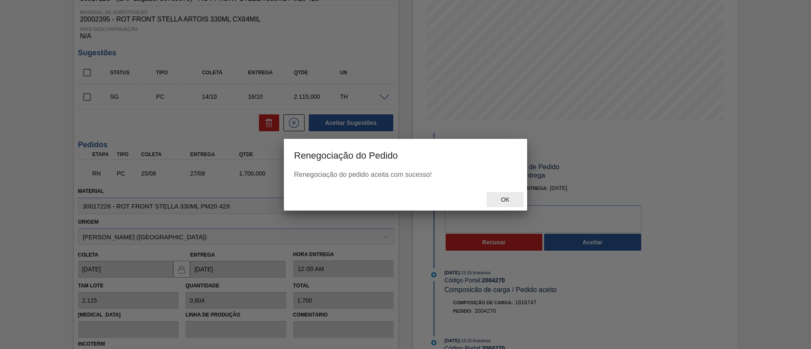
click at [512, 204] on div "Ok" at bounding box center [505, 200] width 37 height 16
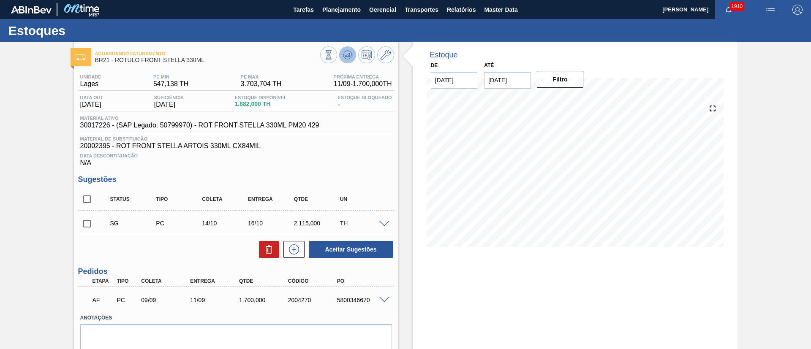
click at [345, 53] on icon at bounding box center [348, 55] width 10 height 10
click at [347, 52] on icon at bounding box center [348, 55] width 10 height 10
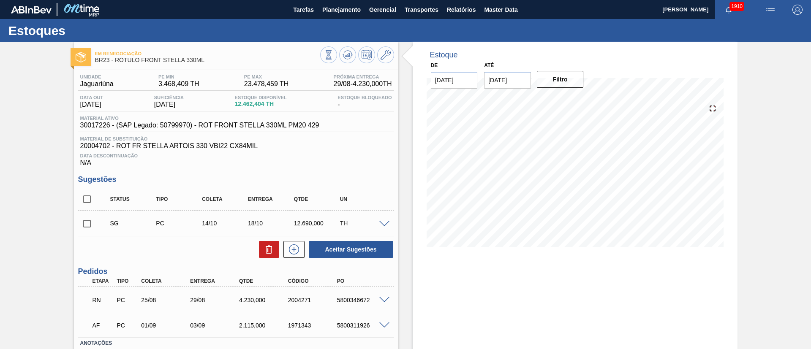
scroll to position [57, 0]
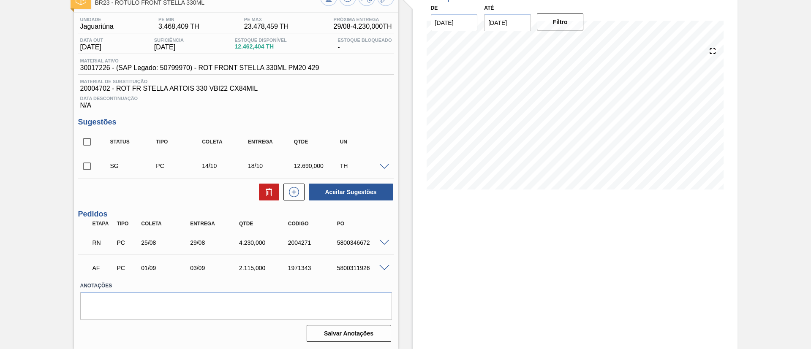
click at [379, 242] on span at bounding box center [384, 243] width 10 height 6
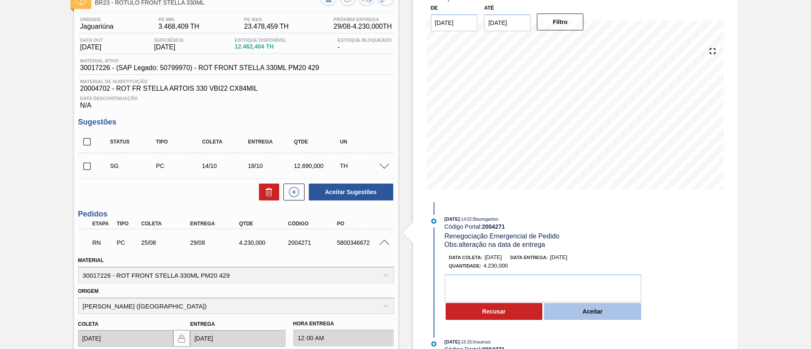
click at [577, 312] on button "Aceitar" at bounding box center [592, 311] width 97 height 17
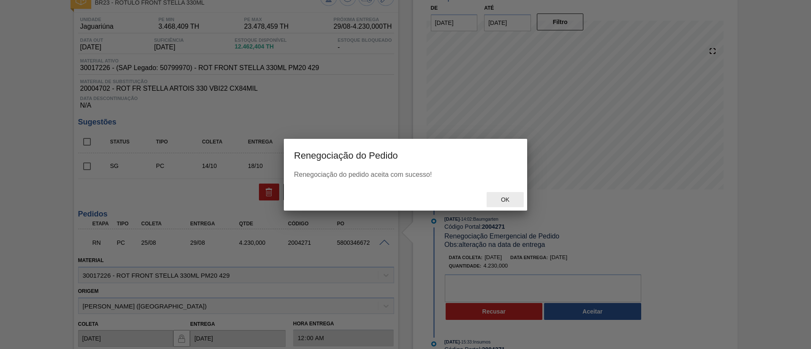
click at [510, 198] on span "Ok" at bounding box center [505, 199] width 22 height 7
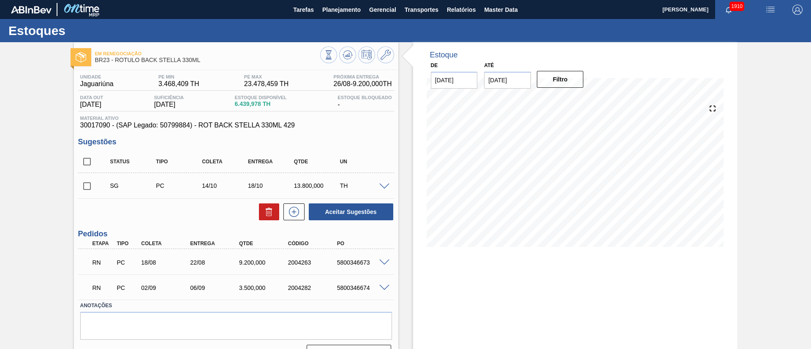
click at [383, 264] on span at bounding box center [384, 263] width 10 height 6
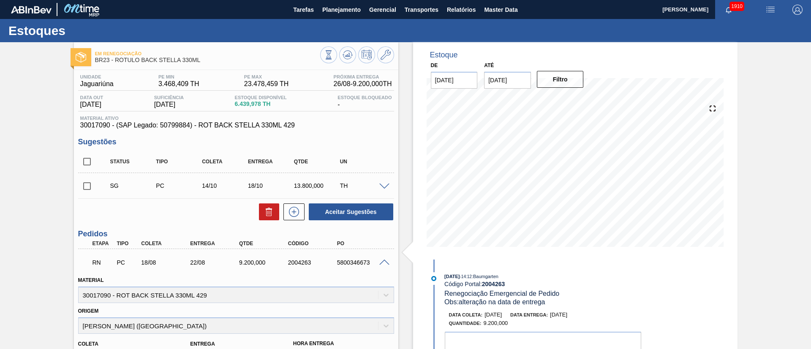
scroll to position [190, 0]
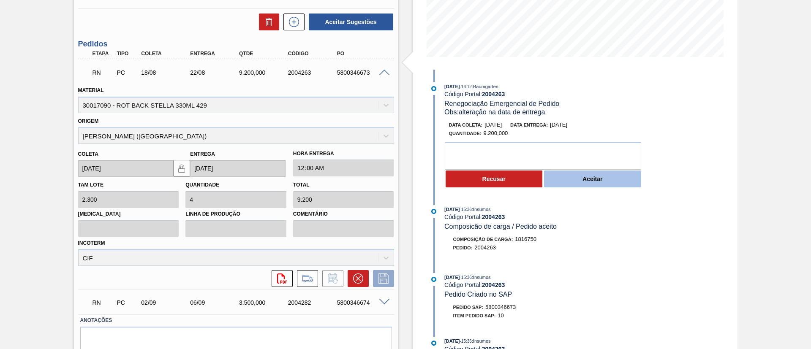
click at [588, 177] on button "Aceitar" at bounding box center [592, 179] width 97 height 17
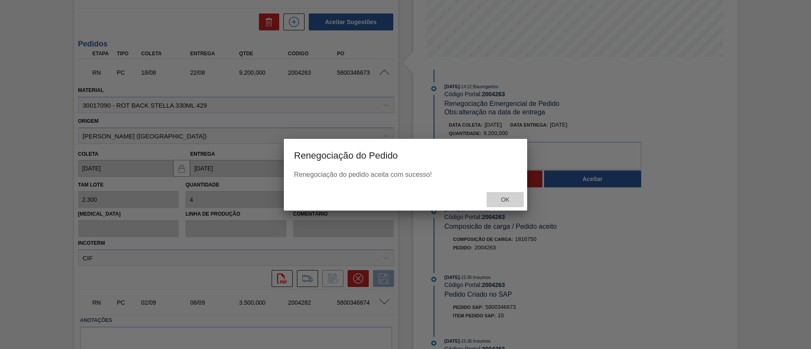
click at [495, 199] on span "Ok" at bounding box center [505, 199] width 22 height 7
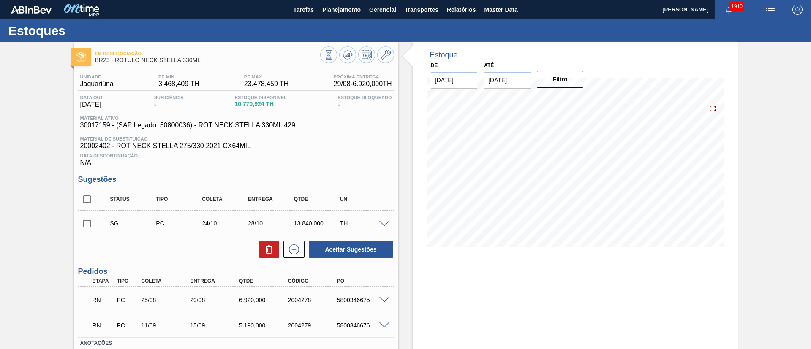
scroll to position [57, 0]
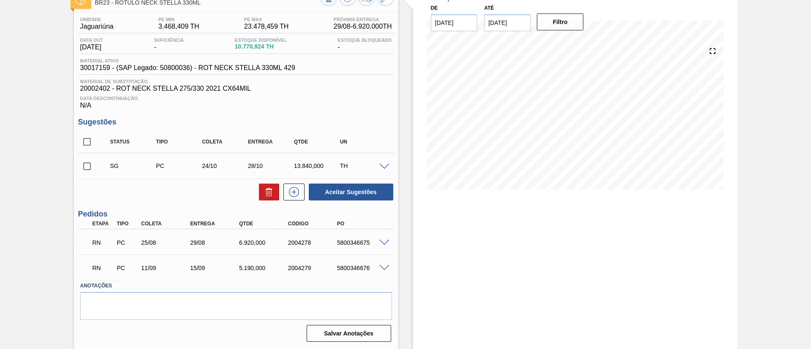
click at [386, 242] on span at bounding box center [384, 243] width 10 height 6
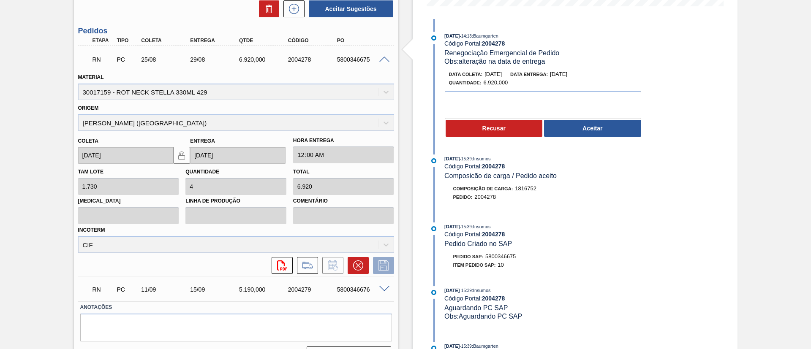
scroll to position [247, 0]
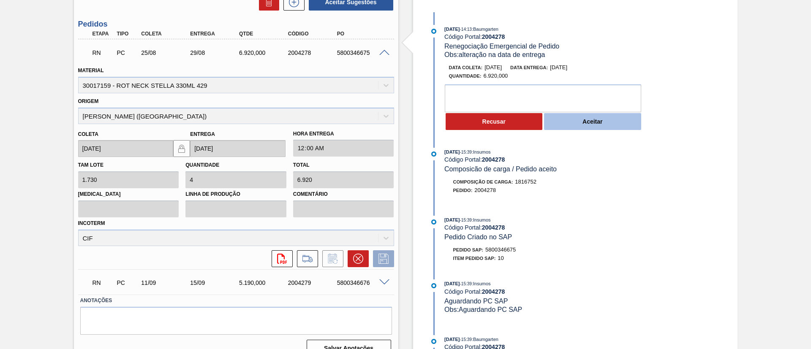
click at [575, 122] on button "Aceitar" at bounding box center [592, 121] width 97 height 17
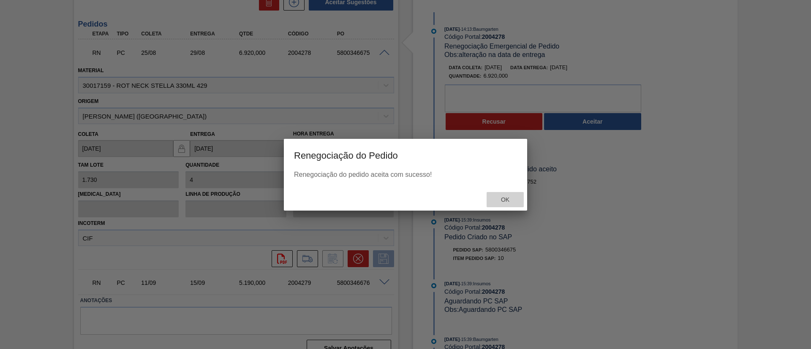
click at [508, 206] on div "Ok" at bounding box center [505, 200] width 37 height 16
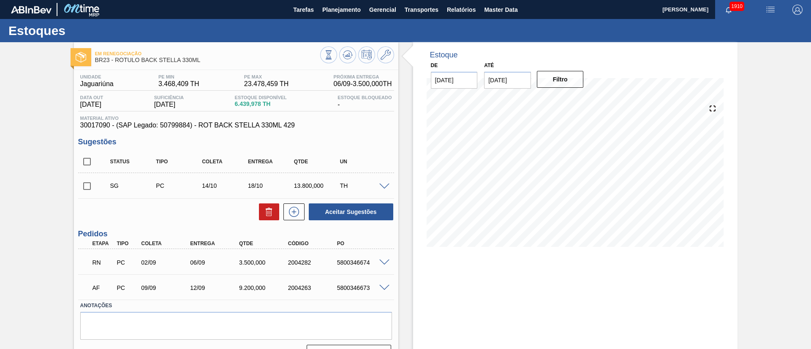
click at [385, 264] on span at bounding box center [384, 263] width 10 height 6
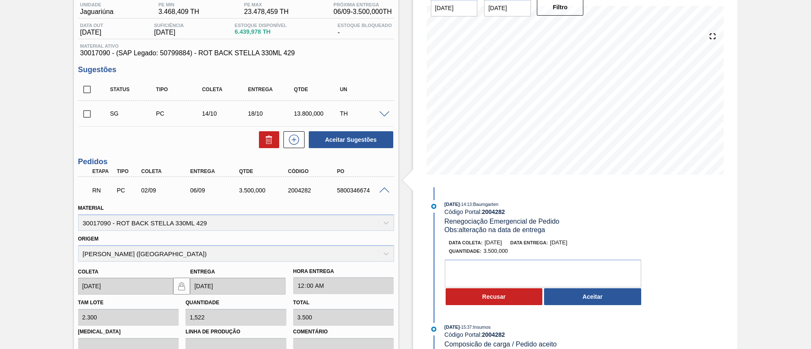
scroll to position [190, 0]
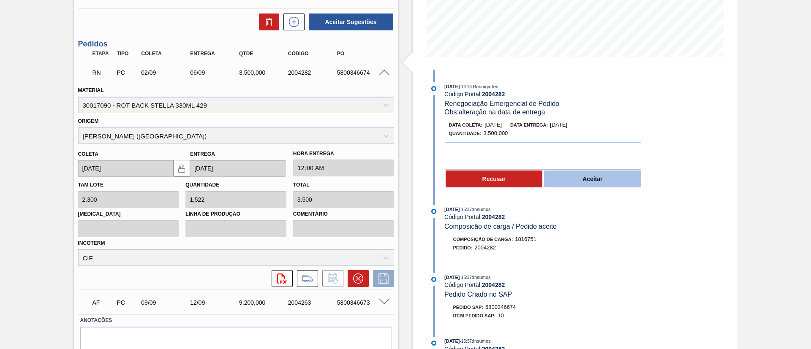
click at [572, 181] on button "Aceitar" at bounding box center [592, 179] width 97 height 17
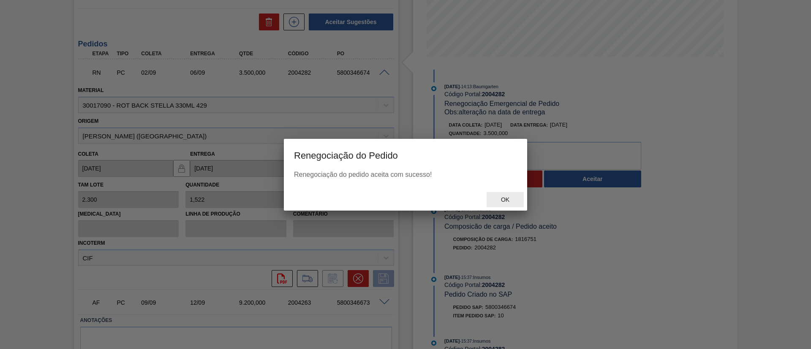
click at [503, 203] on span "Ok" at bounding box center [505, 199] width 22 height 7
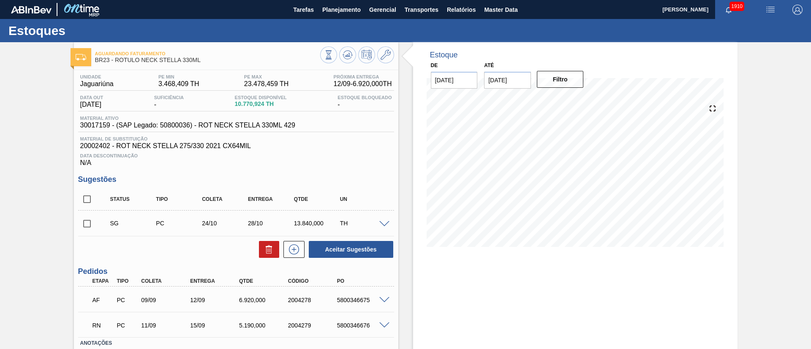
click at [387, 325] on span at bounding box center [384, 326] width 10 height 6
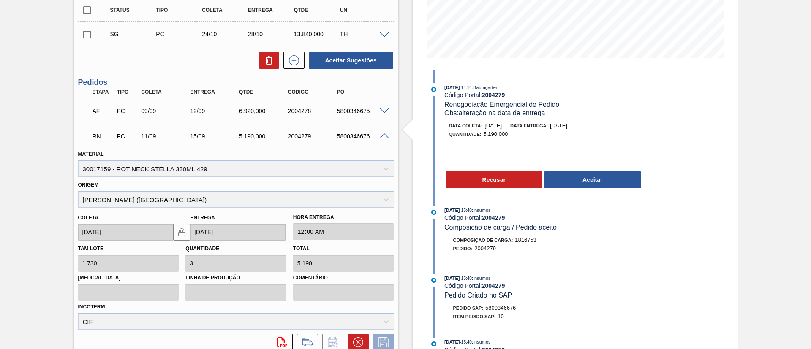
scroll to position [190, 0]
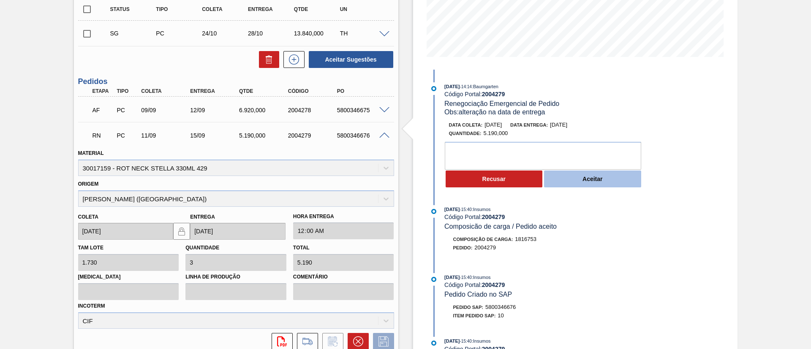
click at [586, 180] on button "Aceitar" at bounding box center [592, 179] width 97 height 17
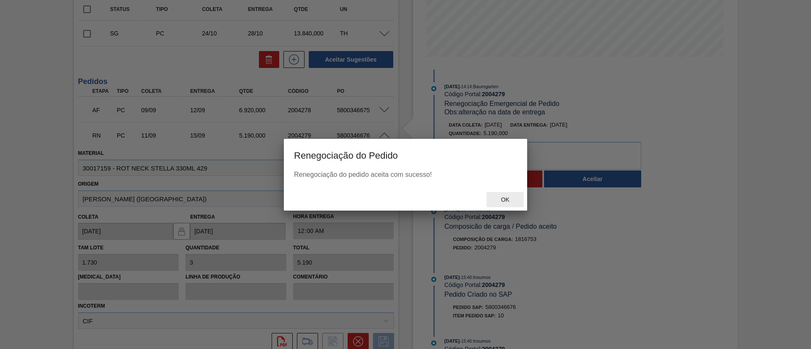
click at [506, 203] on div "Ok" at bounding box center [505, 200] width 37 height 16
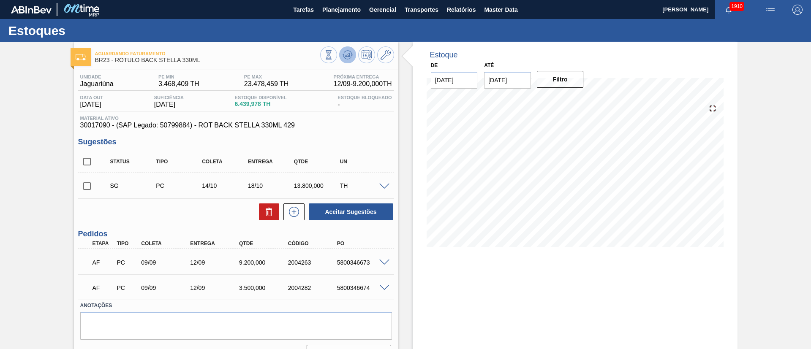
click at [351, 59] on icon at bounding box center [348, 55] width 10 height 10
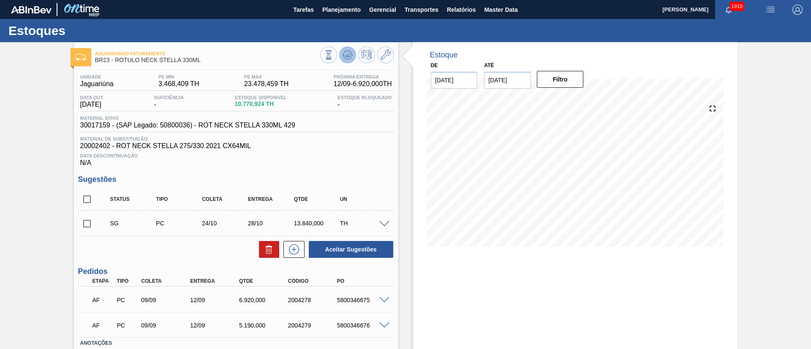
click at [343, 55] on icon at bounding box center [347, 57] width 8 height 4
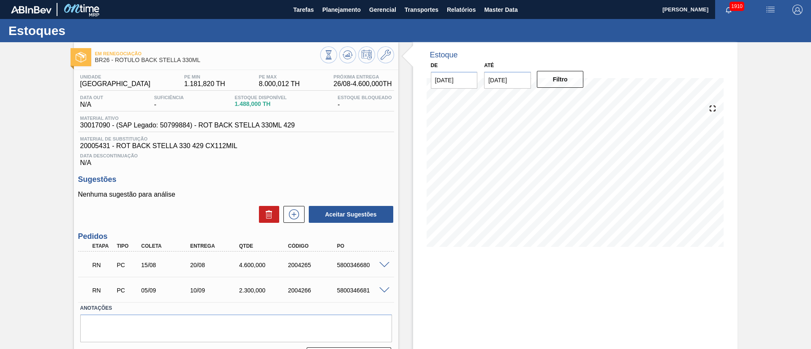
click at [383, 265] on span at bounding box center [384, 265] width 10 height 6
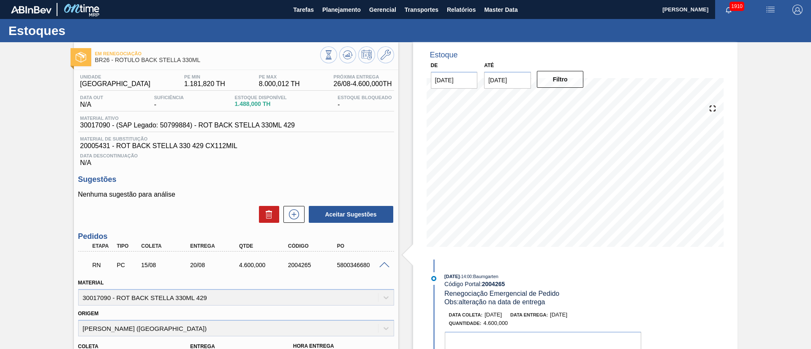
scroll to position [190, 0]
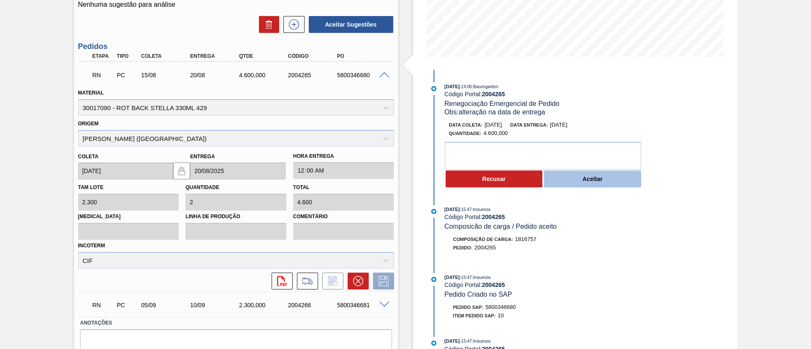
click at [576, 183] on button "Aceitar" at bounding box center [592, 179] width 97 height 17
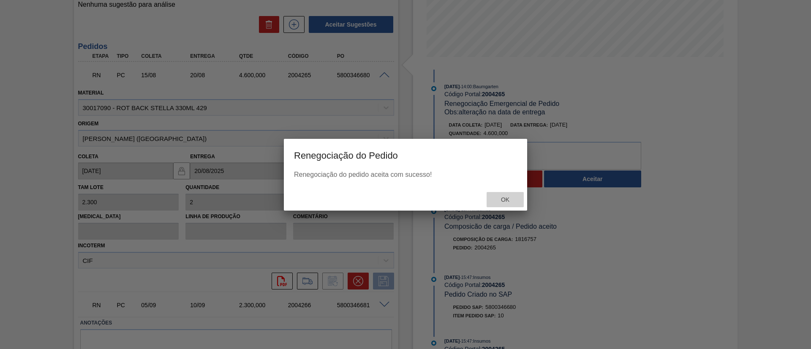
click at [499, 195] on div "Ok" at bounding box center [505, 200] width 37 height 16
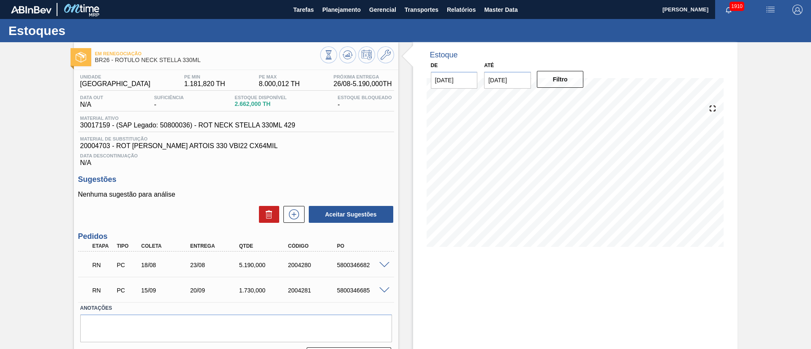
click at [383, 264] on span at bounding box center [384, 265] width 10 height 6
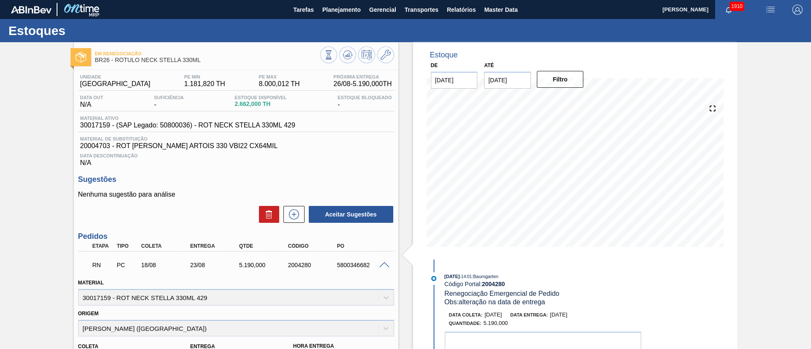
scroll to position [227, 0]
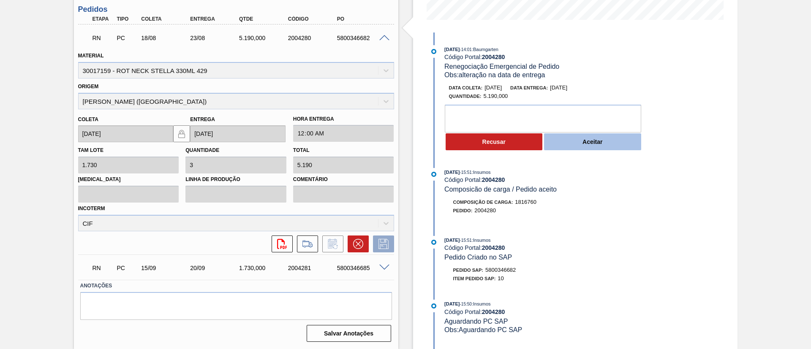
click at [571, 144] on button "Aceitar" at bounding box center [592, 141] width 97 height 17
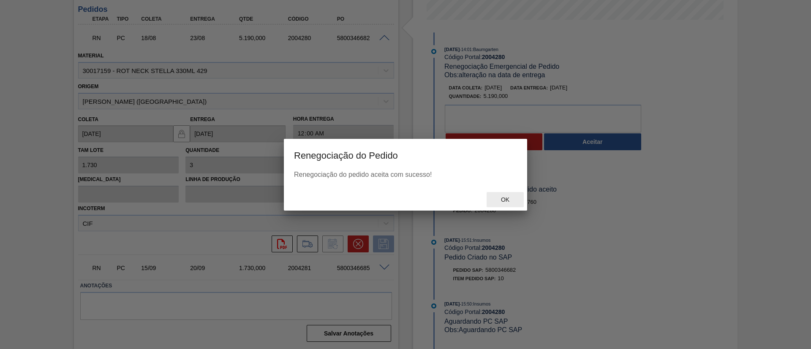
click at [519, 204] on div "Ok" at bounding box center [505, 200] width 37 height 16
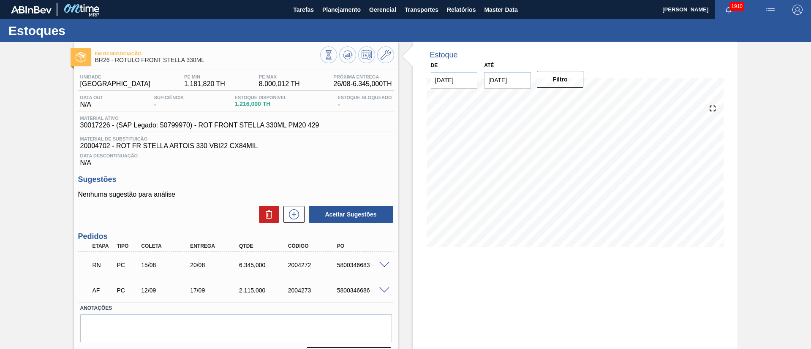
click at [382, 266] on span at bounding box center [384, 265] width 10 height 6
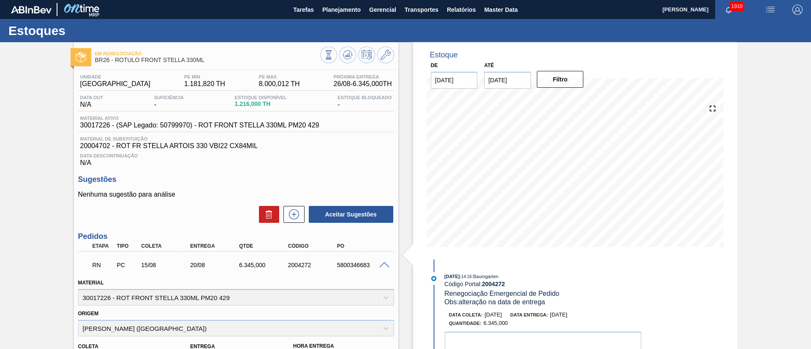
scroll to position [190, 0]
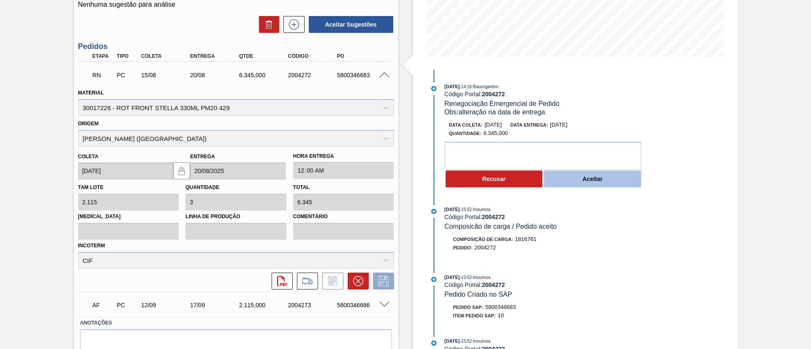
click at [590, 179] on button "Aceitar" at bounding box center [592, 179] width 97 height 17
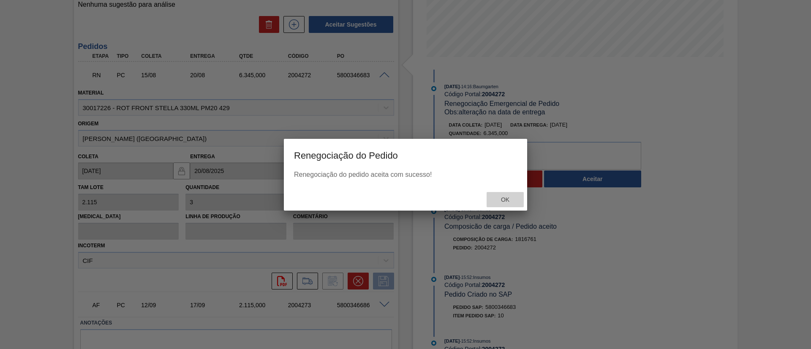
click at [500, 198] on span "Ok" at bounding box center [505, 199] width 22 height 7
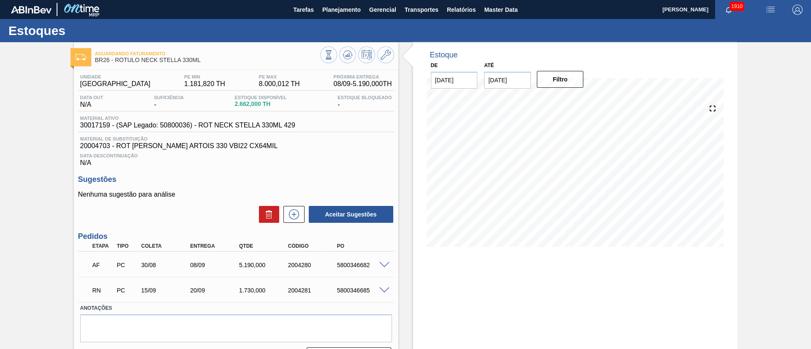
click at [380, 291] on span at bounding box center [384, 291] width 10 height 6
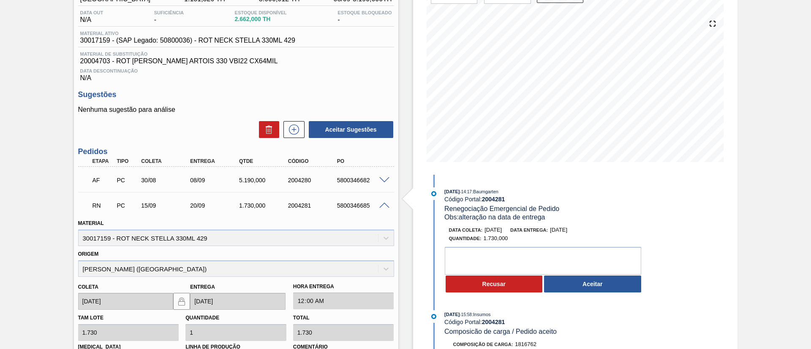
scroll to position [190, 0]
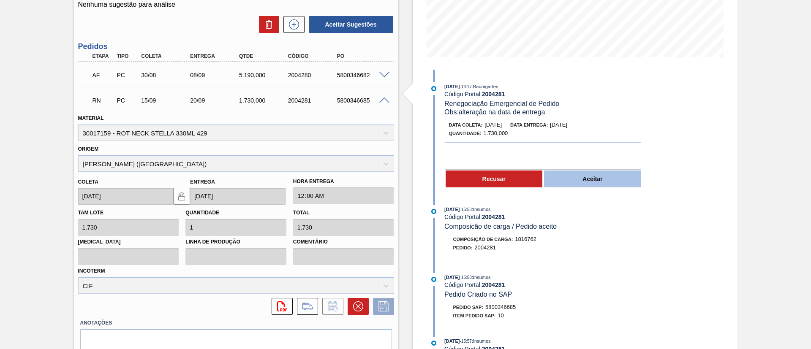
click at [571, 174] on button "Aceitar" at bounding box center [592, 179] width 97 height 17
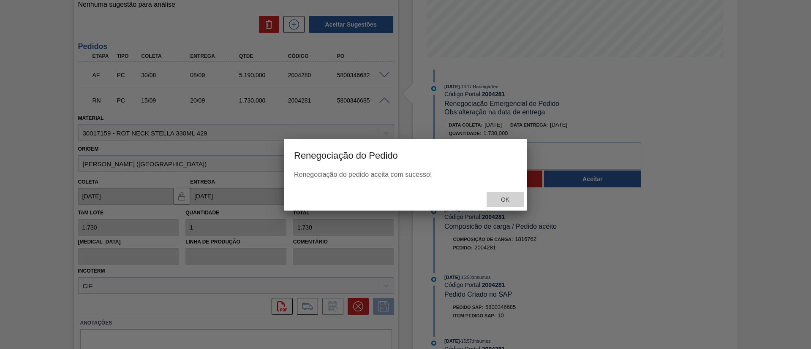
click at [512, 203] on span "Ok" at bounding box center [505, 199] width 22 height 7
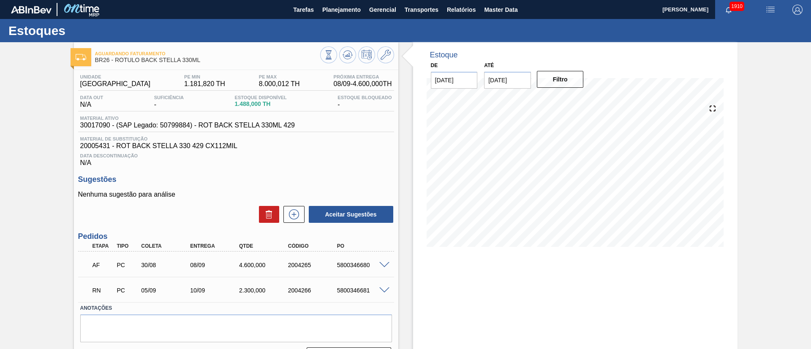
click at [383, 292] on span at bounding box center [384, 291] width 10 height 6
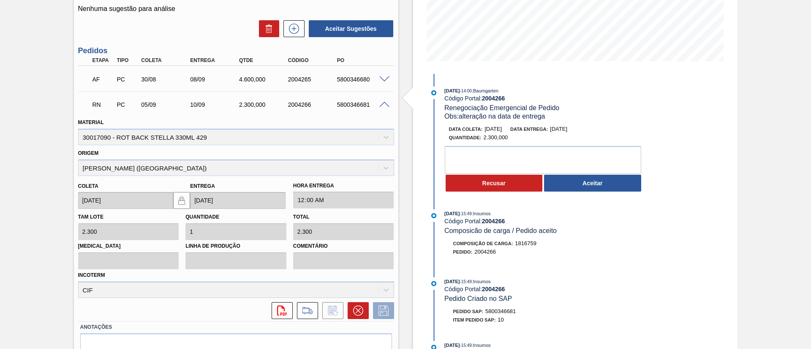
scroll to position [190, 0]
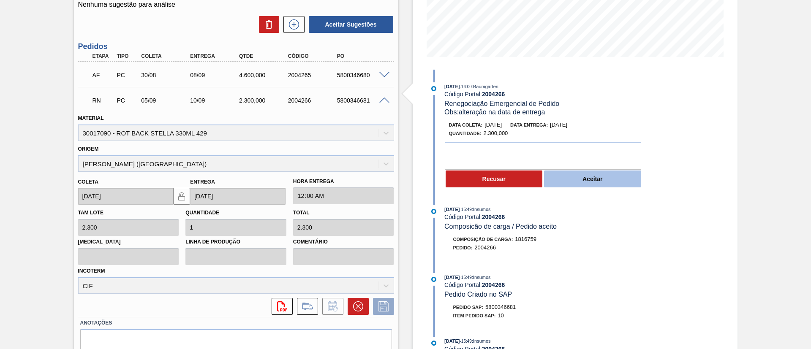
click at [609, 171] on button "Aceitar" at bounding box center [592, 179] width 97 height 17
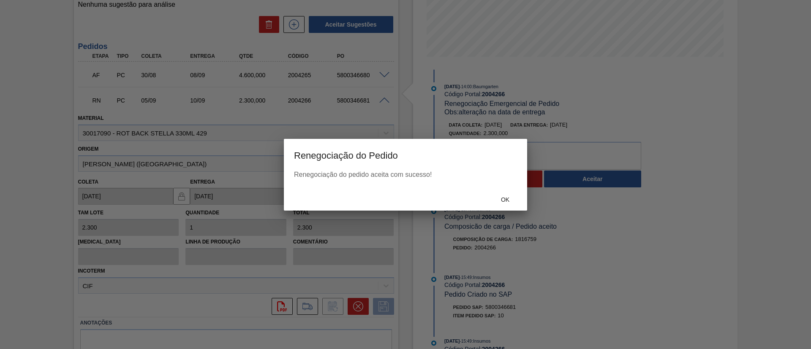
click at [502, 208] on div "Ok" at bounding box center [405, 200] width 243 height 22
click at [502, 198] on span "Ok" at bounding box center [505, 199] width 22 height 7
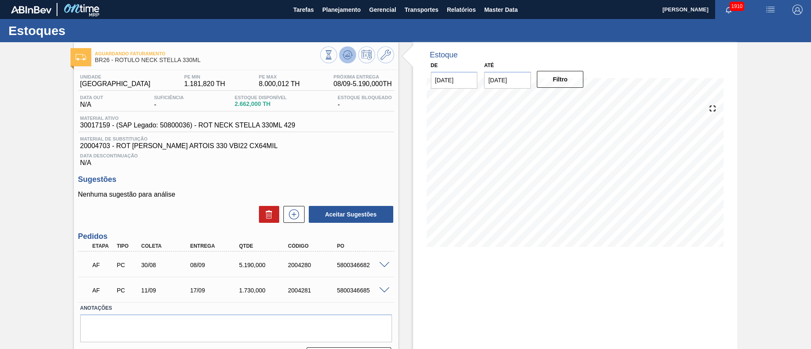
click at [345, 61] on button at bounding box center [347, 54] width 17 height 17
click at [343, 54] on icon at bounding box center [348, 55] width 10 height 10
click at [341, 60] on button at bounding box center [347, 54] width 17 height 17
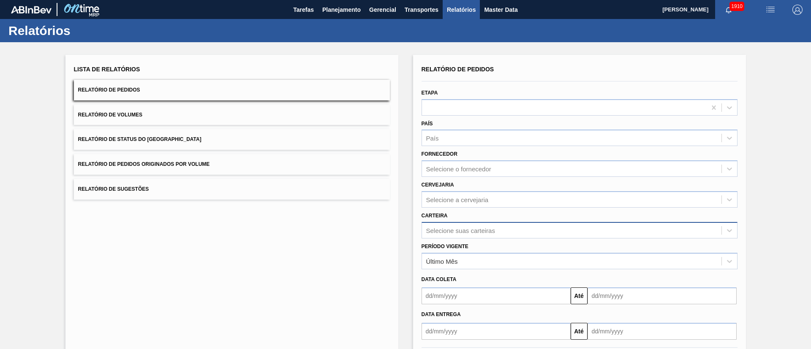
click at [447, 229] on div "Selecione suas carteiras" at bounding box center [579, 230] width 316 height 16
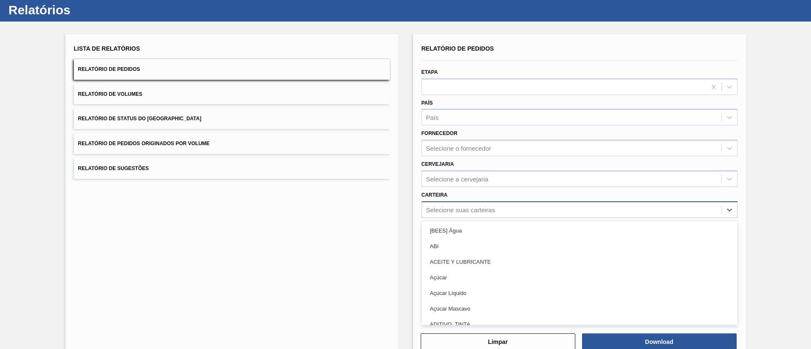
scroll to position [23, 0]
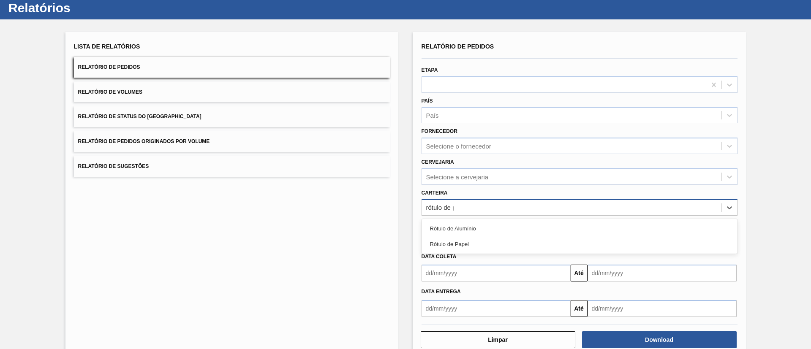
type input "rótulo de pa"
click at [447, 229] on div "Rótulo de Papel" at bounding box center [579, 229] width 316 height 16
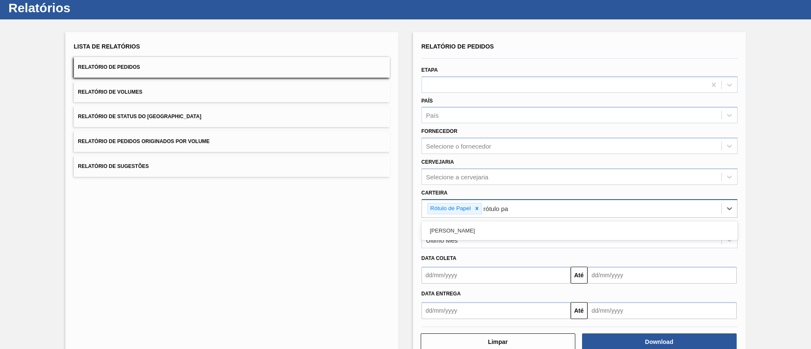
type input "rótulo pap"
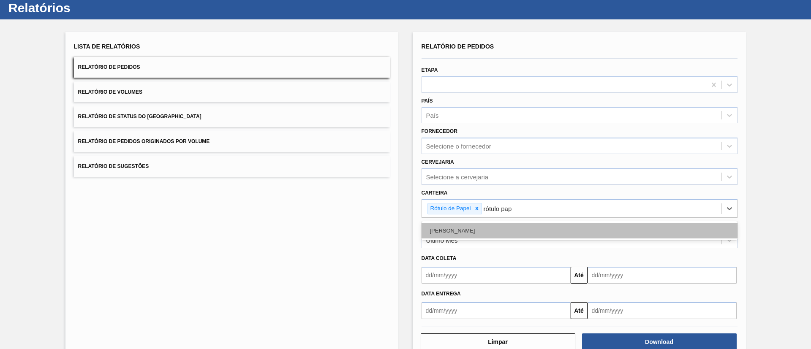
click at [474, 224] on div "Rótulo Papel" at bounding box center [579, 231] width 316 height 16
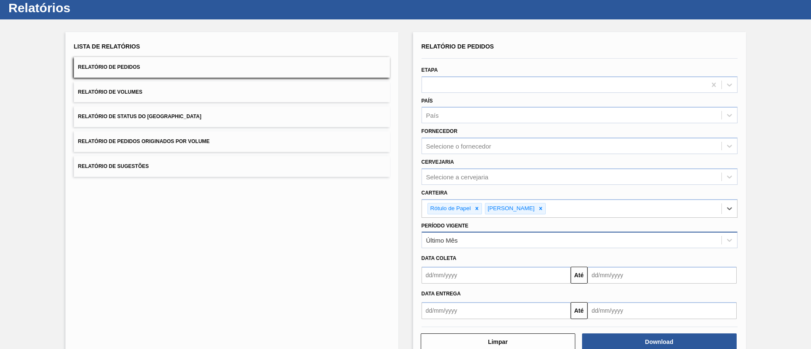
click at [449, 239] on div "Último Mês" at bounding box center [442, 240] width 32 height 7
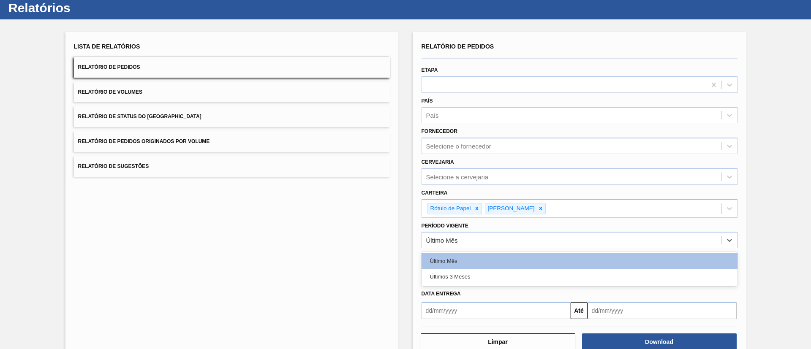
click at [458, 285] on div "Último Mês Últimos 3 Meses" at bounding box center [579, 269] width 316 height 35
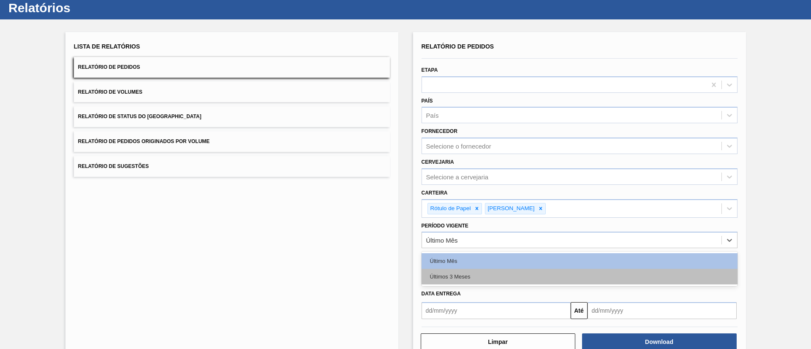
click at [459, 282] on div "Últimos 3 Meses" at bounding box center [579, 277] width 316 height 16
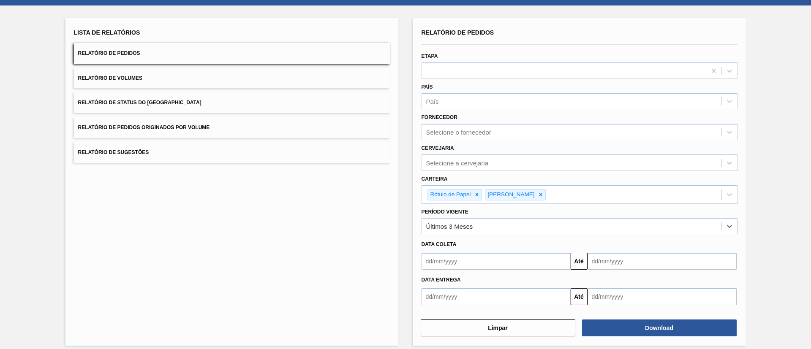
scroll to position [44, 0]
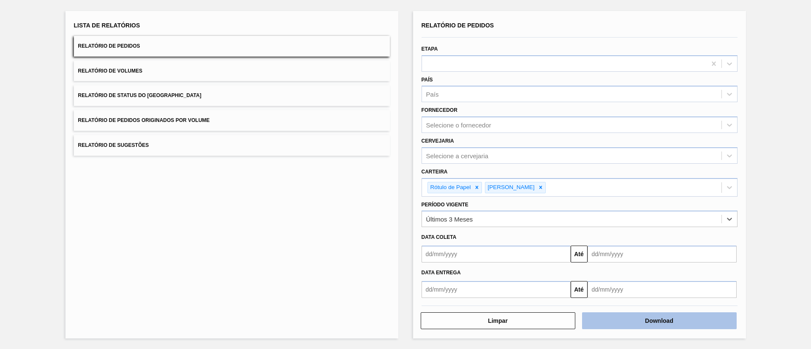
click at [657, 319] on button "Download" at bounding box center [659, 321] width 155 height 17
click at [230, 84] on div "Lista de Relatórios Relatório de Pedidos Relatório de Volumes Relatório de Stat…" at bounding box center [232, 87] width 316 height 136
click at [282, 90] on button "Relatório de Status do Estoque" at bounding box center [232, 95] width 316 height 21
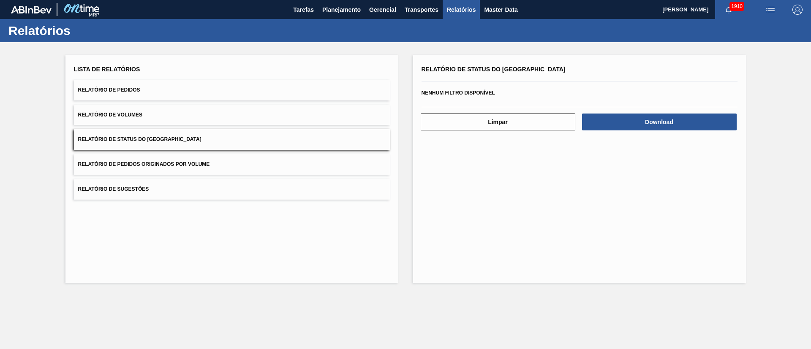
scroll to position [0, 0]
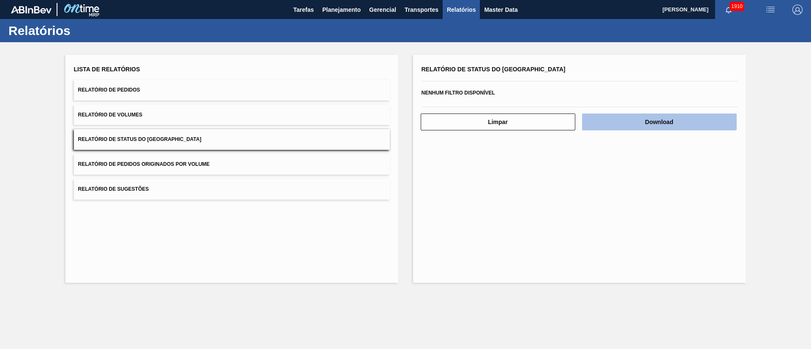
click at [663, 125] on button "Download" at bounding box center [659, 122] width 155 height 17
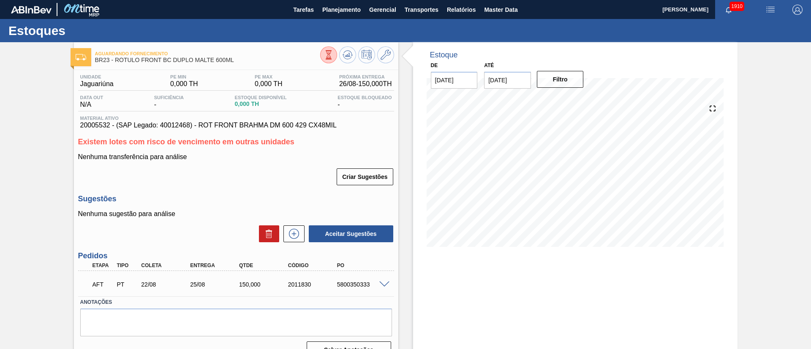
click at [382, 282] on span at bounding box center [384, 285] width 10 height 6
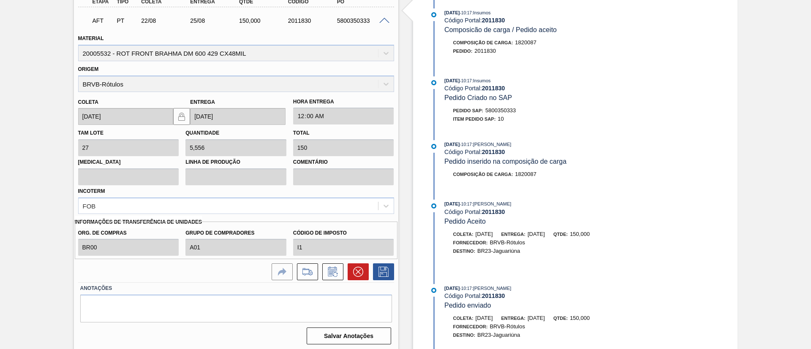
scroll to position [266, 0]
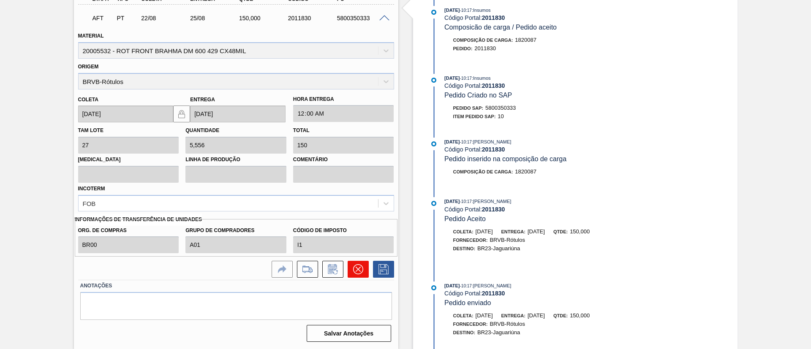
click at [355, 270] on icon at bounding box center [358, 269] width 10 height 10
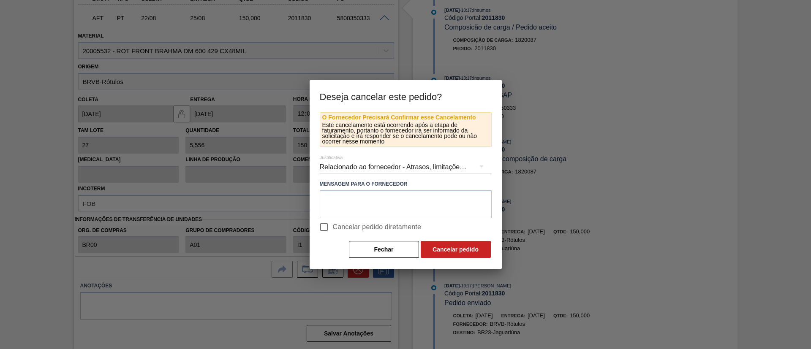
click at [362, 227] on span "Cancelar pedido diretamente" at bounding box center [377, 227] width 89 height 10
click at [333, 227] on input "Cancelar pedido diretamente" at bounding box center [324, 227] width 18 height 18
checkbox input "true"
click at [443, 242] on button "Cancelar pedido" at bounding box center [456, 249] width 70 height 17
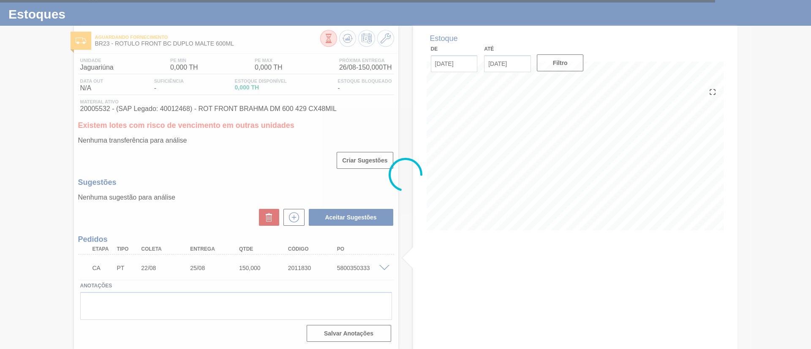
scroll to position [16, 0]
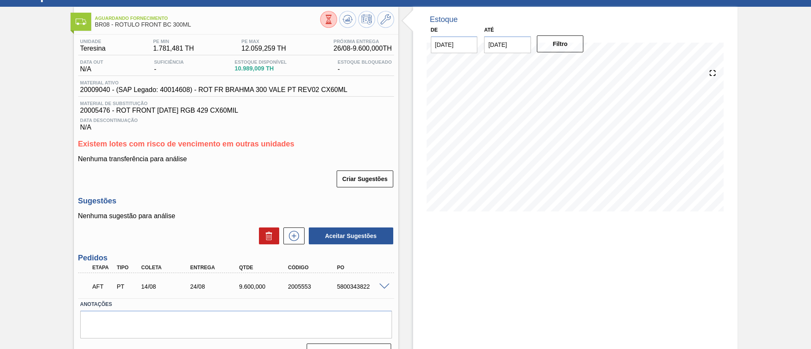
scroll to position [54, 0]
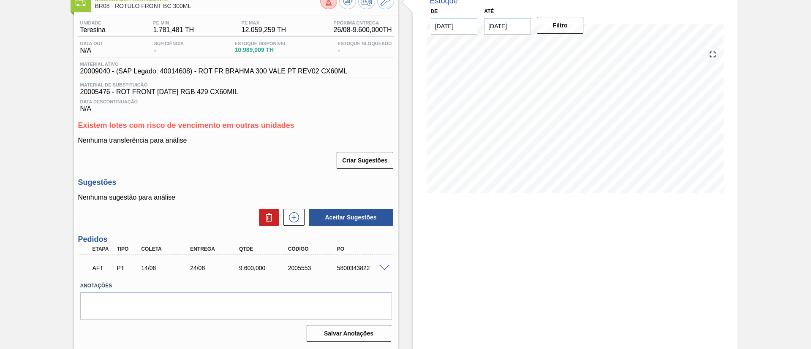
click at [379, 267] on span at bounding box center [384, 268] width 10 height 6
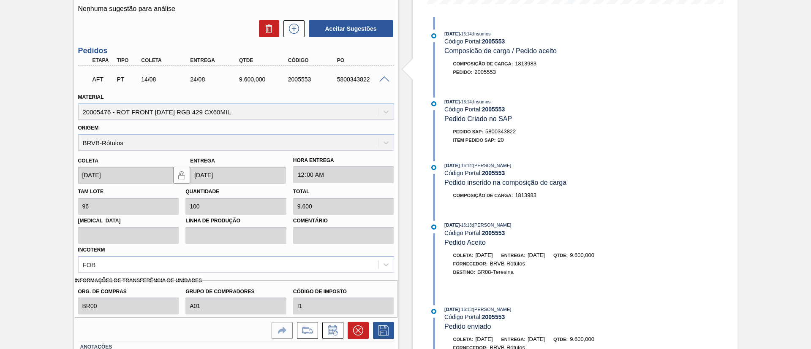
scroll to position [244, 0]
click at [355, 329] on icon at bounding box center [358, 329] width 10 height 10
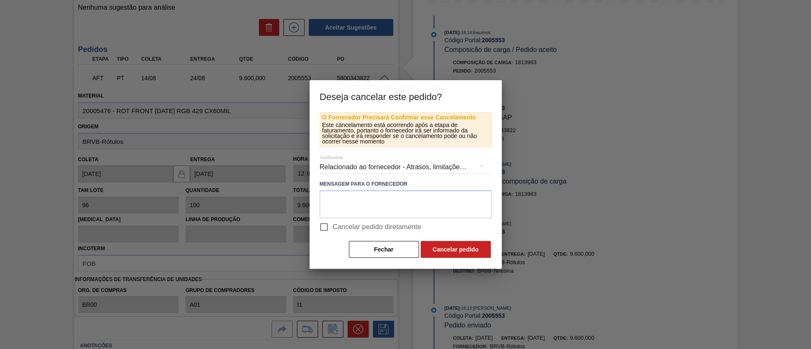
click at [363, 231] on span "Cancelar pedido diretamente" at bounding box center [377, 227] width 89 height 10
click at [333, 231] on input "Cancelar pedido diretamente" at bounding box center [324, 227] width 18 height 18
checkbox input "true"
click at [471, 254] on button "Cancelar pedido" at bounding box center [456, 249] width 70 height 17
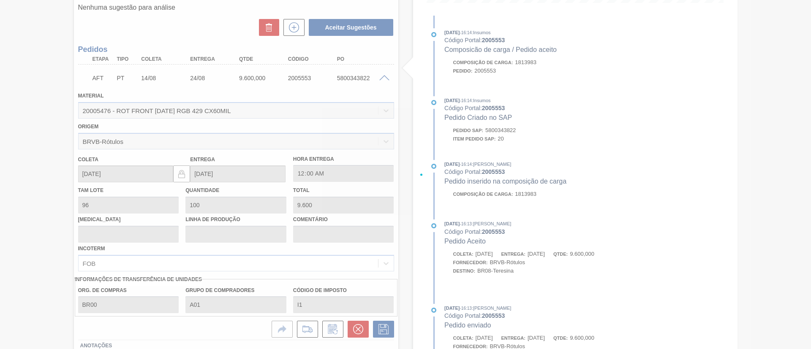
scroll to position [54, 0]
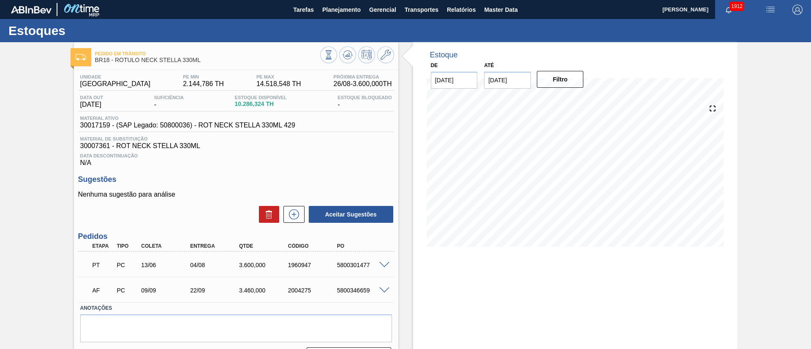
click at [386, 263] on span at bounding box center [384, 265] width 10 height 6
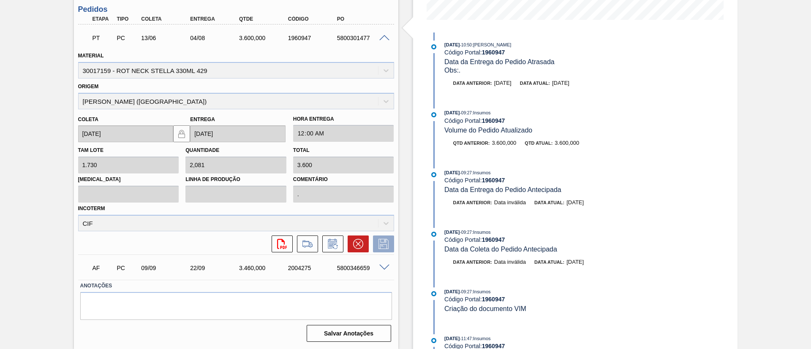
scroll to position [63, 0]
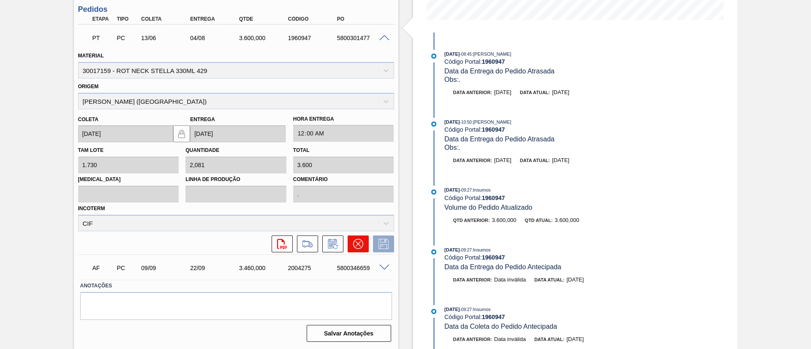
click at [354, 242] on icon at bounding box center [358, 244] width 10 height 10
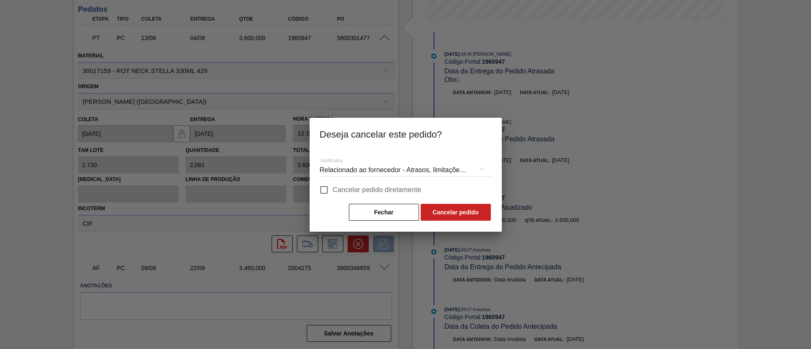
click at [380, 191] on span "Cancelar pedido diretamente" at bounding box center [377, 190] width 89 height 10
click at [333, 191] on input "Cancelar pedido diretamente" at bounding box center [324, 190] width 18 height 18
checkbox input "true"
click at [447, 210] on button "Cancelar pedido" at bounding box center [456, 212] width 70 height 17
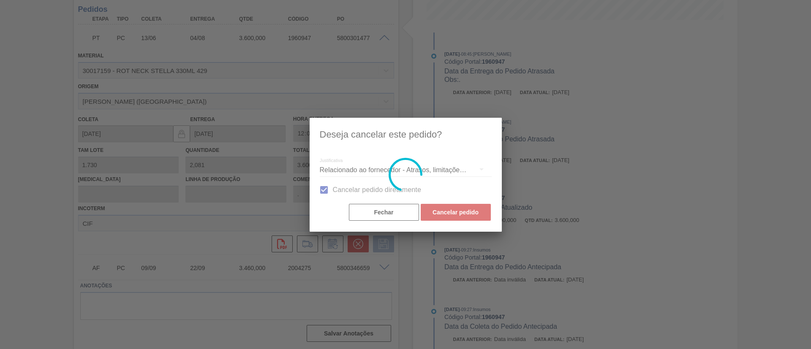
scroll to position [14, 0]
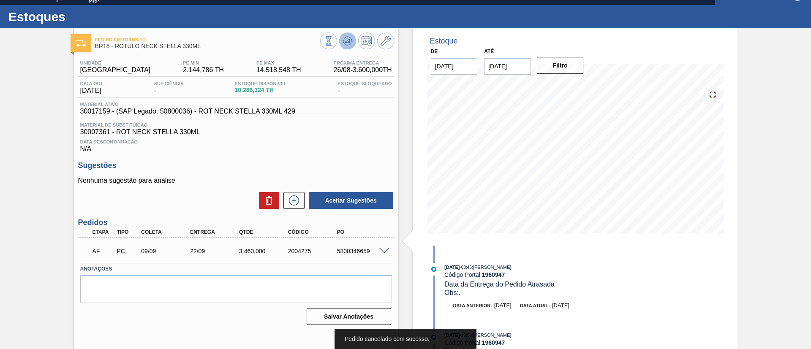
click at [347, 43] on icon at bounding box center [348, 41] width 10 height 10
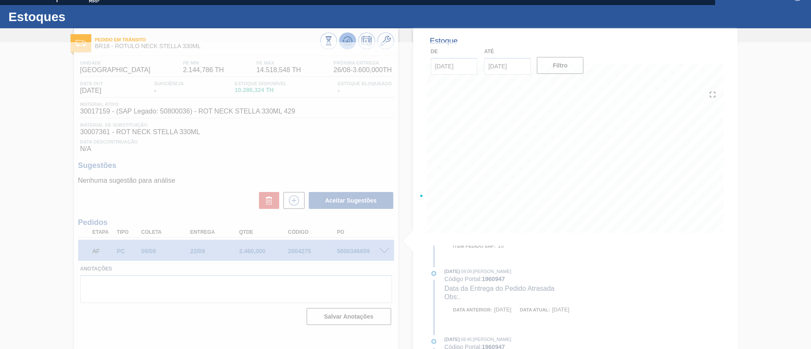
scroll to position [136, 0]
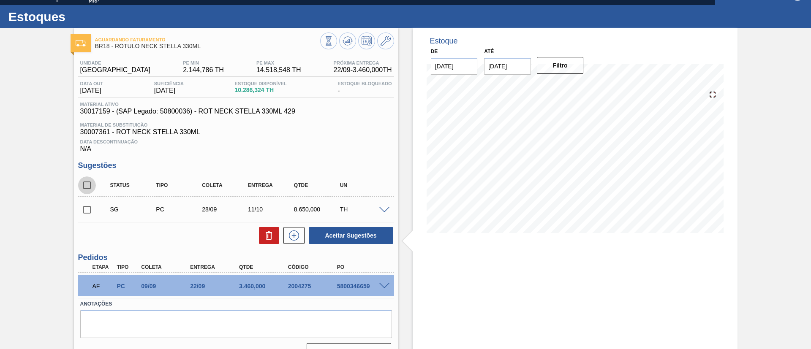
click at [89, 182] on input "checkbox" at bounding box center [87, 186] width 18 height 18
checkbox input "true"
click at [274, 236] on button at bounding box center [269, 235] width 20 height 17
checkbox input "false"
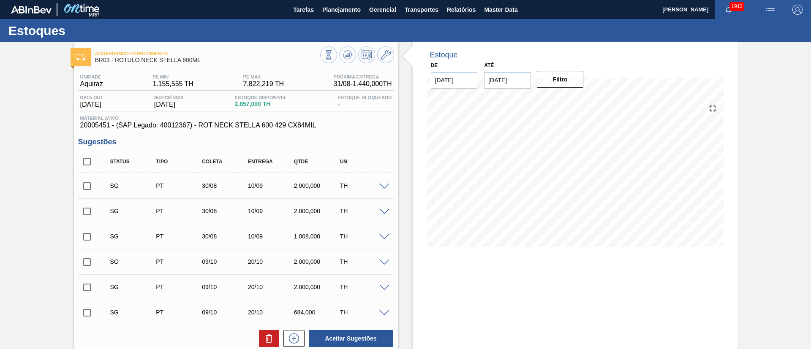
scroll to position [121, 0]
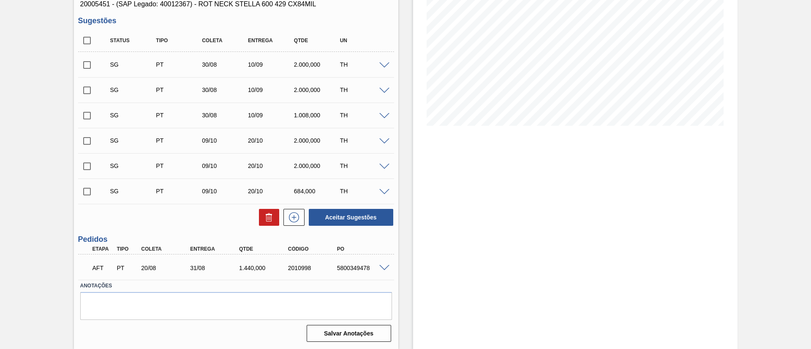
click at [383, 266] on span at bounding box center [384, 268] width 10 height 6
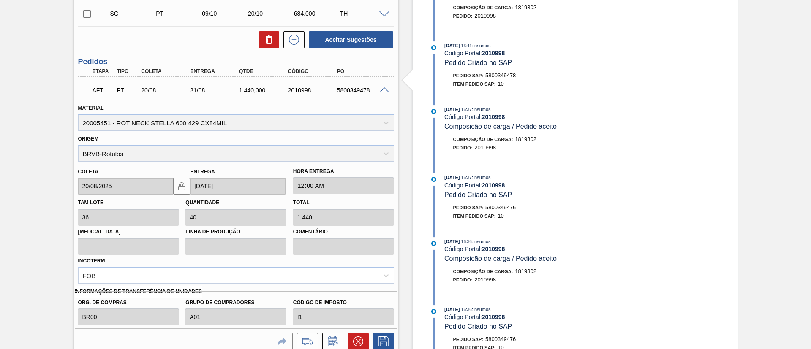
scroll to position [371, 0]
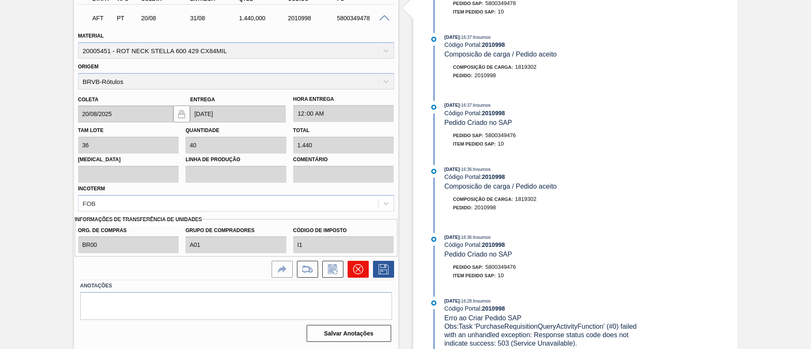
click at [355, 267] on icon at bounding box center [357, 269] width 5 height 5
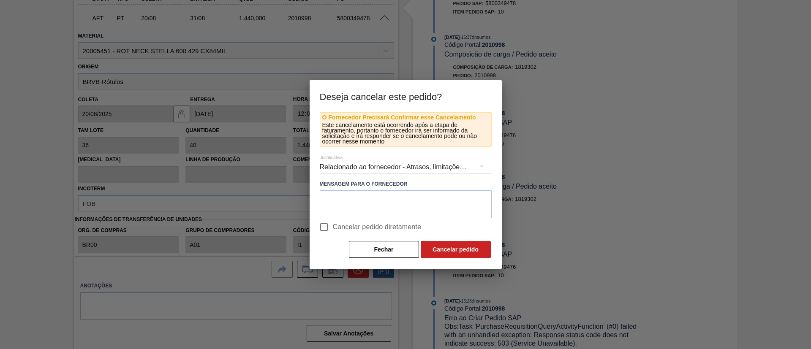
click at [360, 226] on span "Cancelar pedido diretamente" at bounding box center [377, 227] width 89 height 10
click at [333, 226] on input "Cancelar pedido diretamente" at bounding box center [324, 227] width 18 height 18
checkbox input "true"
click at [457, 249] on button "Cancelar pedido" at bounding box center [456, 249] width 70 height 17
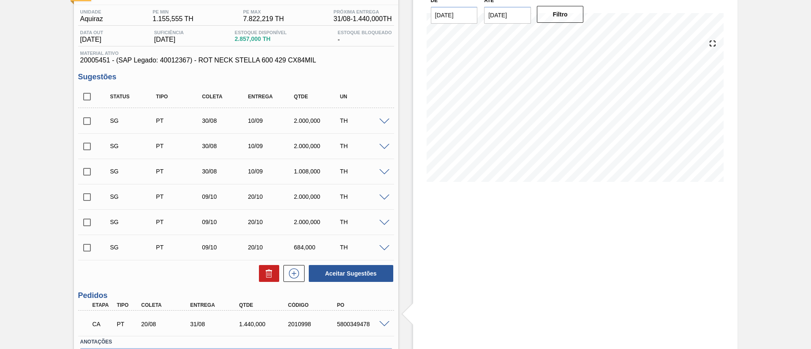
scroll to position [0, 0]
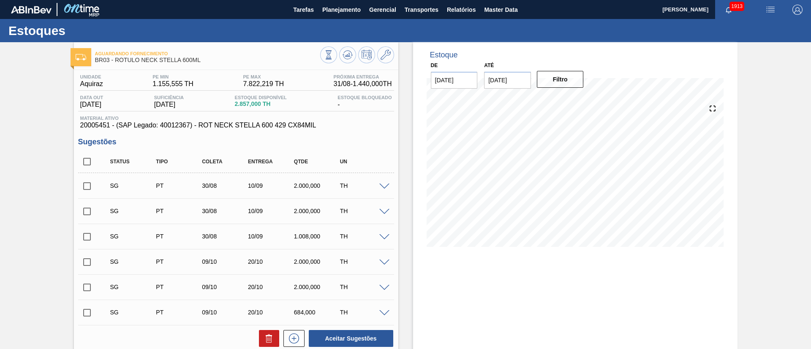
click at [341, 62] on div at bounding box center [357, 55] width 74 height 19
click at [341, 60] on button at bounding box center [347, 54] width 17 height 17
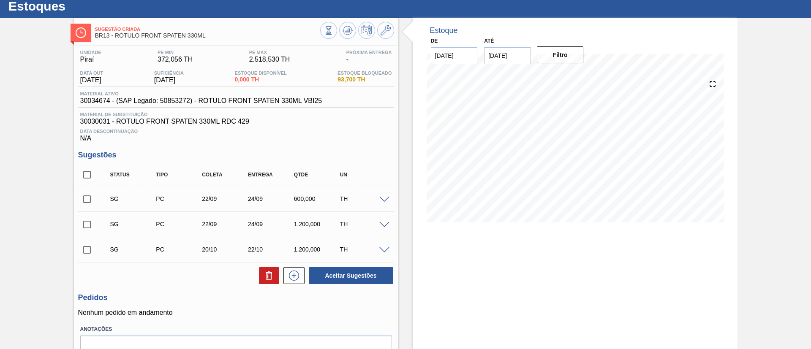
scroll to position [5, 0]
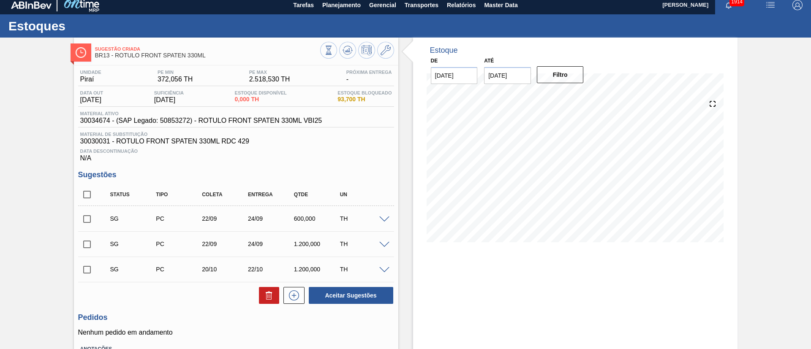
click at [80, 192] on input "checkbox" at bounding box center [87, 195] width 18 height 18
checkbox input "true"
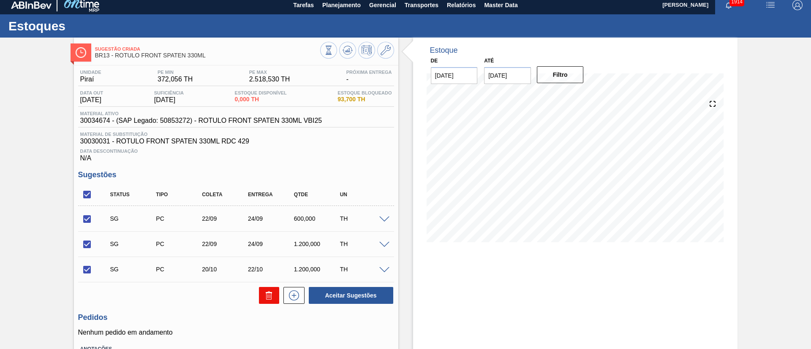
click at [267, 294] on icon at bounding box center [269, 296] width 10 height 10
checkbox input "false"
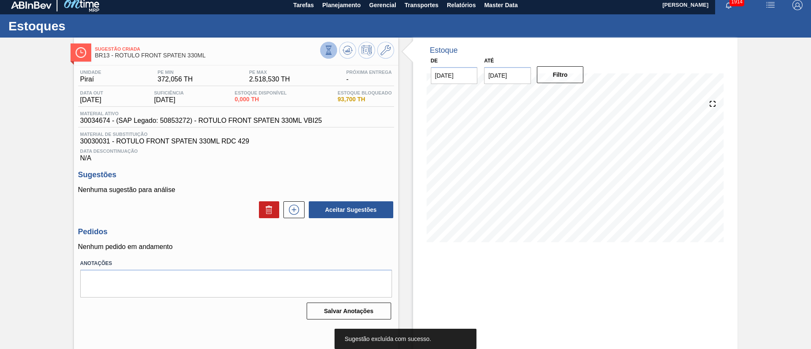
click at [328, 46] on icon at bounding box center [328, 50] width 5 height 8
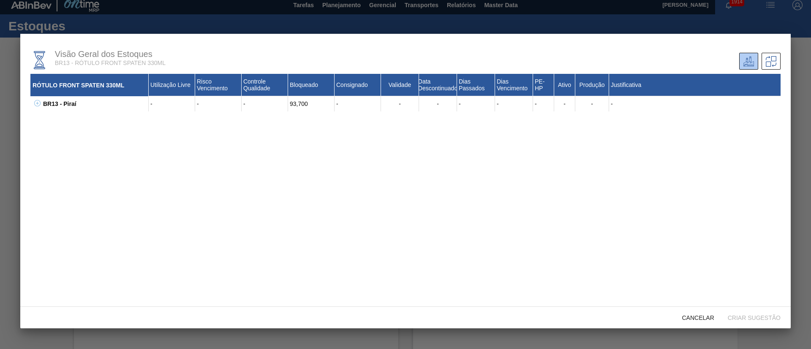
click at [36, 106] on button at bounding box center [36, 104] width 8 height 8
click at [682, 317] on span "Cancelar" at bounding box center [698, 318] width 46 height 7
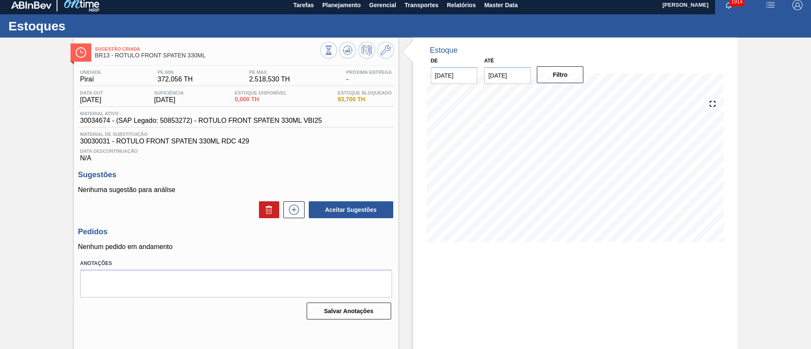
click at [282, 206] on div at bounding box center [291, 209] width 25 height 17
click at [287, 210] on icon at bounding box center [294, 210] width 14 height 10
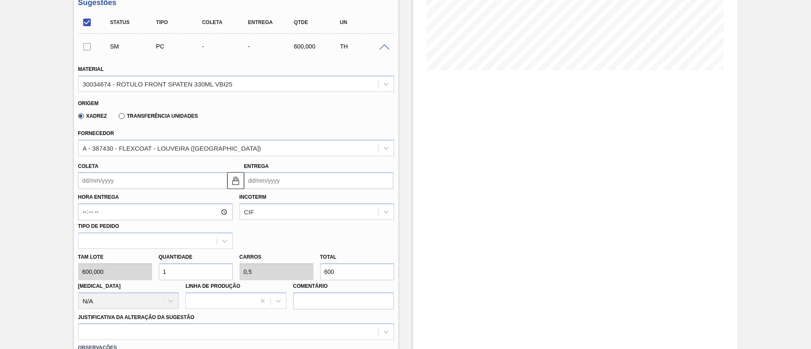
scroll to position [195, 0]
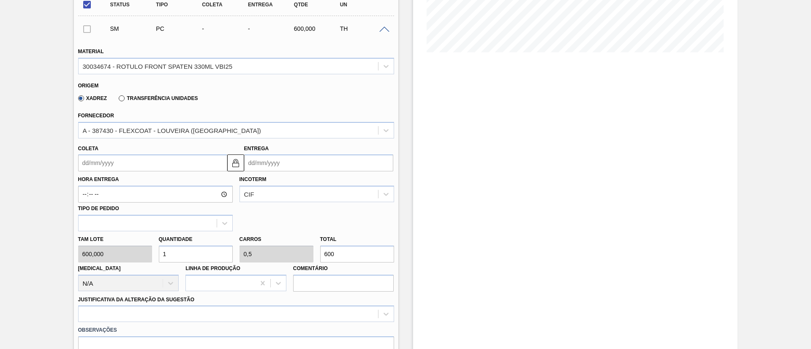
click at [118, 164] on input "Coleta" at bounding box center [152, 163] width 149 height 17
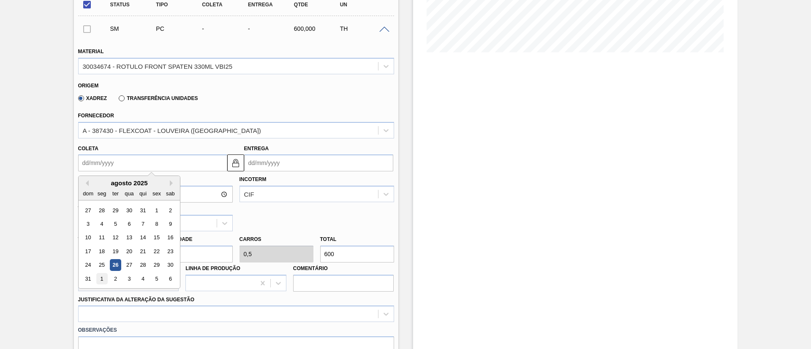
click at [100, 280] on div "1" at bounding box center [101, 278] width 11 height 11
type input "01/09/2025"
type input "03/09/2025"
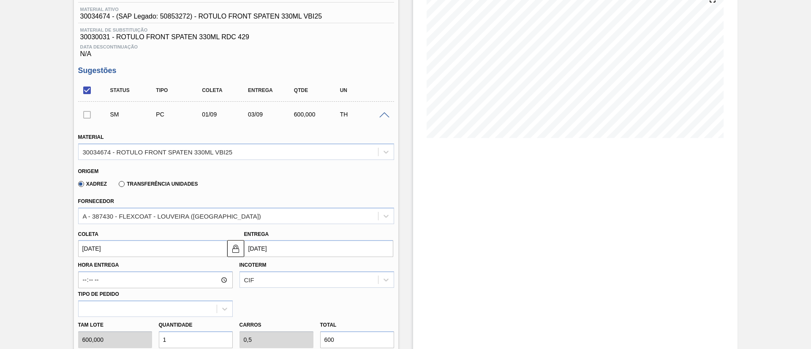
scroll to position [258, 0]
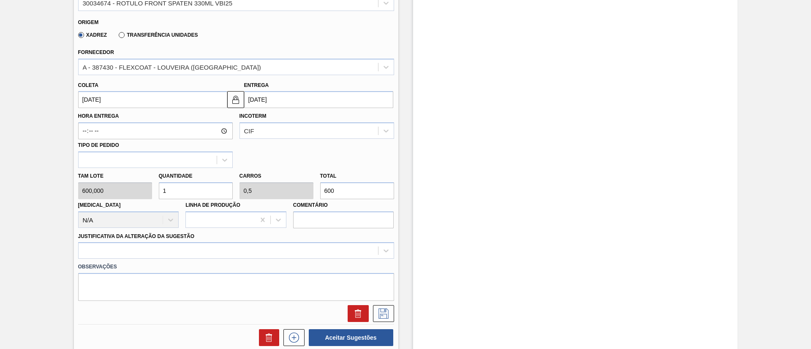
click at [120, 183] on div "Tam lote 600,000 Quantidade 1 Carros 0,5 Total 600 Doca N/A Linha de Produção C…" at bounding box center [236, 198] width 323 height 60
type input "3"
type input "1,5"
type input "1.800"
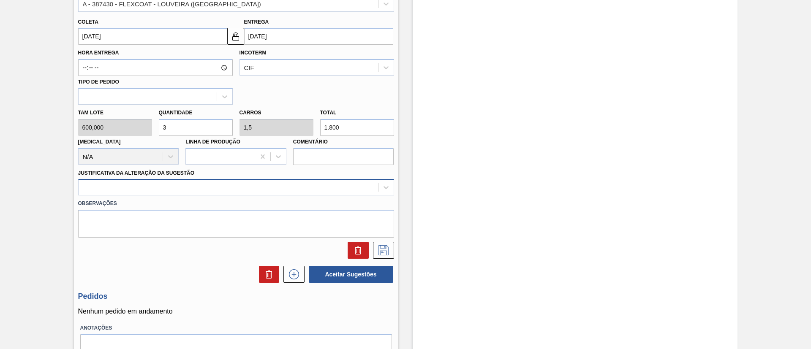
type input "3"
click at [172, 194] on div at bounding box center [236, 187] width 316 height 16
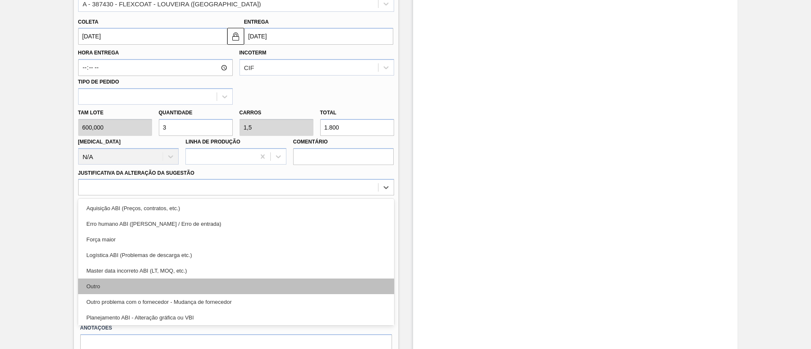
click at [131, 290] on div "Outro" at bounding box center [236, 287] width 316 height 16
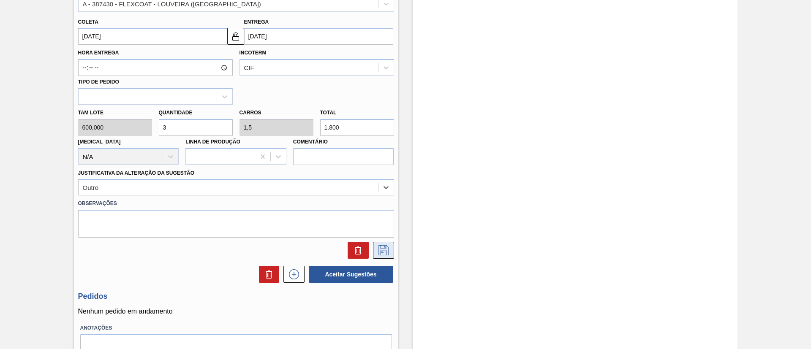
click at [381, 250] on icon at bounding box center [384, 250] width 14 height 10
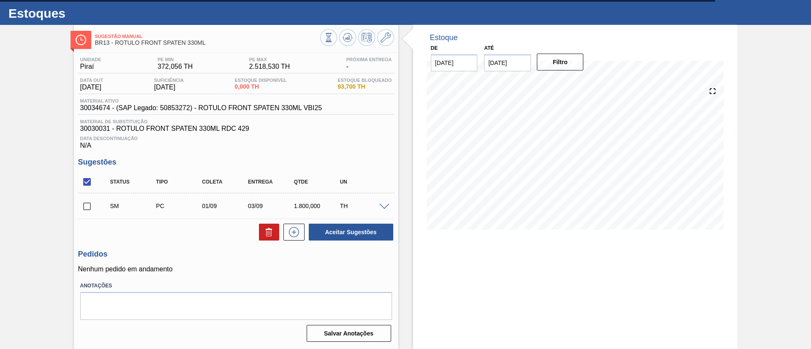
scroll to position [17, 0]
drag, startPoint x: 88, startPoint y: 203, endPoint x: 238, endPoint y: 215, distance: 150.4
click at [88, 204] on input "checkbox" at bounding box center [87, 207] width 18 height 18
checkbox input "true"
click at [336, 236] on button "Aceitar Sugestões" at bounding box center [351, 232] width 84 height 17
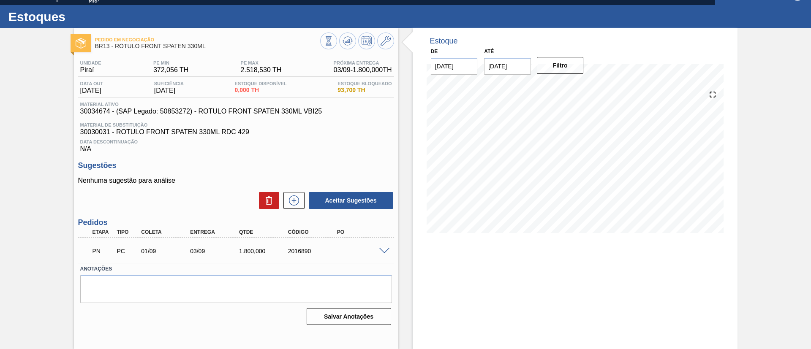
scroll to position [14, 0]
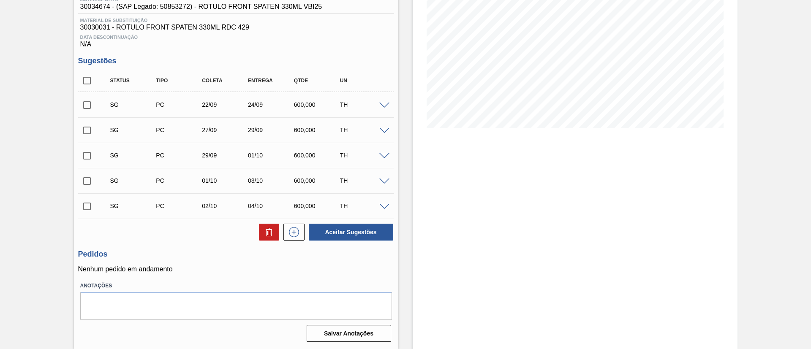
scroll to position [55, 0]
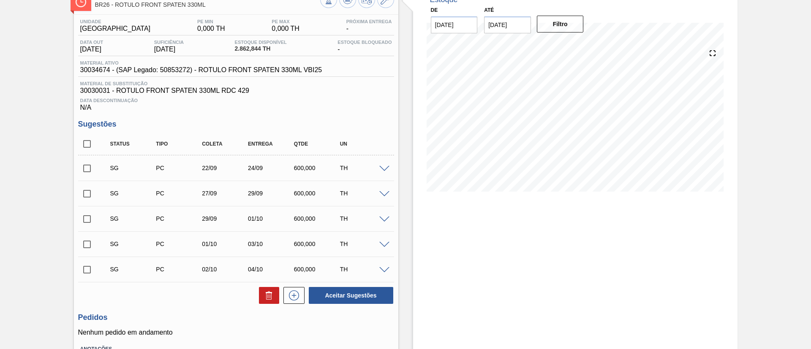
click at [86, 148] on input "checkbox" at bounding box center [87, 144] width 18 height 18
checkbox input "true"
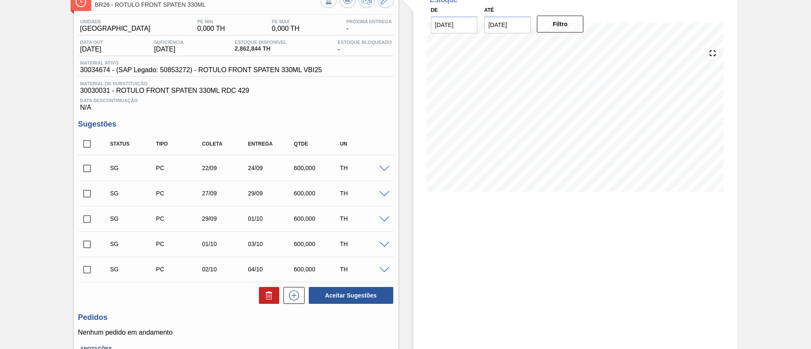
checkbox input "true"
click at [270, 295] on icon at bounding box center [268, 297] width 5 height 6
checkbox input "false"
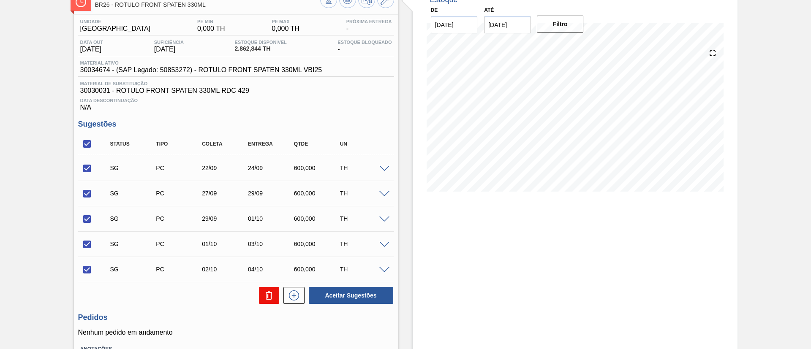
checkbox input "false"
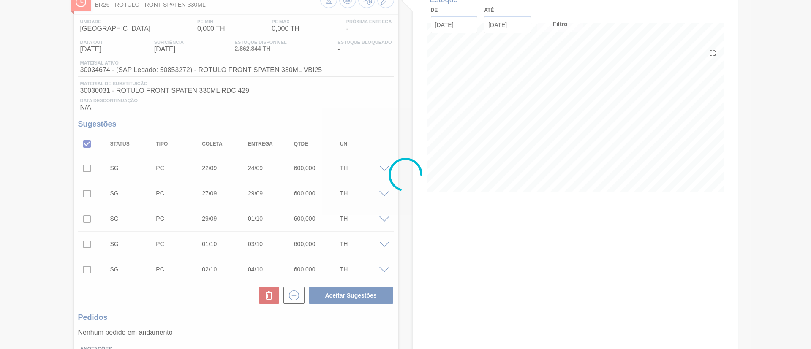
scroll to position [14, 0]
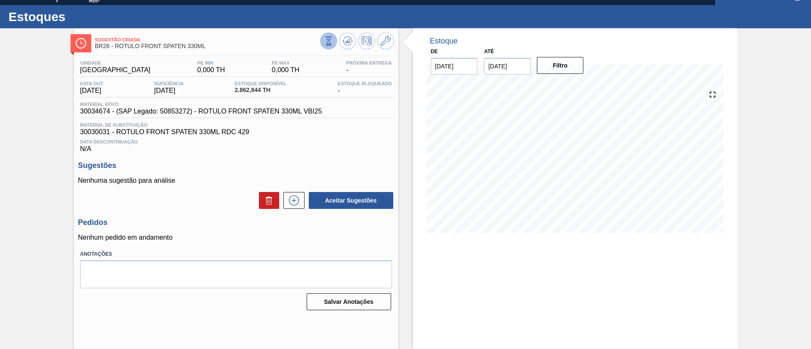
click at [332, 43] on icon at bounding box center [328, 40] width 9 height 9
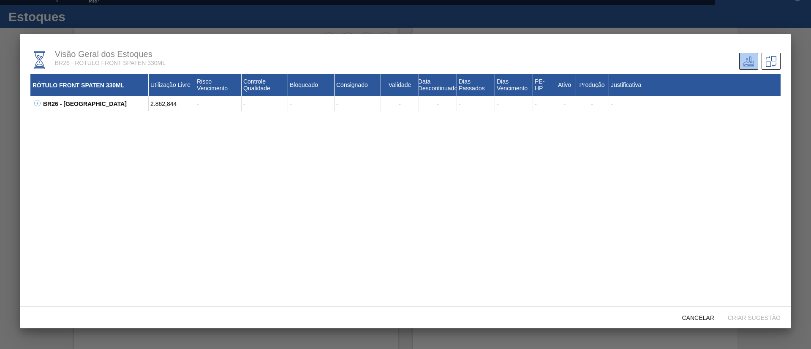
click at [38, 106] on icon at bounding box center [37, 103] width 6 height 6
click at [688, 314] on div "Cancelar" at bounding box center [698, 318] width 46 height 16
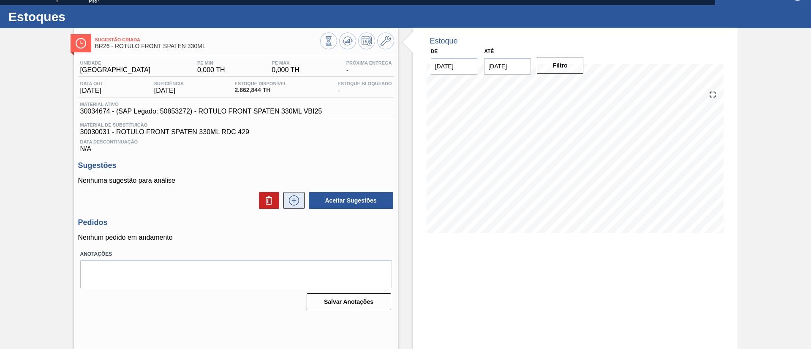
click at [289, 198] on icon at bounding box center [294, 201] width 10 height 10
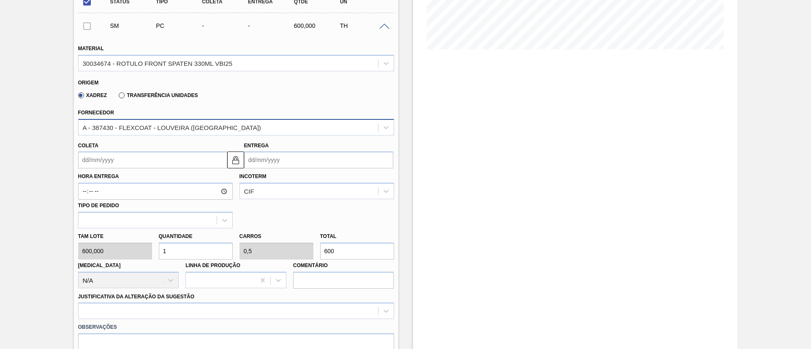
scroll to position [204, 0]
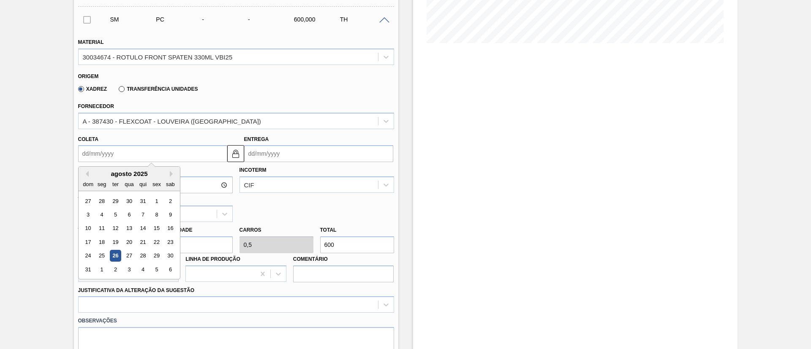
click at [119, 158] on input "Coleta" at bounding box center [152, 153] width 149 height 17
click at [106, 179] on div "seg" at bounding box center [101, 184] width 11 height 11
click at [154, 266] on div "5" at bounding box center [156, 269] width 11 height 11
type input "05/09/2025"
type input "07/09/2025"
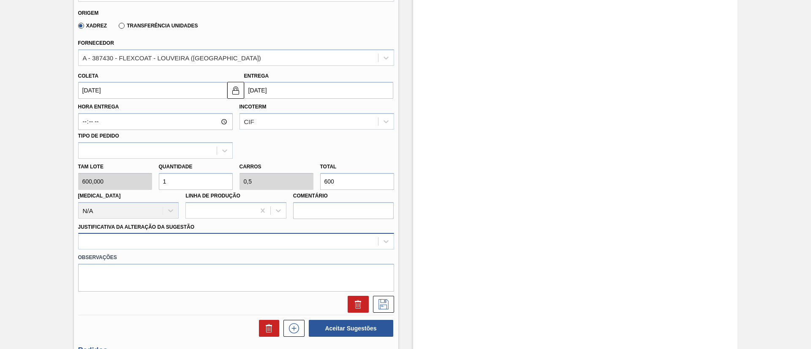
scroll to position [331, 0]
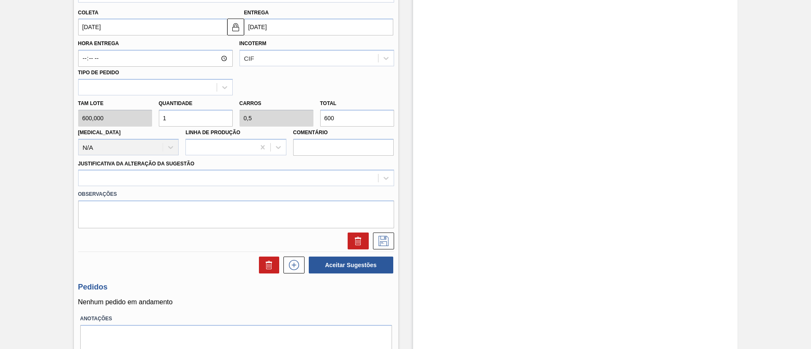
click at [131, 120] on div "Tam lote 600,000 Quantidade 1 Carros 0,5 Total 600 Doca N/A Linha de Produção C…" at bounding box center [236, 125] width 323 height 60
type input "5"
type input "2,5"
type input "3.000"
type input "5"
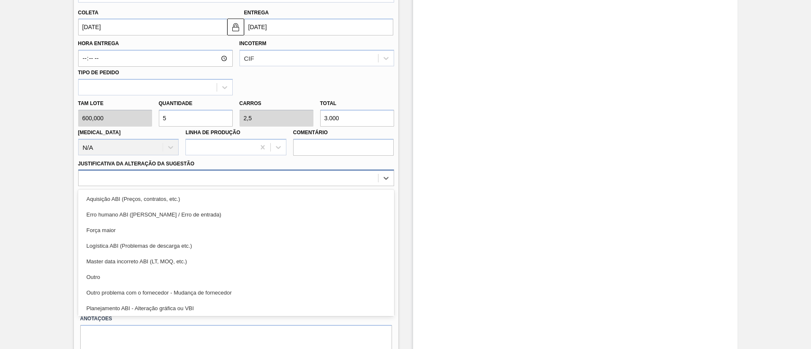
click at [205, 175] on div at bounding box center [228, 178] width 299 height 12
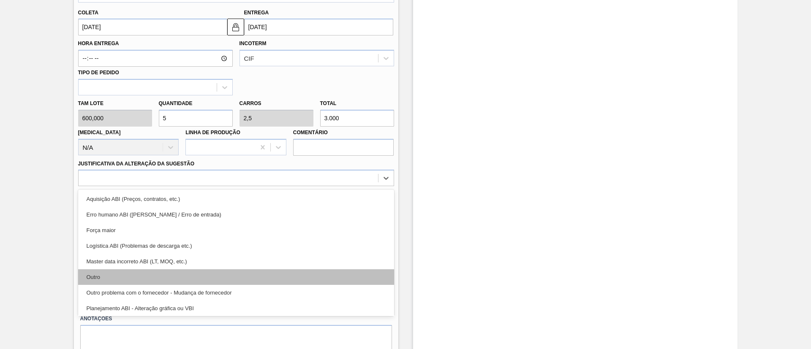
click at [163, 283] on div "Outro" at bounding box center [236, 277] width 316 height 16
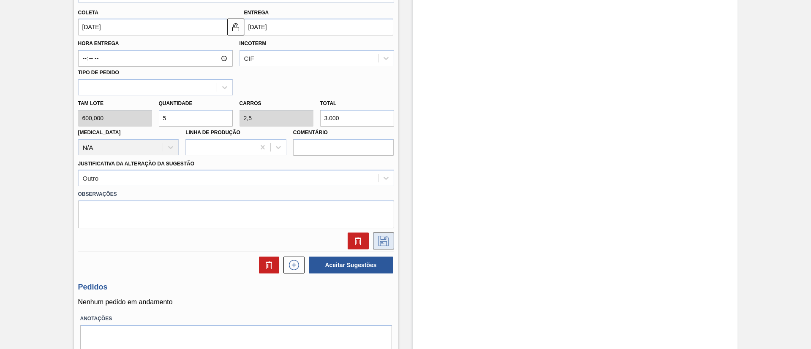
click at [381, 240] on icon at bounding box center [384, 241] width 14 height 10
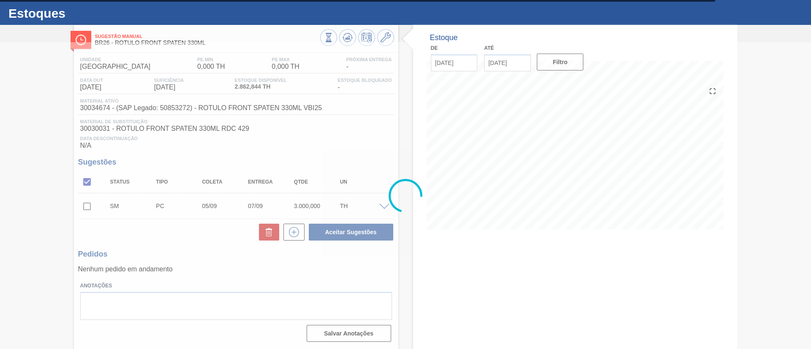
scroll to position [17, 0]
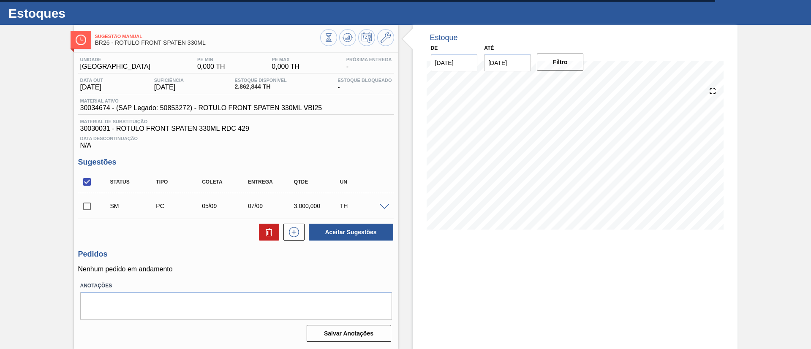
click at [88, 203] on input "checkbox" at bounding box center [87, 207] width 18 height 18
checkbox input "true"
click at [343, 229] on button "Aceitar Sugestões" at bounding box center [351, 232] width 84 height 17
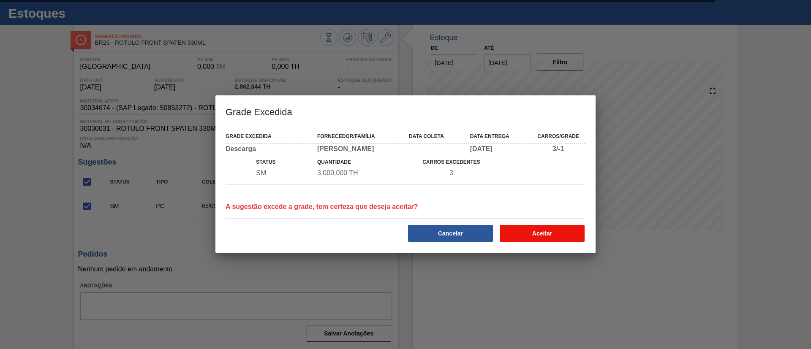
click at [555, 234] on button "Aceitar" at bounding box center [542, 233] width 85 height 17
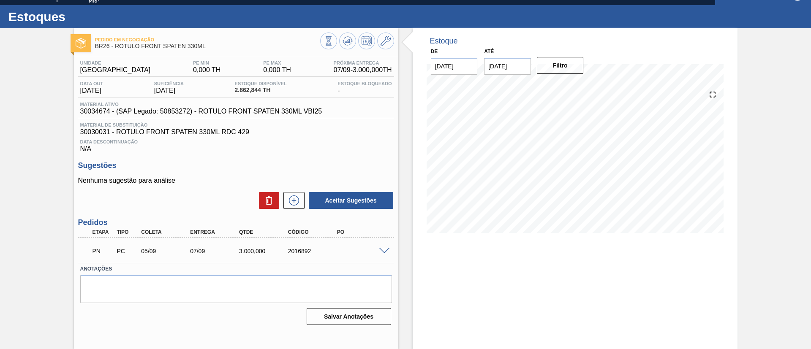
scroll to position [14, 0]
click at [380, 252] on span at bounding box center [384, 251] width 10 height 6
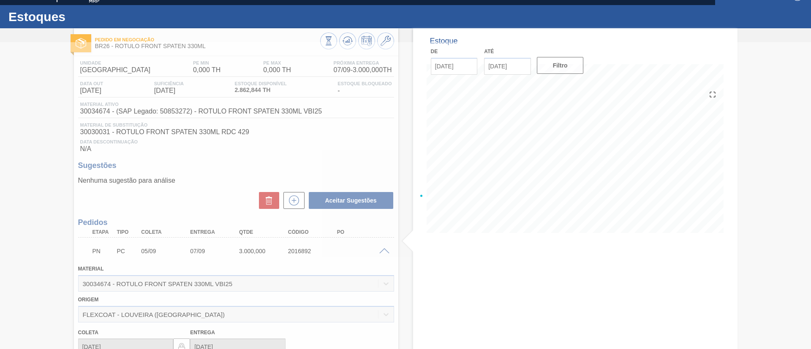
scroll to position [17, 0]
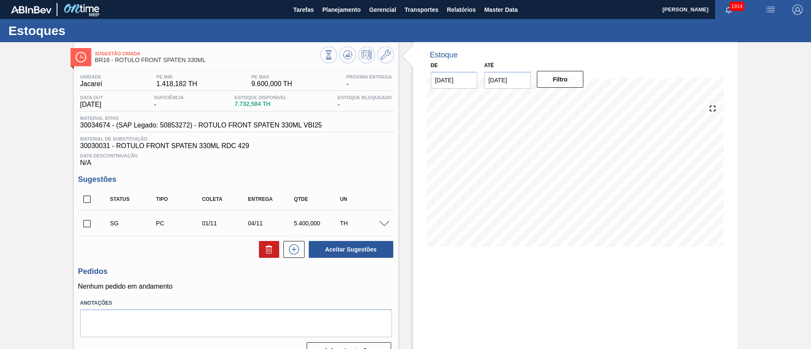
click at [83, 201] on input "checkbox" at bounding box center [87, 199] width 18 height 18
checkbox input "true"
click at [270, 254] on icon at bounding box center [269, 250] width 10 height 10
checkbox input "false"
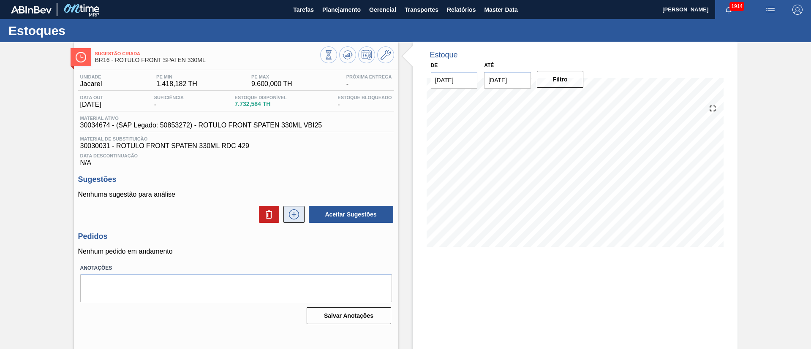
click at [292, 213] on icon at bounding box center [294, 214] width 14 height 10
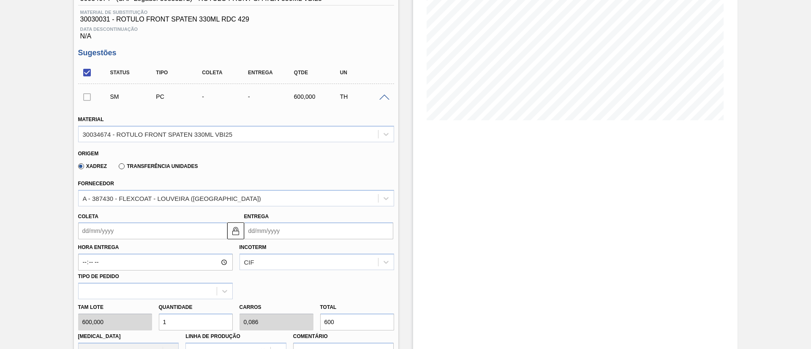
scroll to position [190, 0]
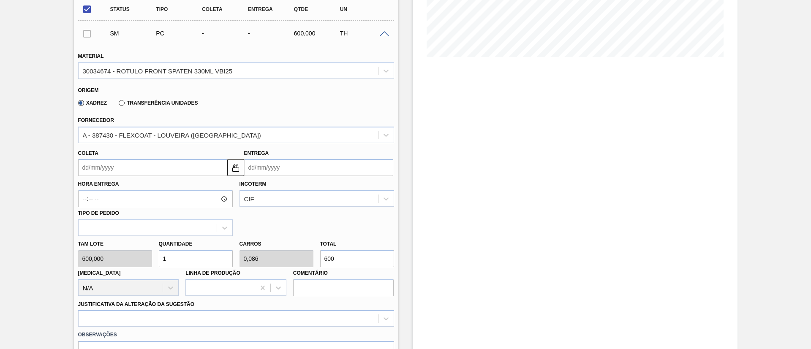
click at [113, 164] on input "Coleta" at bounding box center [152, 167] width 149 height 17
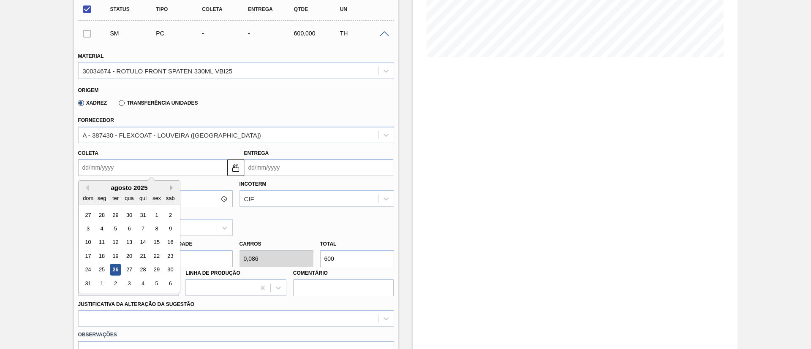
click at [171, 188] on button "Next Month" at bounding box center [173, 188] width 6 height 6
click at [116, 227] on div "9" at bounding box center [114, 228] width 11 height 11
type input "[DATE]"
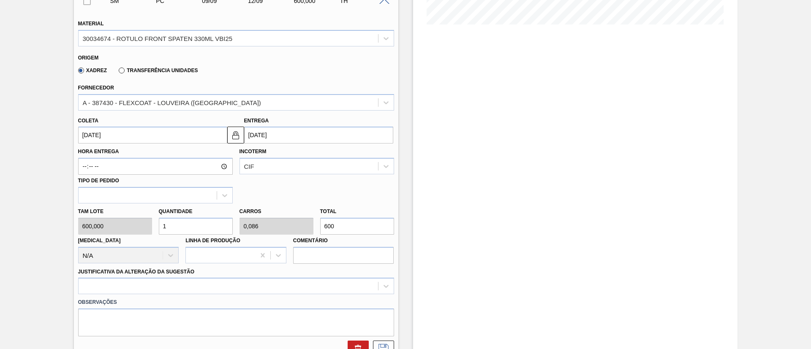
scroll to position [253, 0]
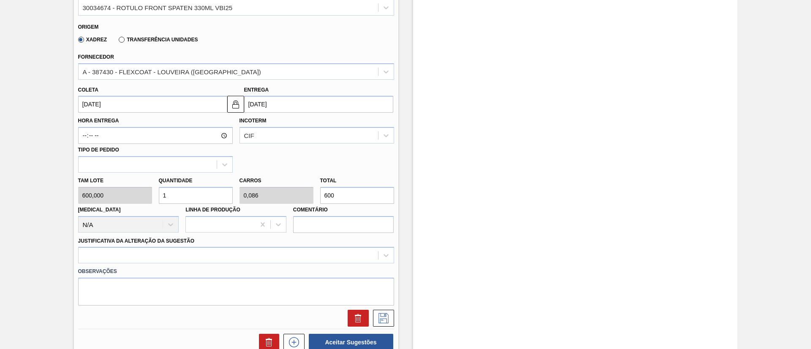
click at [130, 195] on div "Tam lote 600,000 Quantidade 1 Carros 0,086 Total 600 [MEDICAL_DATA] N/A Linha d…" at bounding box center [236, 203] width 323 height 60
type input "3"
type input "0,257"
type input "1.800"
type input "3"
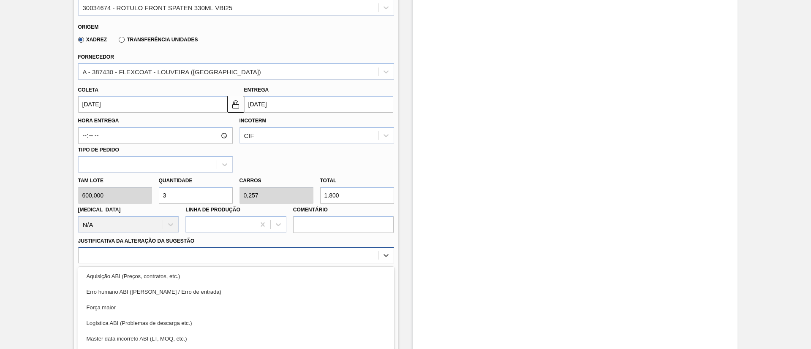
click at [191, 259] on div "option Força maior focused, 3 of 18. 18 results available. Use Up and Down to c…" at bounding box center [236, 255] width 316 height 16
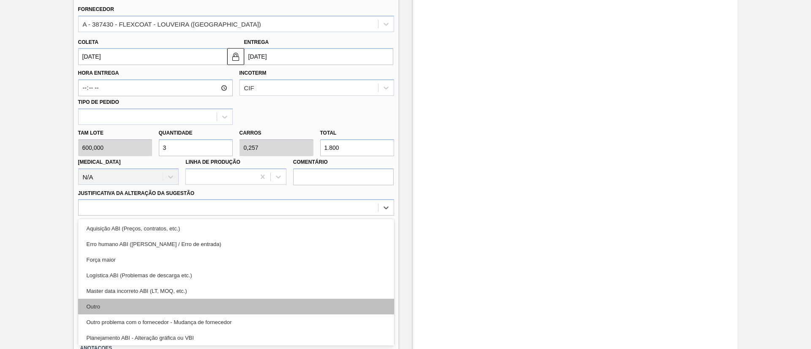
click at [166, 306] on div "Outro" at bounding box center [236, 307] width 316 height 16
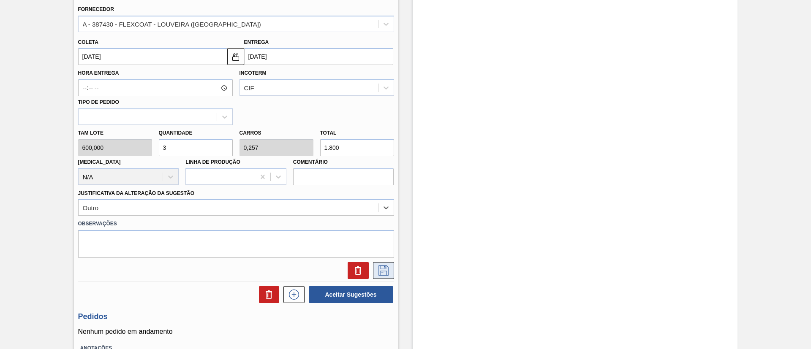
click at [375, 277] on button at bounding box center [383, 270] width 21 height 17
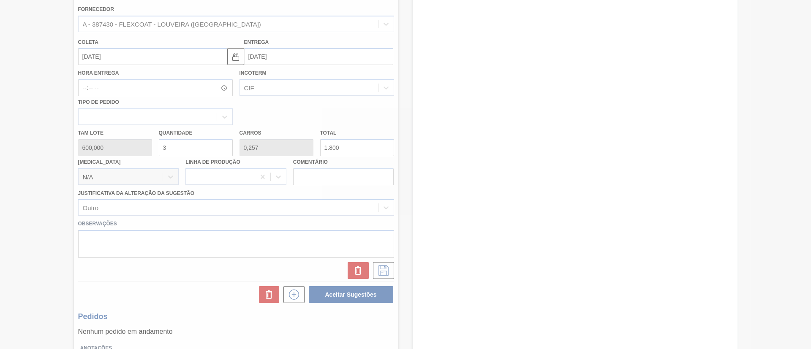
scroll to position [17, 0]
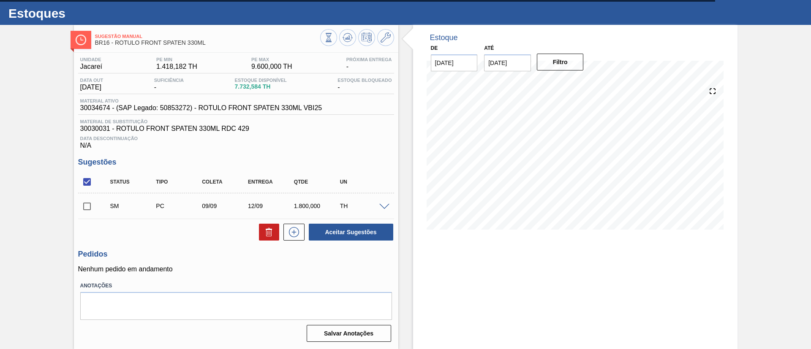
click at [87, 209] on input "checkbox" at bounding box center [87, 207] width 18 height 18
click at [383, 207] on span at bounding box center [384, 207] width 10 height 6
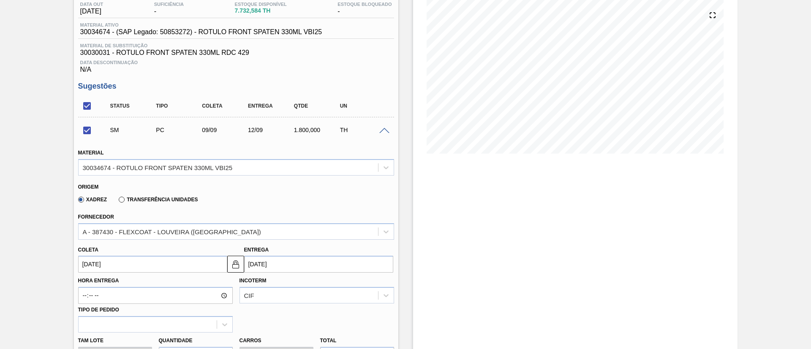
scroll to position [207, 0]
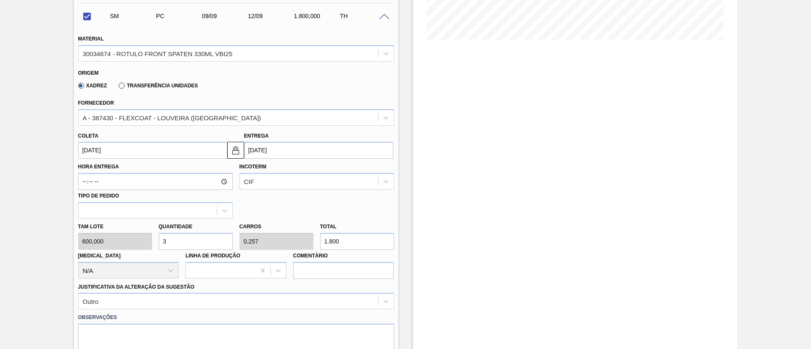
click at [134, 237] on div "Tam lote 600,000 Quantidade 3 Carros 0,257 Total 1.800 [MEDICAL_DATA] N/A Linha…" at bounding box center [236, 249] width 323 height 60
checkbox input "false"
type input "4"
type input "0,343"
type input "2.400"
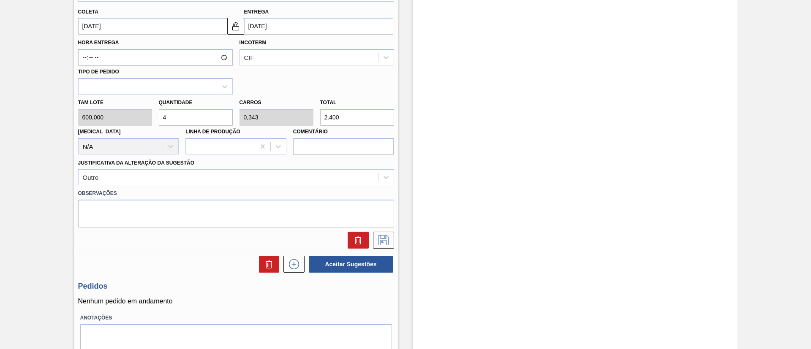
scroll to position [334, 0]
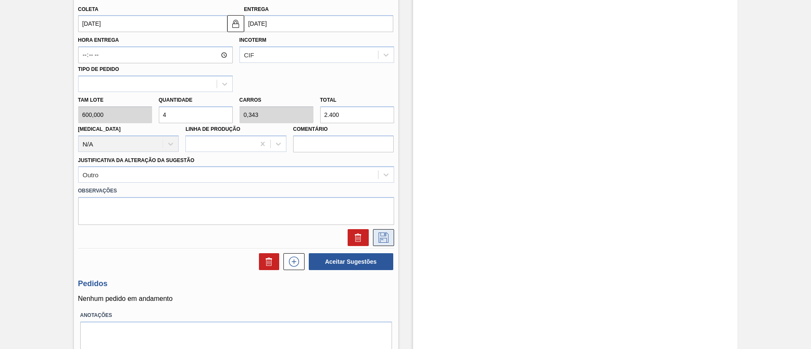
type input "4"
click at [381, 233] on icon at bounding box center [384, 238] width 14 height 10
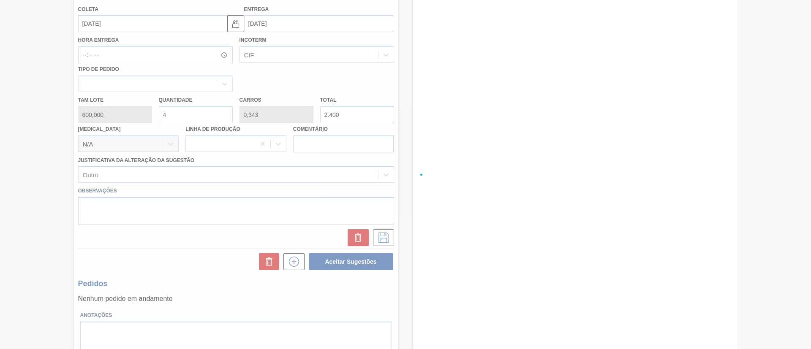
checkbox input "true"
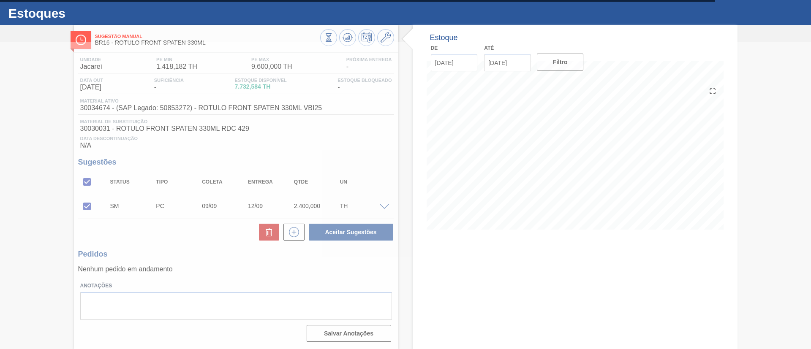
scroll to position [17, 0]
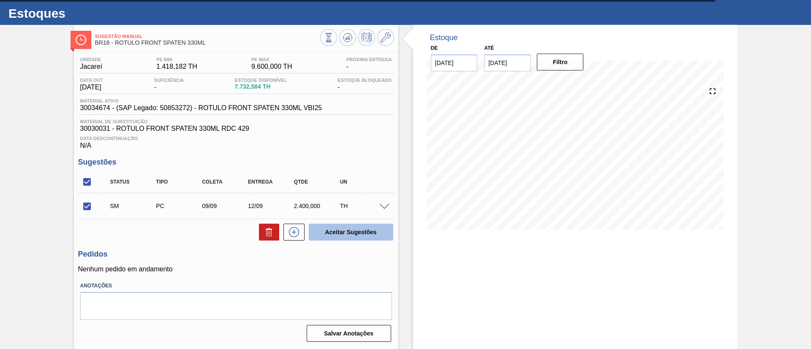
click at [334, 224] on button "Aceitar Sugestões" at bounding box center [351, 232] width 84 height 17
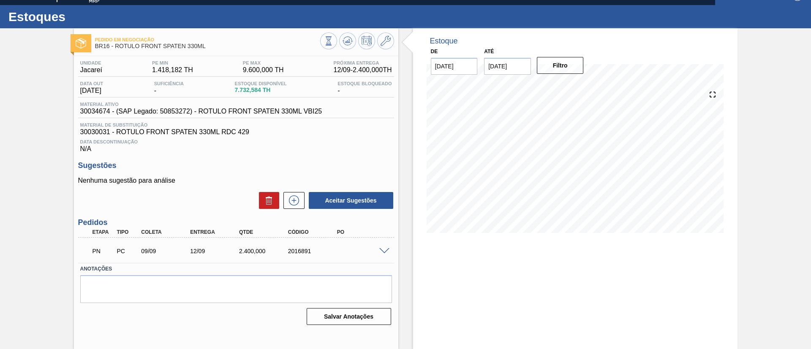
scroll to position [14, 0]
